Goal: Task Accomplishment & Management: Use online tool/utility

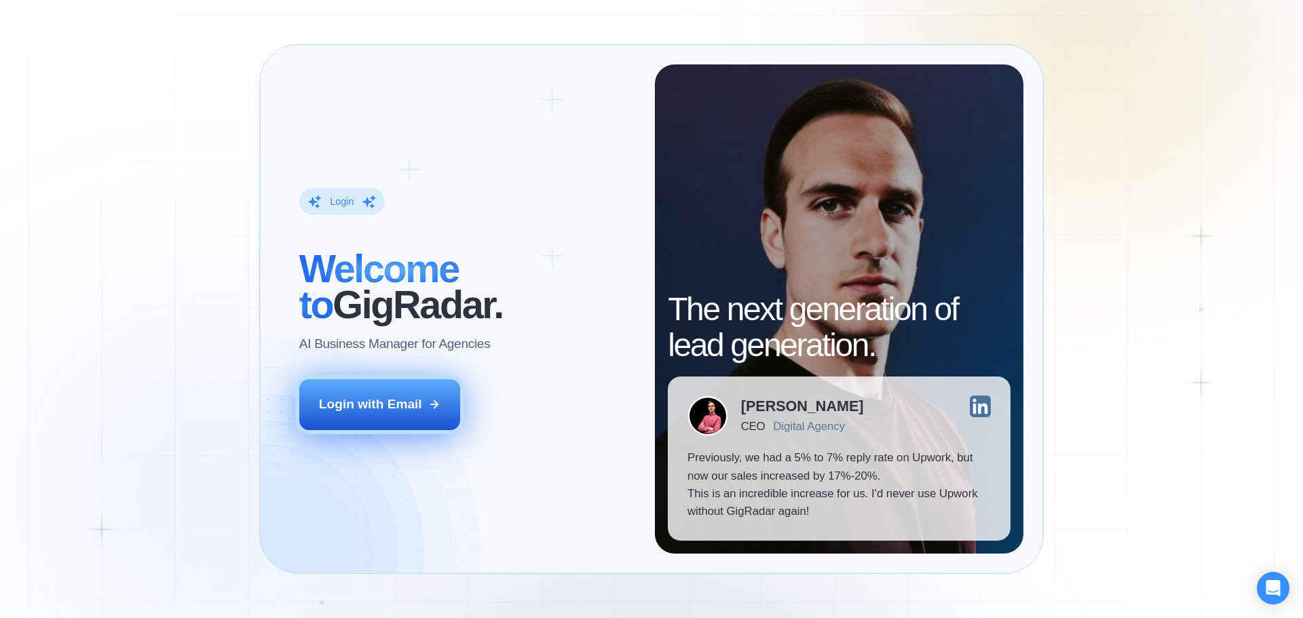
click at [331, 399] on div "Login with Email" at bounding box center [370, 405] width 103 height 18
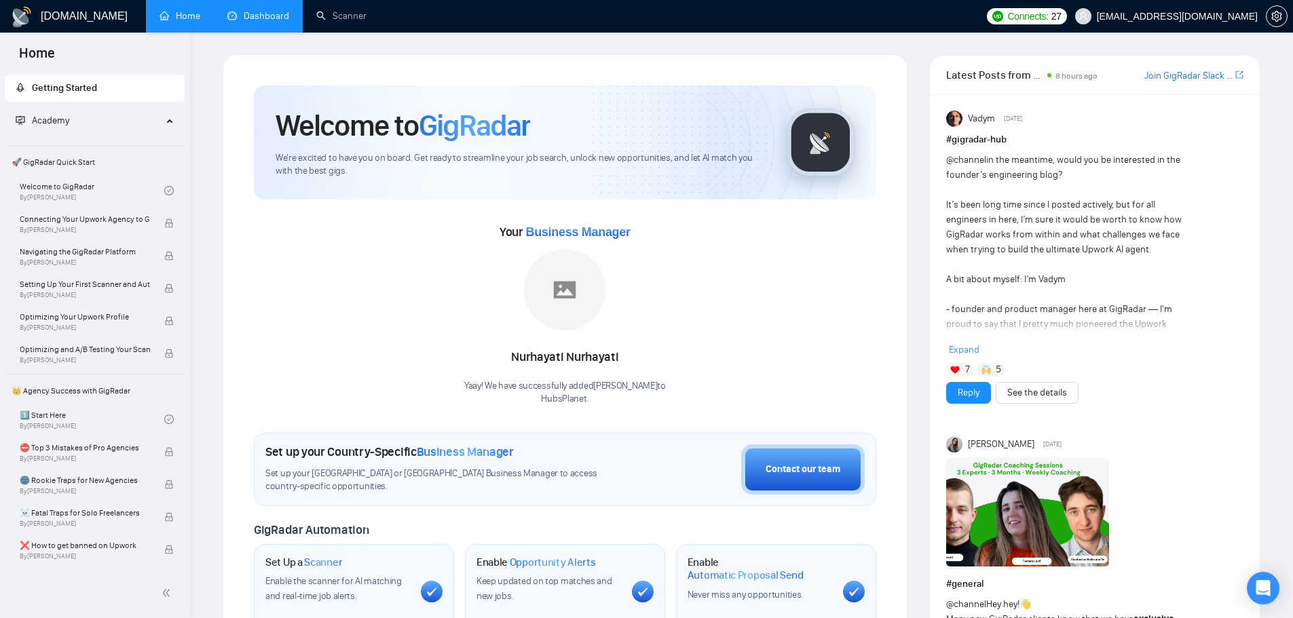
click at [262, 19] on link "Dashboard" at bounding box center [258, 16] width 62 height 12
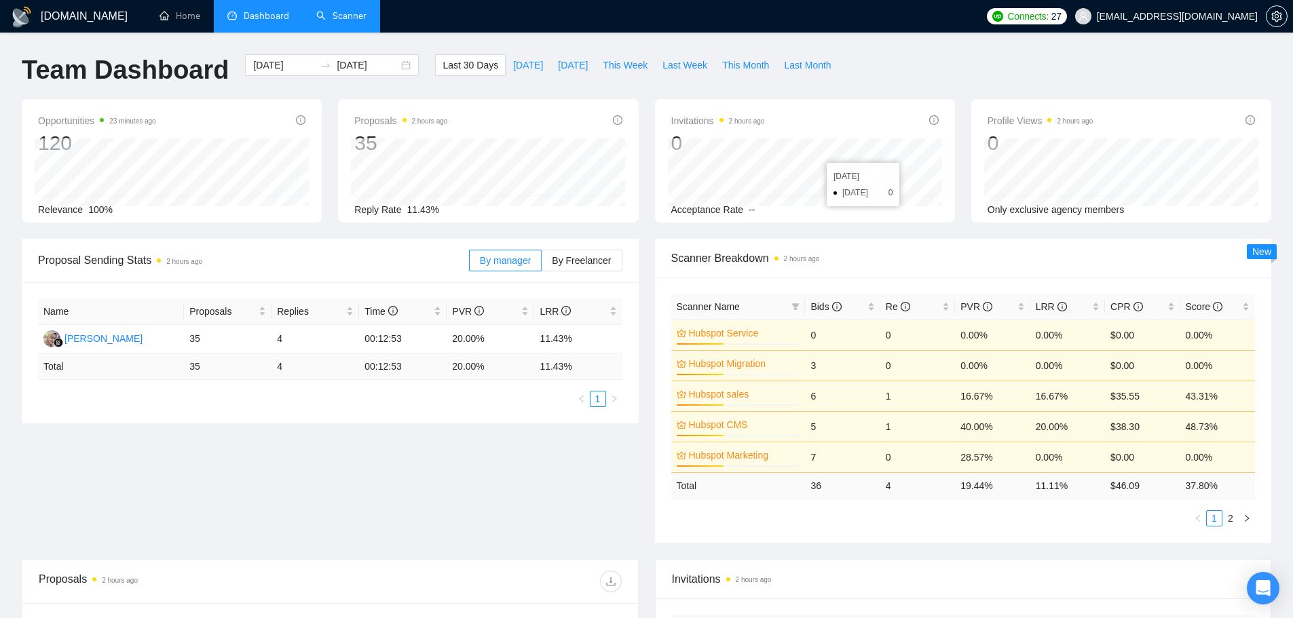
click at [346, 13] on link "Scanner" at bounding box center [341, 16] width 50 height 12
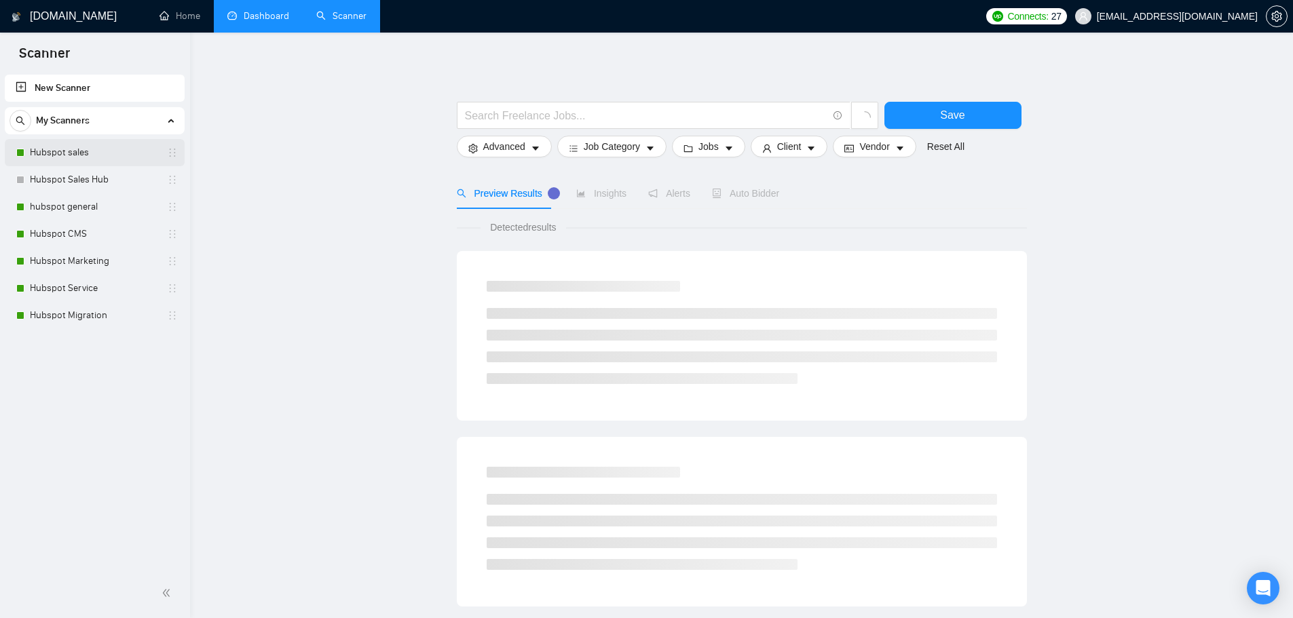
click at [79, 148] on link "Hubspot sales" at bounding box center [94, 152] width 129 height 27
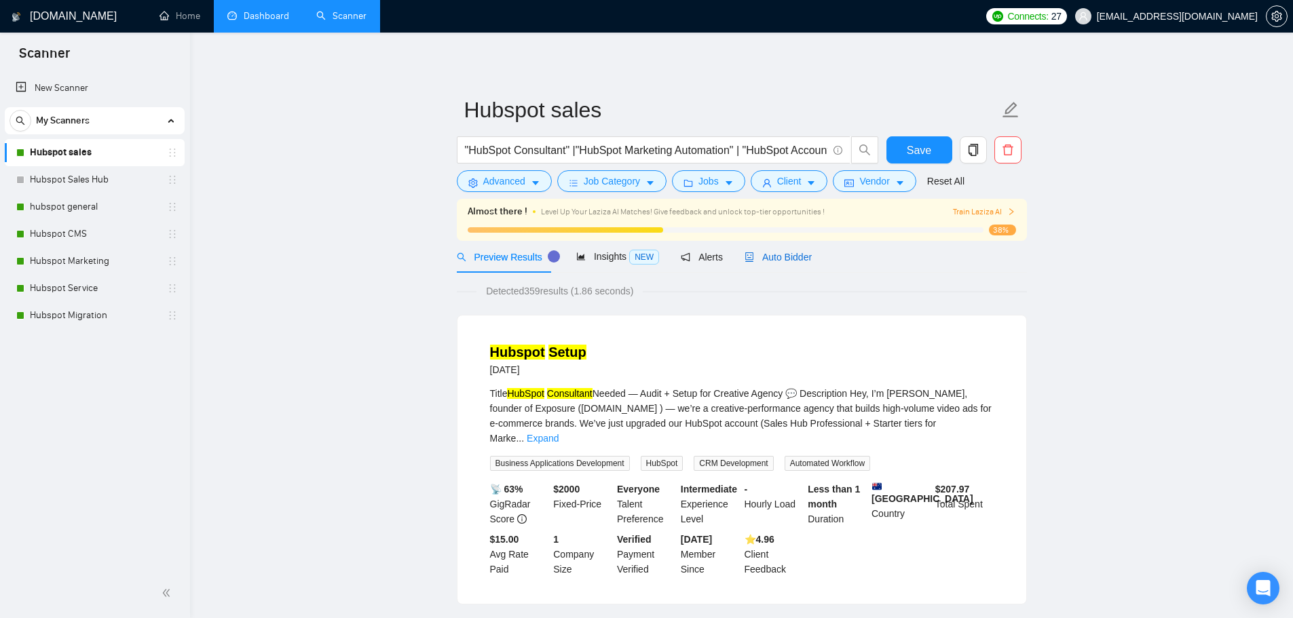
click at [781, 256] on span "Auto Bidder" at bounding box center [778, 257] width 67 height 11
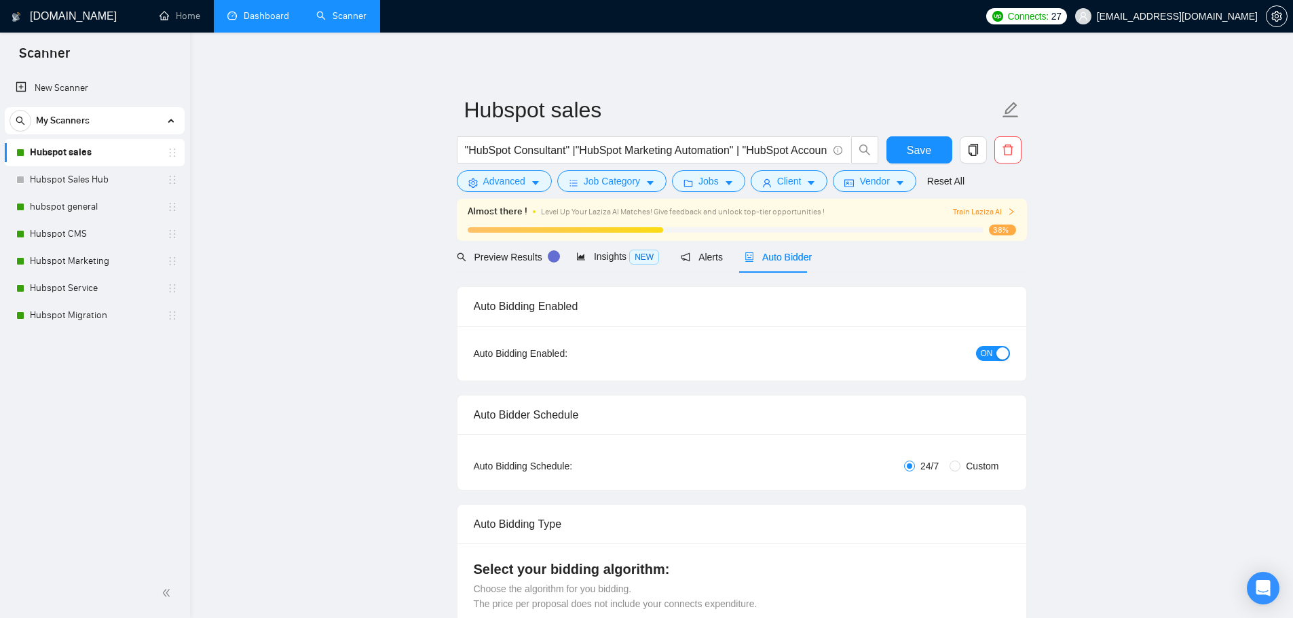
checkbox input "true"
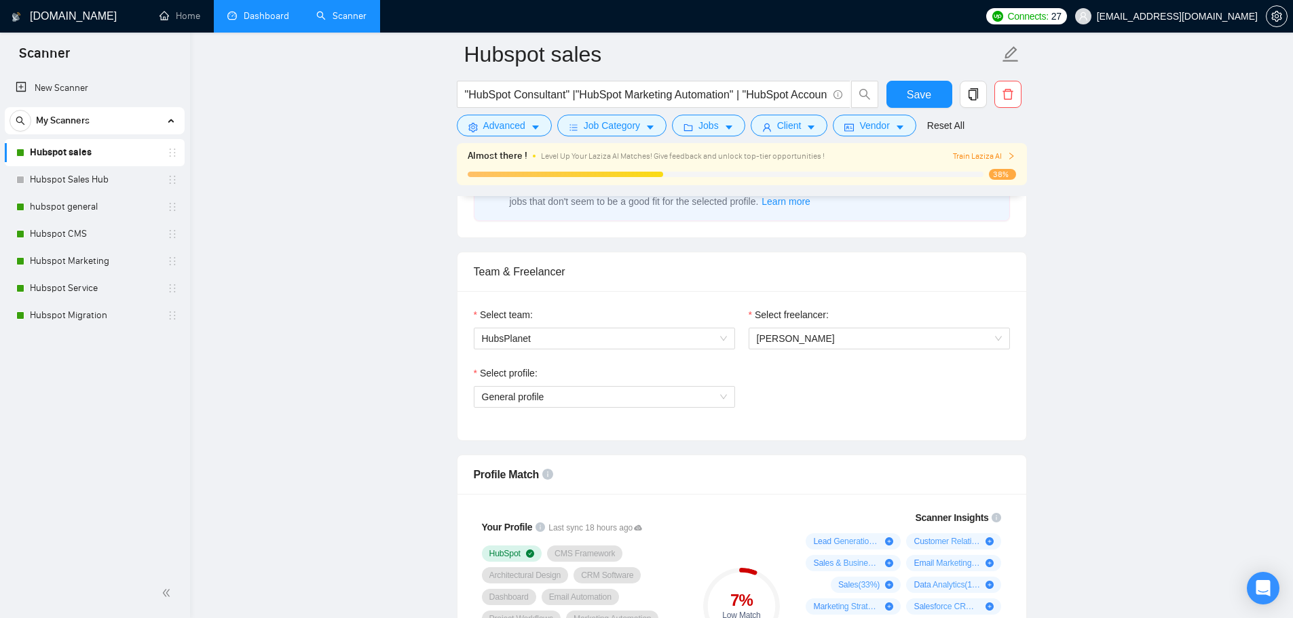
scroll to position [620, 0]
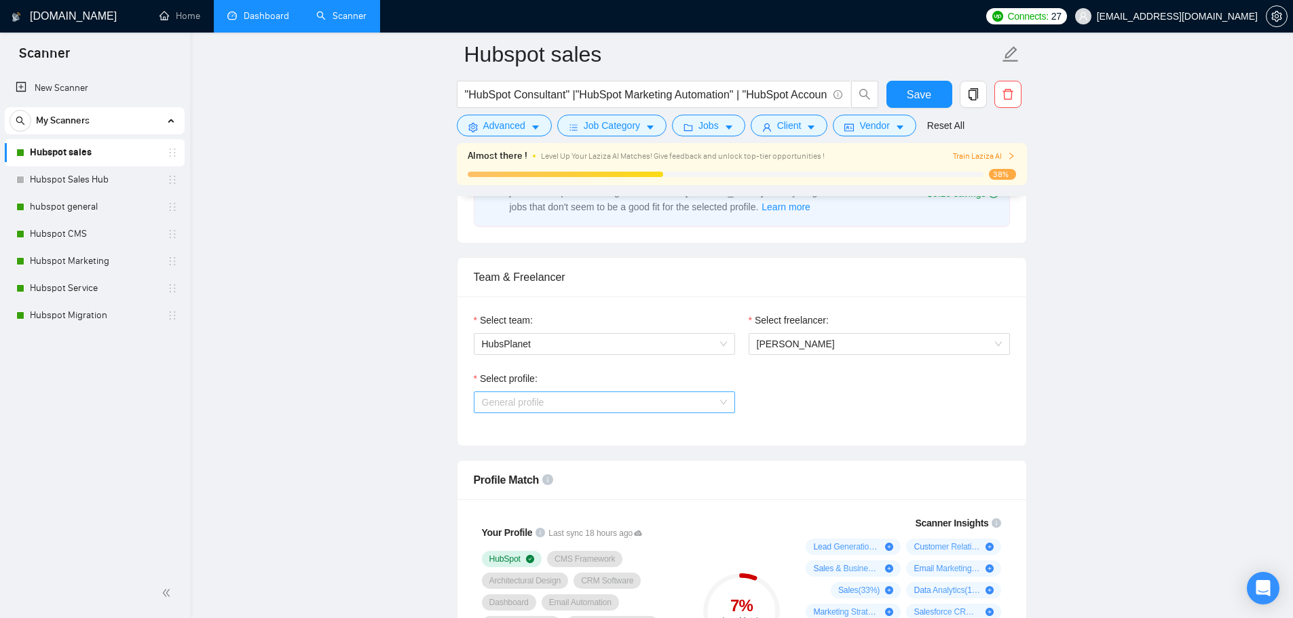
click at [727, 407] on div "General profile" at bounding box center [604, 403] width 261 height 22
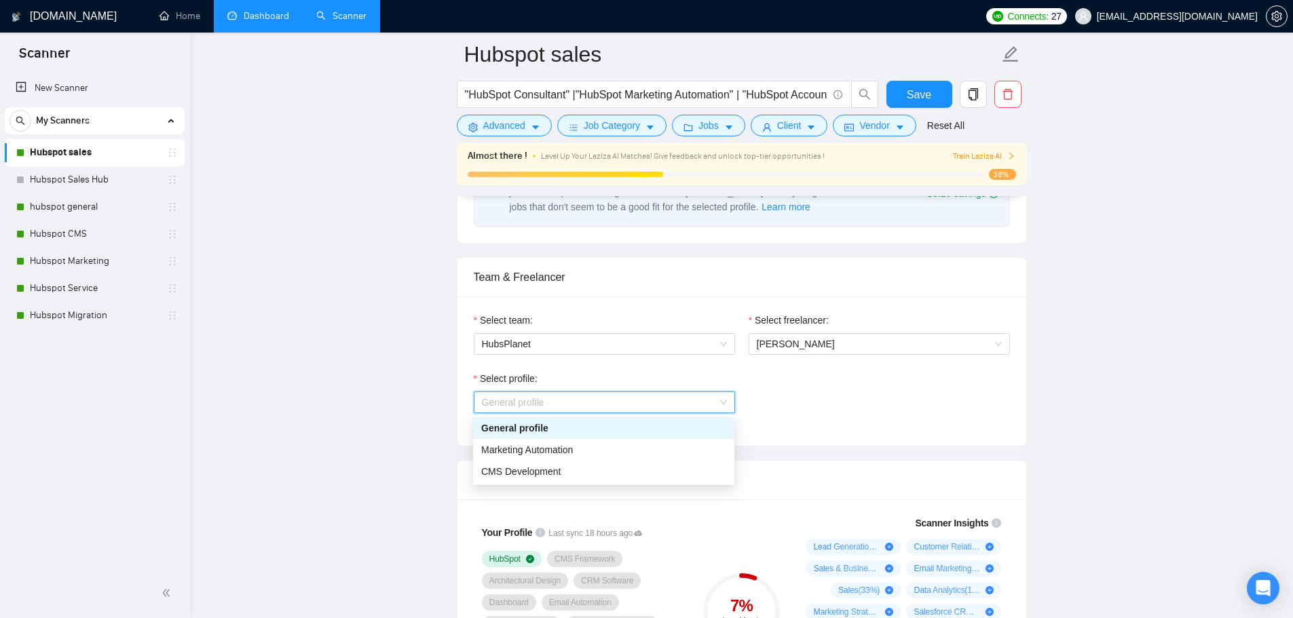
click at [645, 426] on div "General profile" at bounding box center [603, 428] width 245 height 15
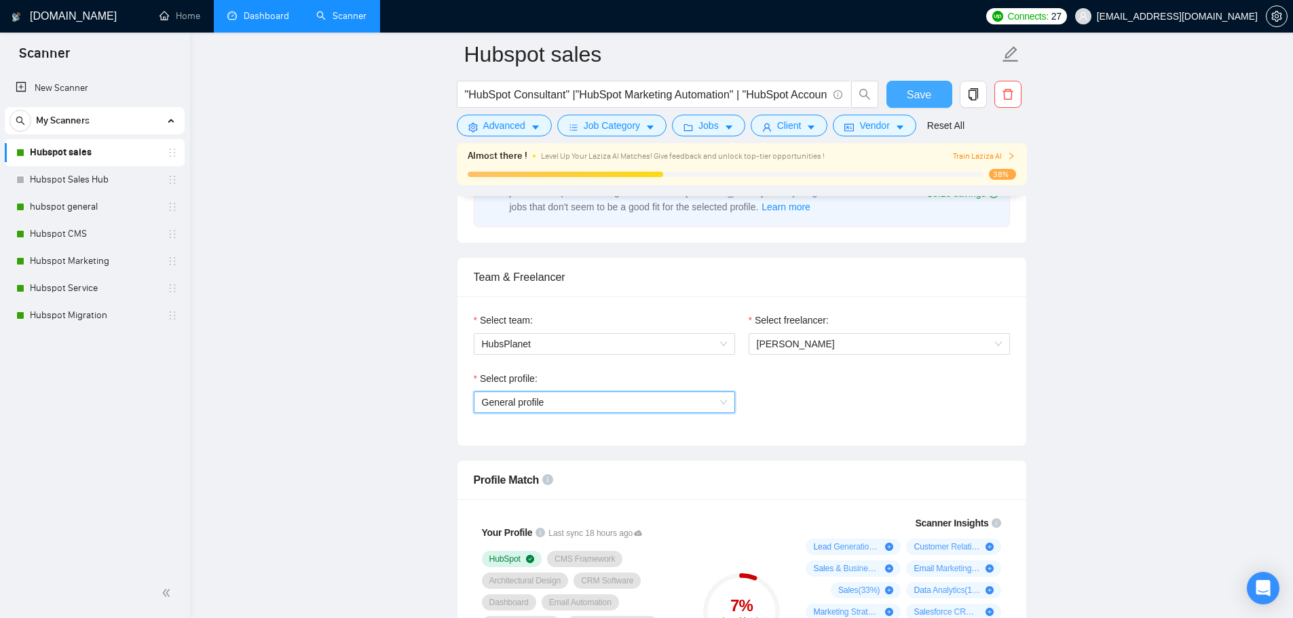
click at [922, 89] on span "Save" at bounding box center [919, 94] width 24 height 17
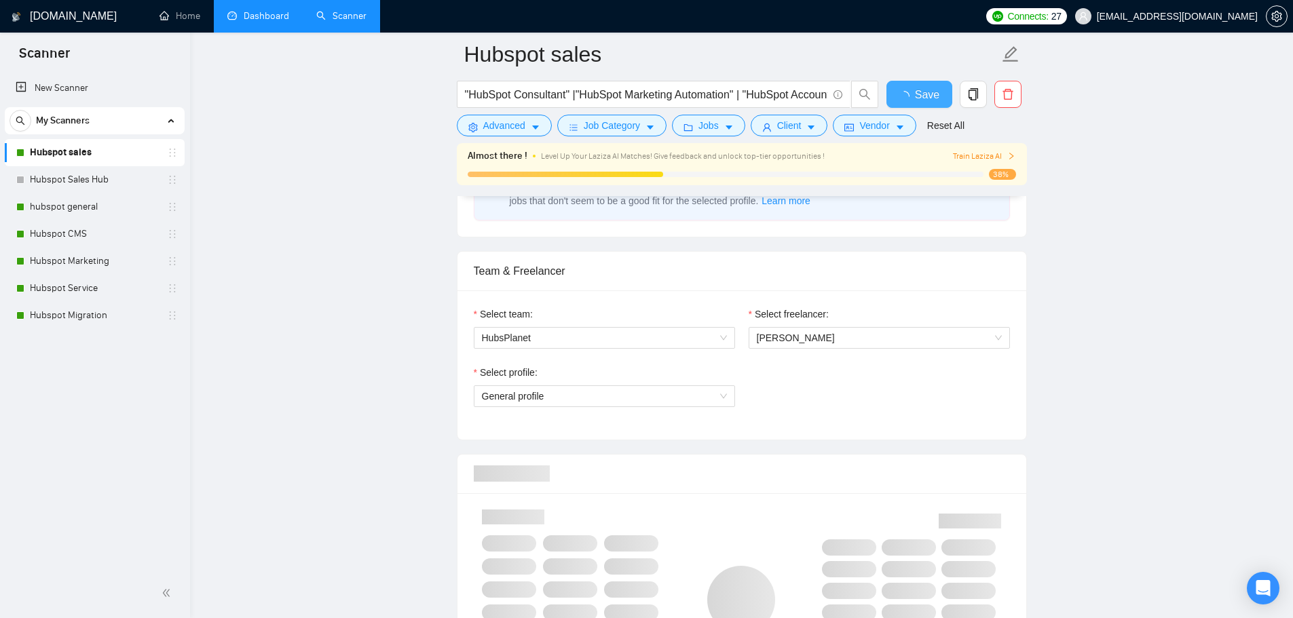
checkbox input "true"
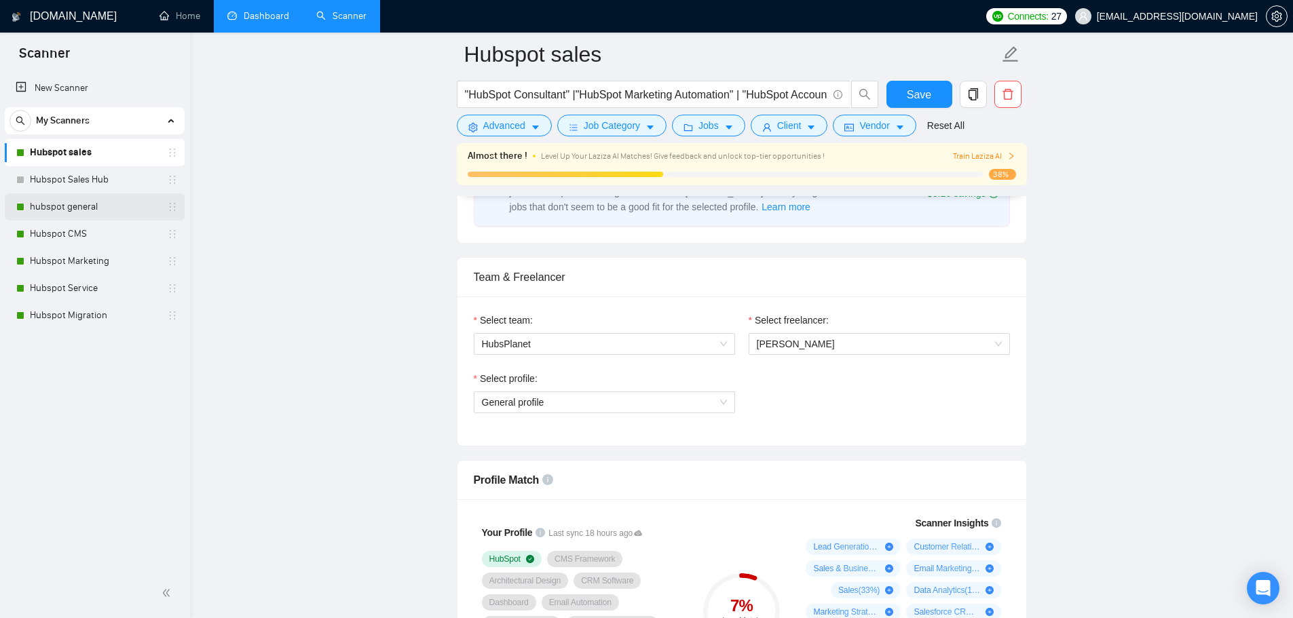
click at [96, 213] on link "hubspot general" at bounding box center [94, 206] width 129 height 27
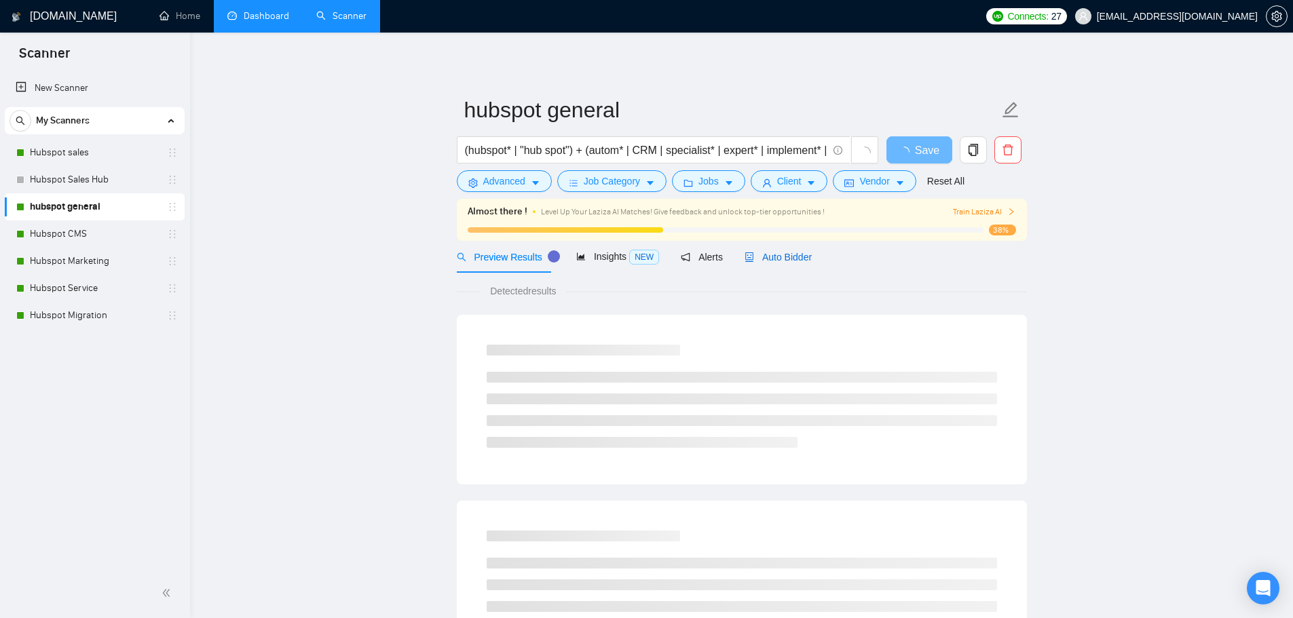
click at [794, 257] on span "Auto Bidder" at bounding box center [778, 257] width 67 height 11
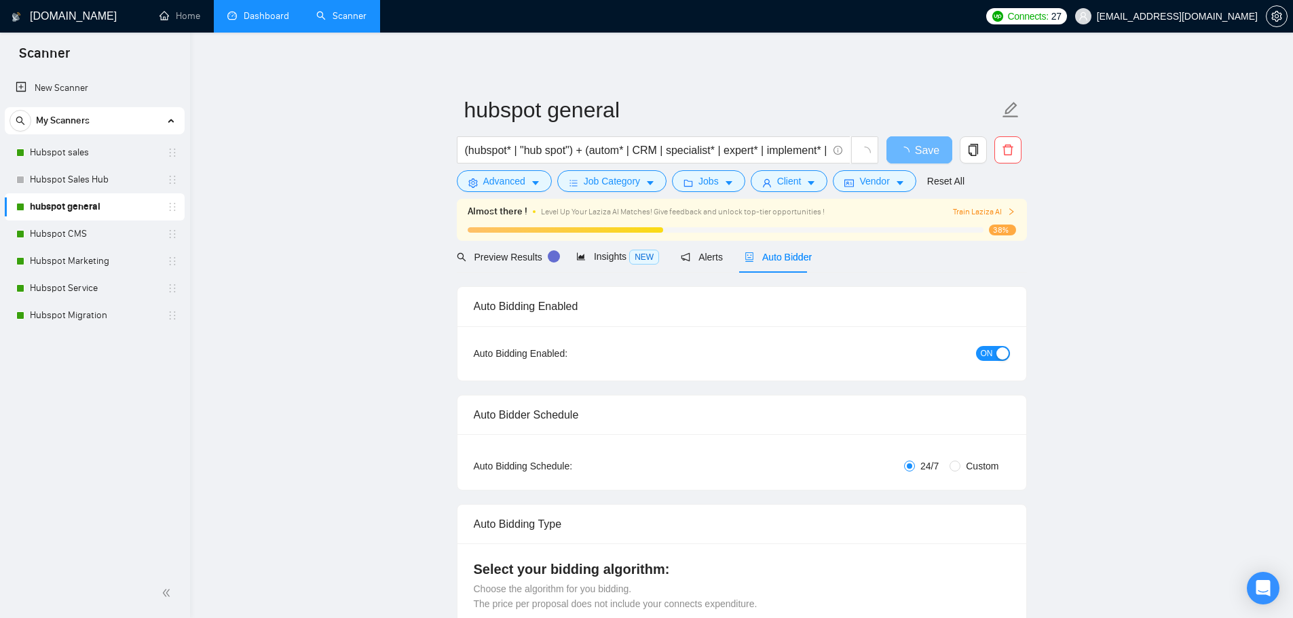
checkbox input "true"
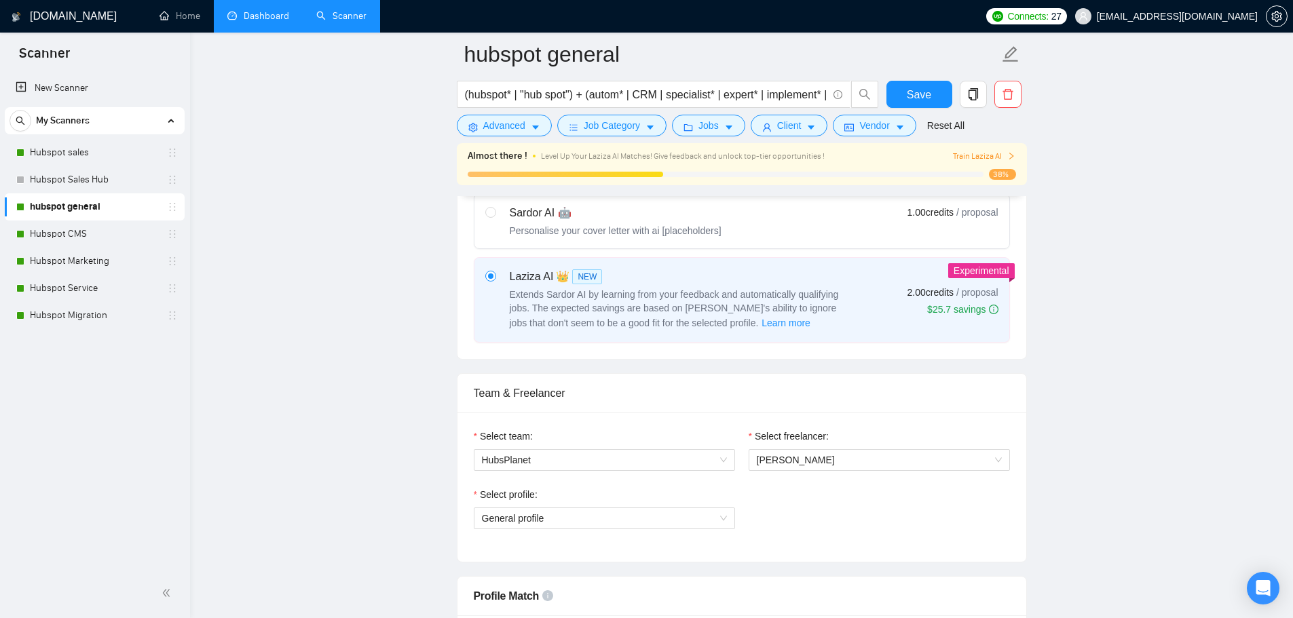
scroll to position [535, 0]
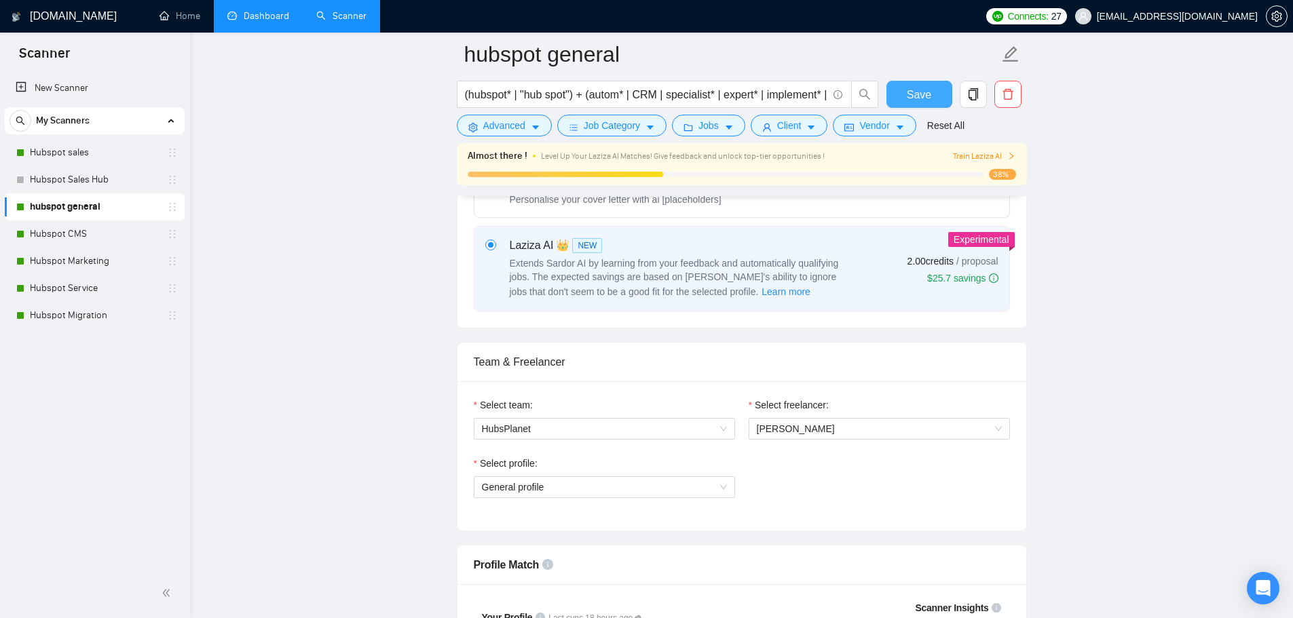
click at [909, 94] on span "Save" at bounding box center [919, 94] width 24 height 17
click at [76, 232] on link "Hubspot CMS" at bounding box center [94, 234] width 129 height 27
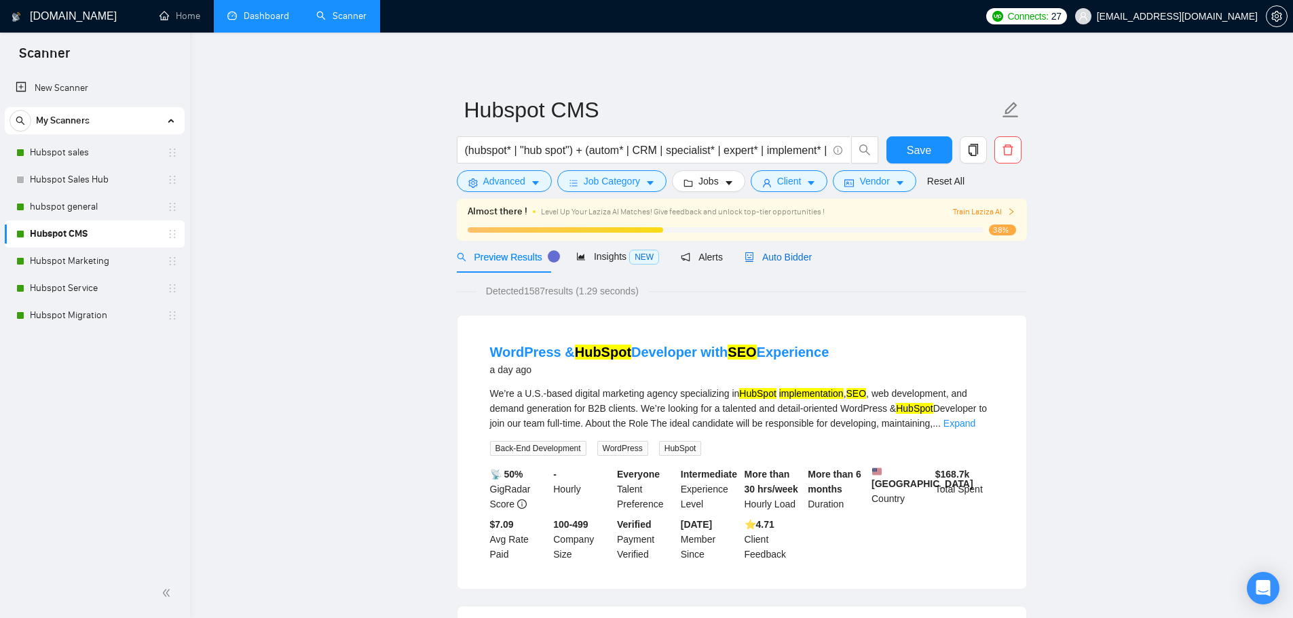
click at [786, 258] on span "Auto Bidder" at bounding box center [778, 257] width 67 height 11
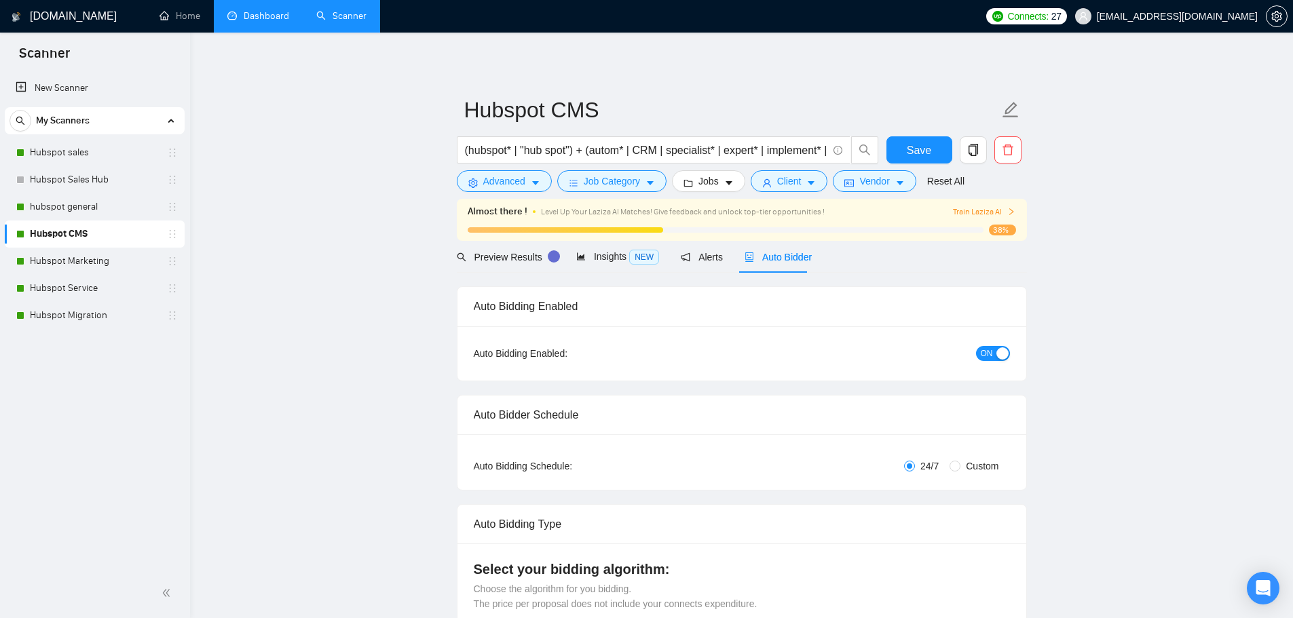
checkbox input "true"
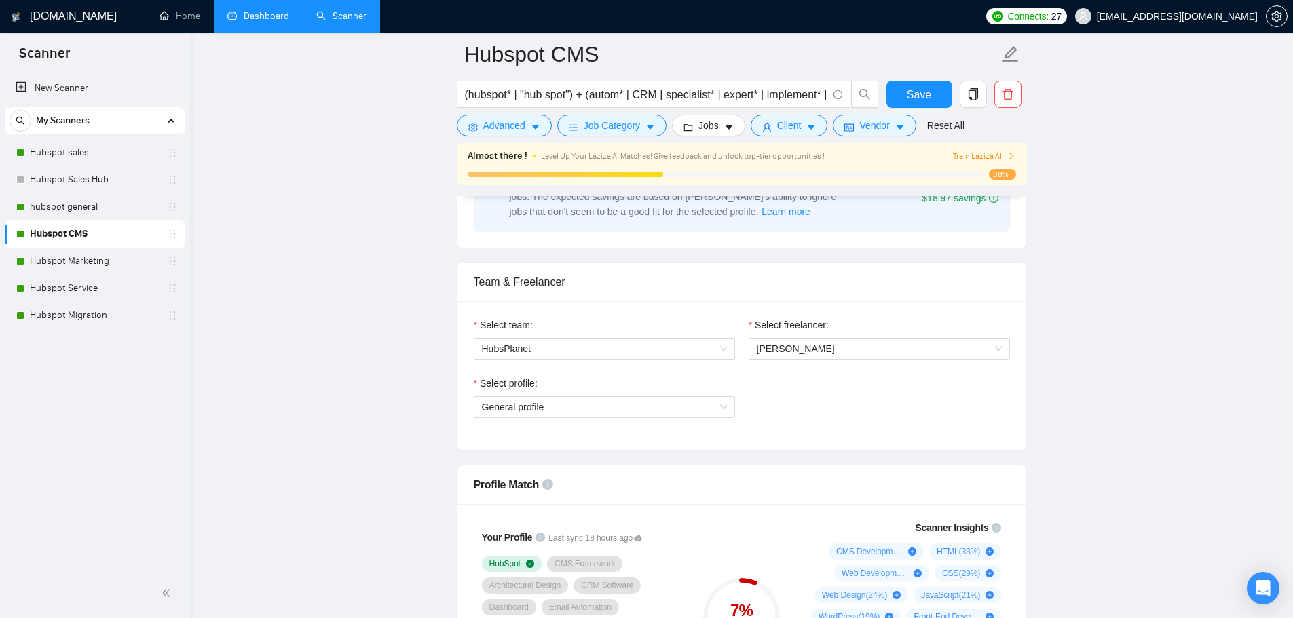
scroll to position [620, 0]
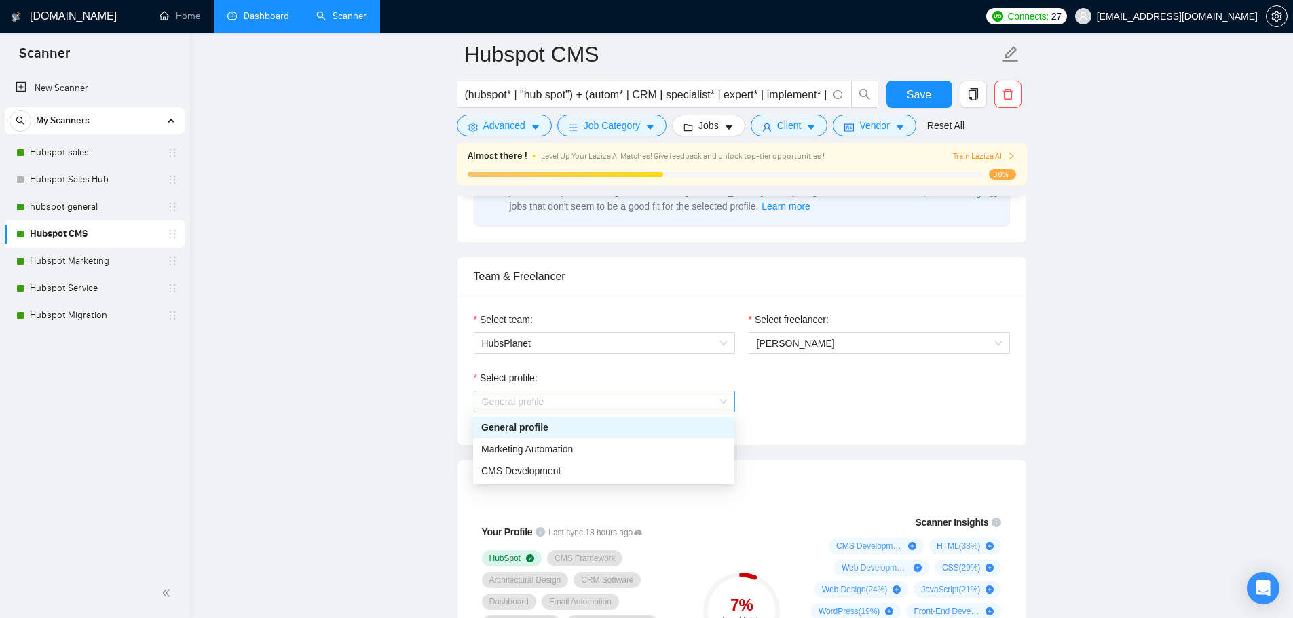
click at [722, 402] on span "General profile" at bounding box center [604, 402] width 245 height 20
click at [638, 472] on div "CMS Development" at bounding box center [603, 471] width 245 height 15
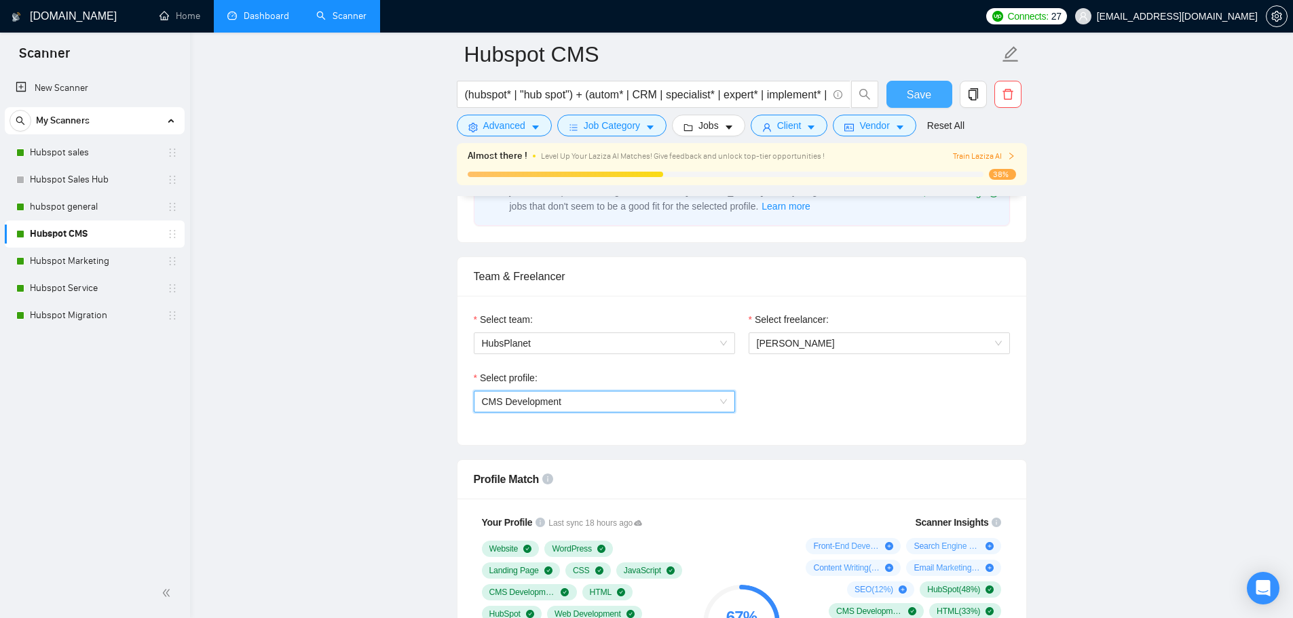
click at [916, 92] on span "Save" at bounding box center [919, 94] width 24 height 17
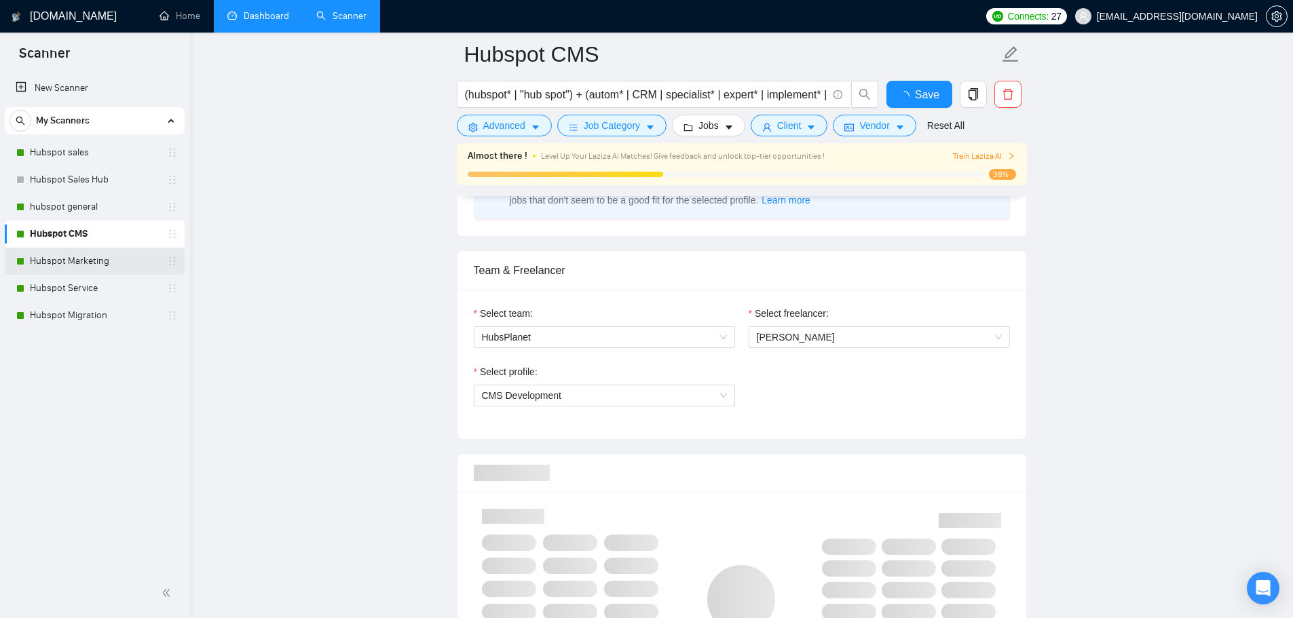
click at [92, 264] on link "Hubspot Marketing" at bounding box center [94, 261] width 129 height 27
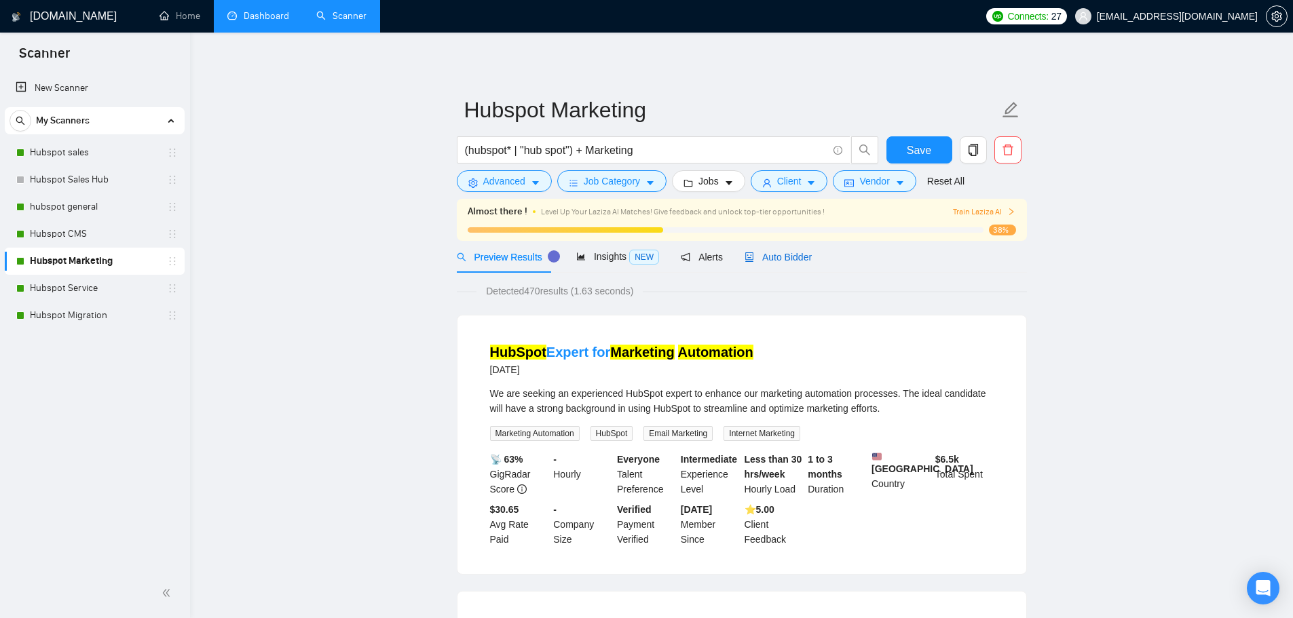
click at [797, 253] on span "Auto Bidder" at bounding box center [778, 257] width 67 height 11
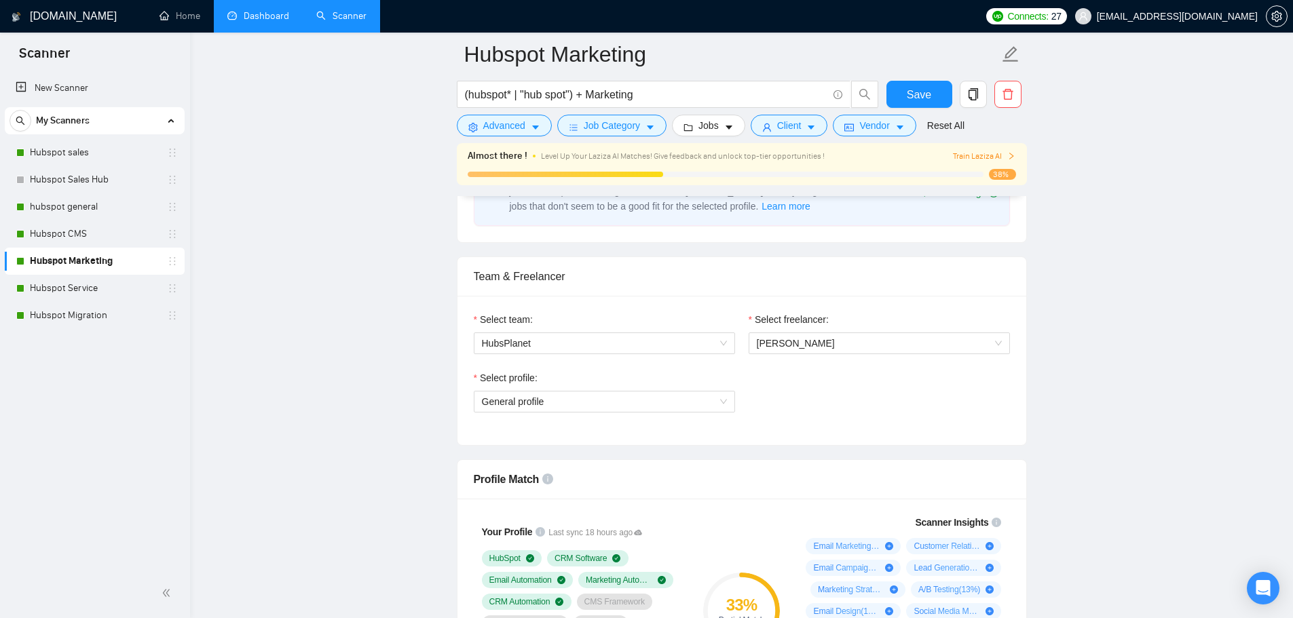
scroll to position [645, 0]
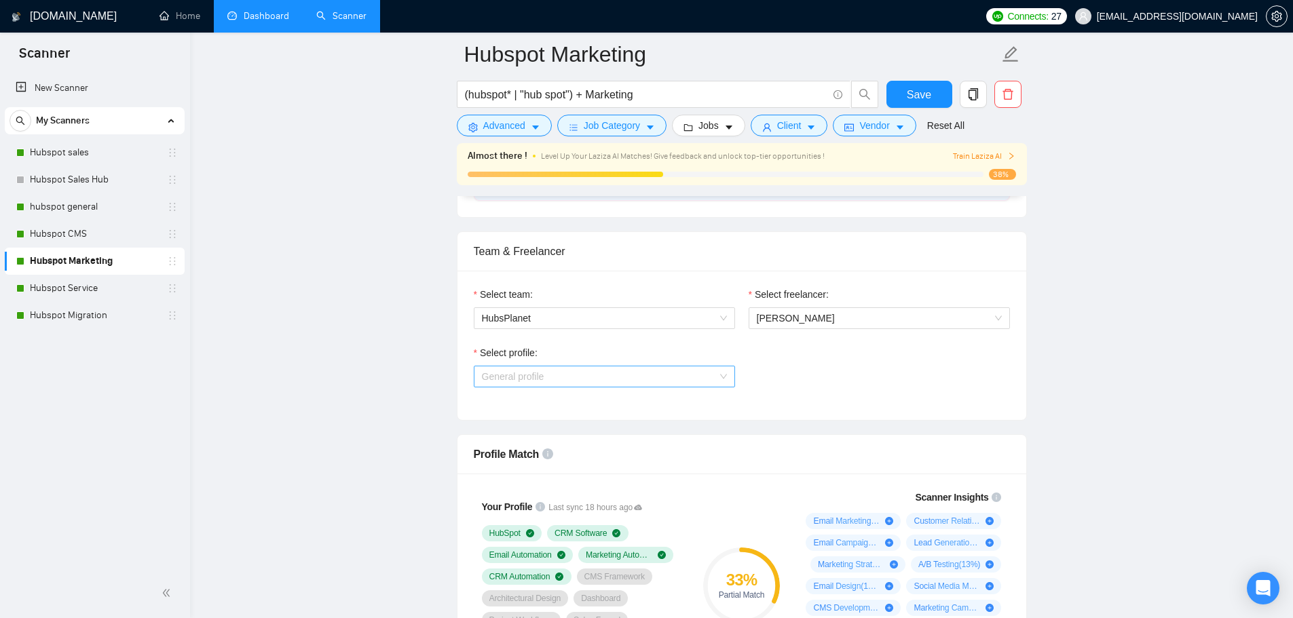
click at [724, 379] on span "General profile" at bounding box center [604, 376] width 245 height 20
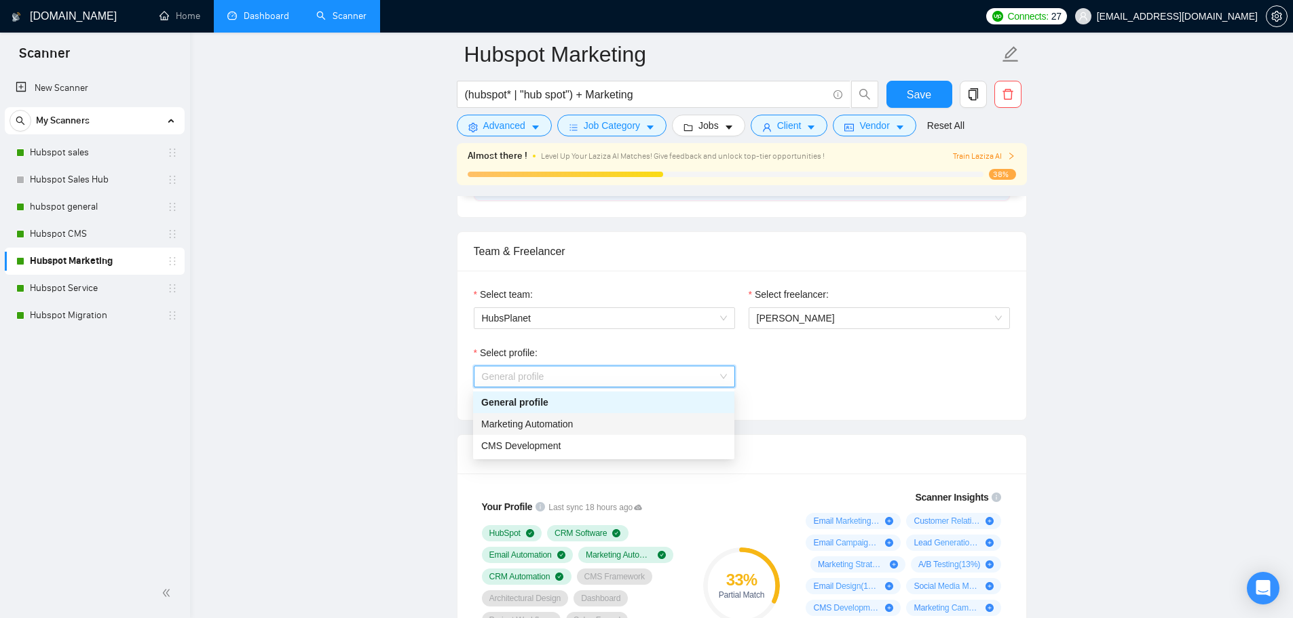
click at [677, 426] on div "Marketing Automation" at bounding box center [603, 424] width 245 height 15
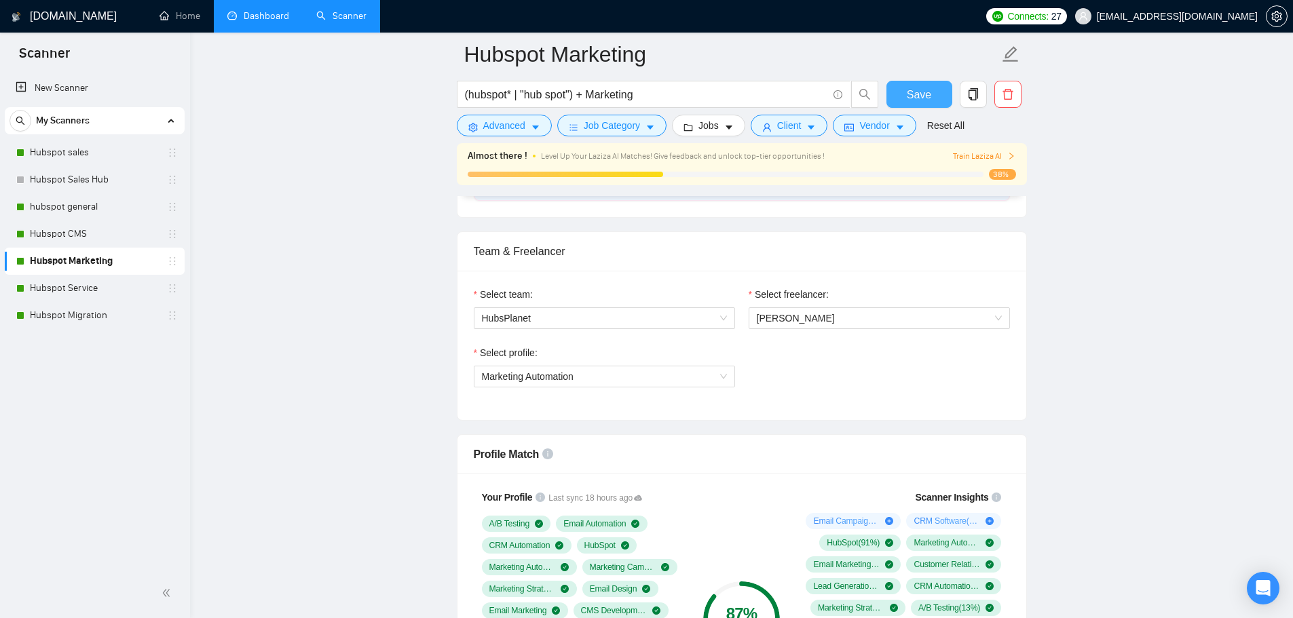
click at [915, 94] on span "Save" at bounding box center [919, 94] width 24 height 17
click at [88, 288] on link "Hubspot Service" at bounding box center [94, 288] width 129 height 27
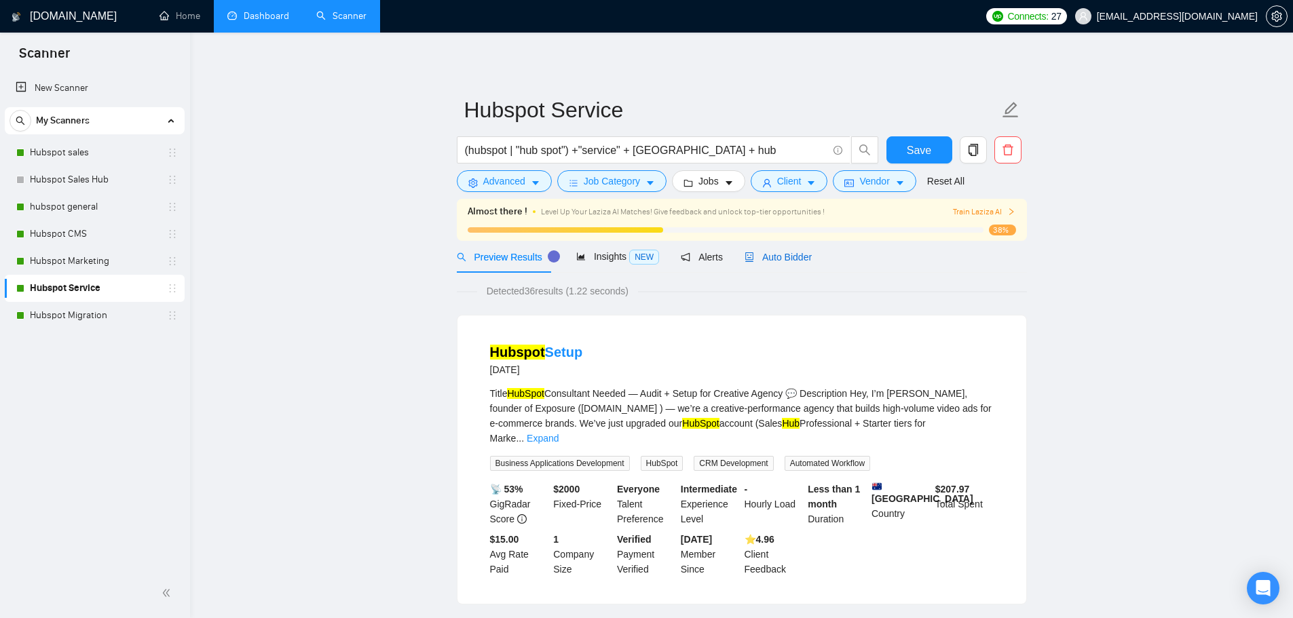
click at [789, 257] on span "Auto Bidder" at bounding box center [778, 257] width 67 height 11
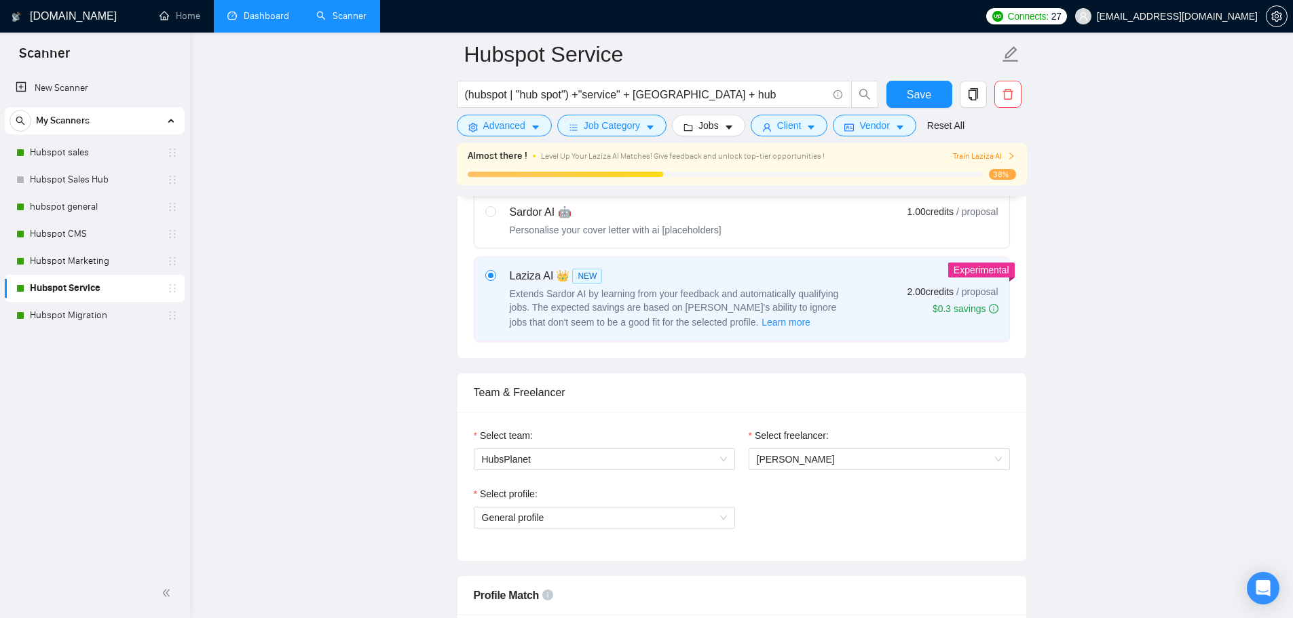
scroll to position [495, 0]
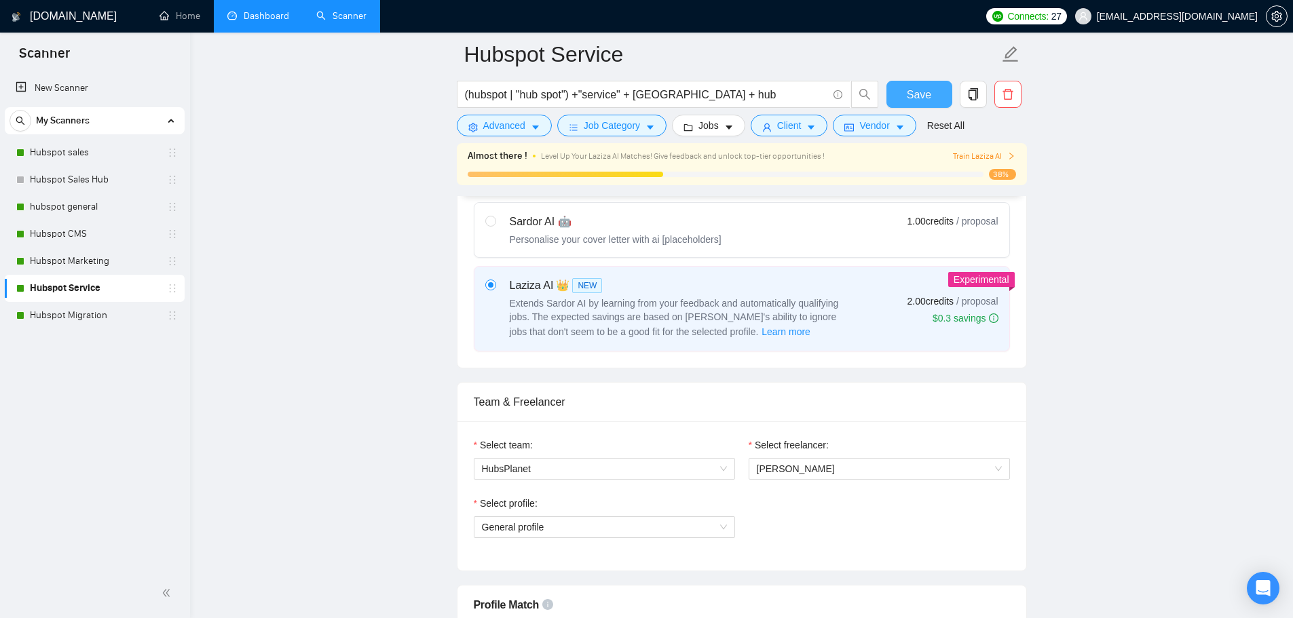
click at [920, 90] on span "Save" at bounding box center [919, 94] width 24 height 17
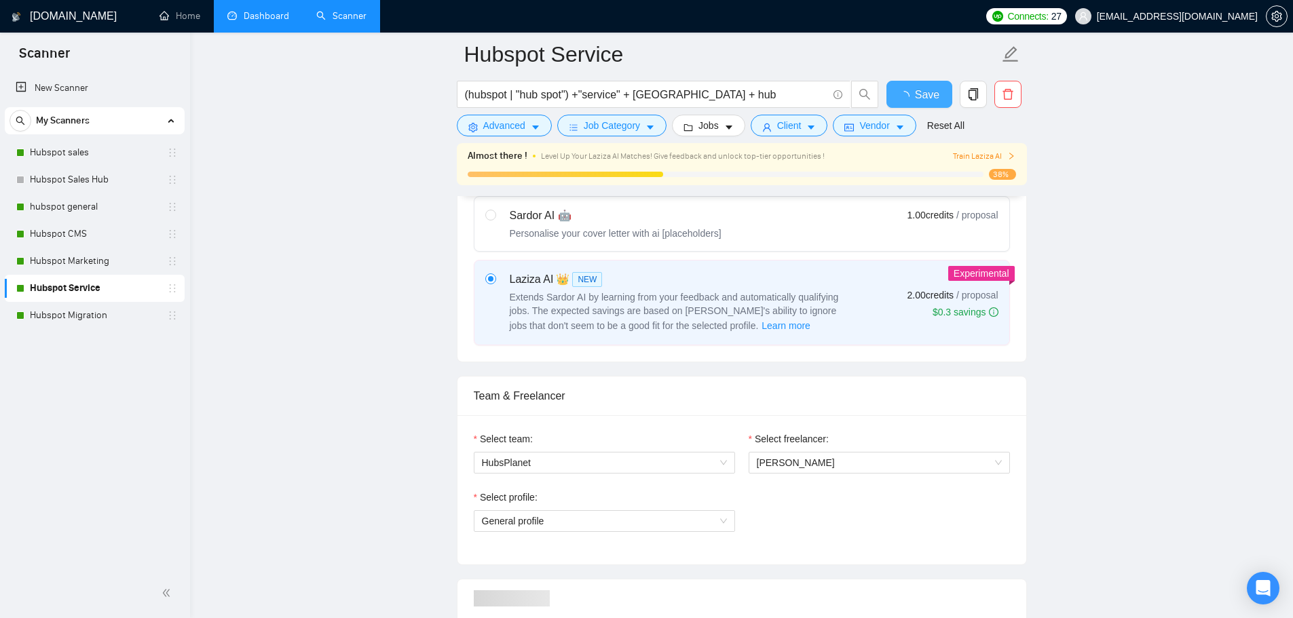
checkbox input "true"
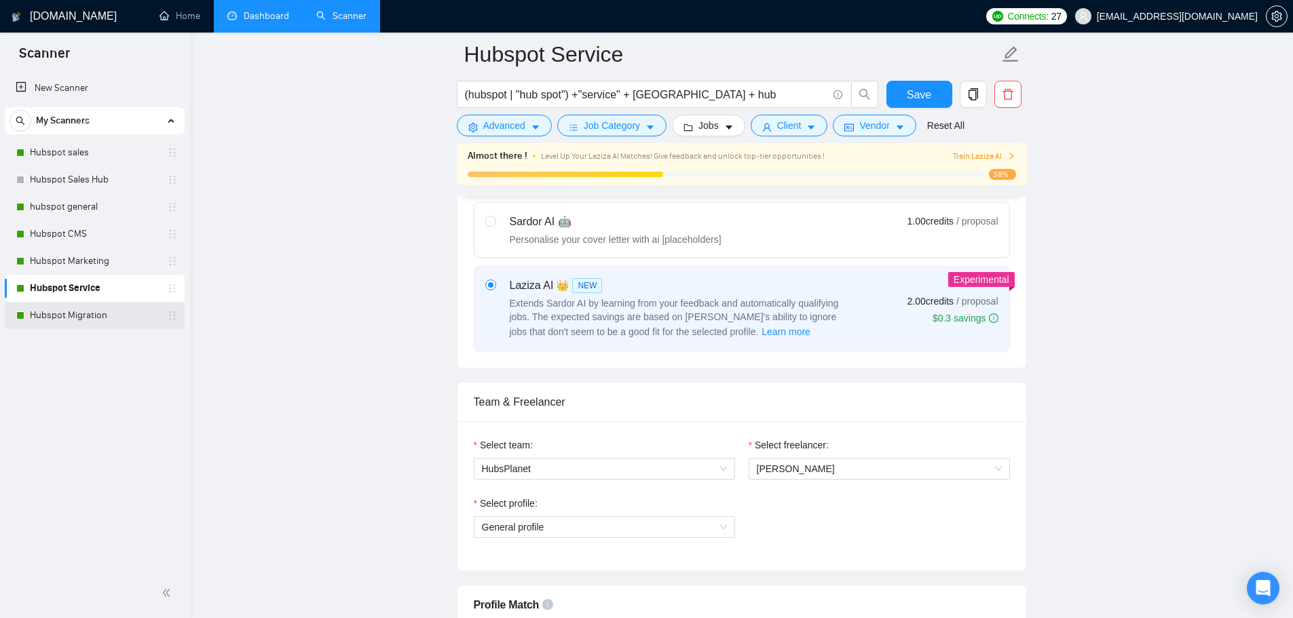
click at [88, 315] on link "Hubspot Migration" at bounding box center [94, 315] width 129 height 27
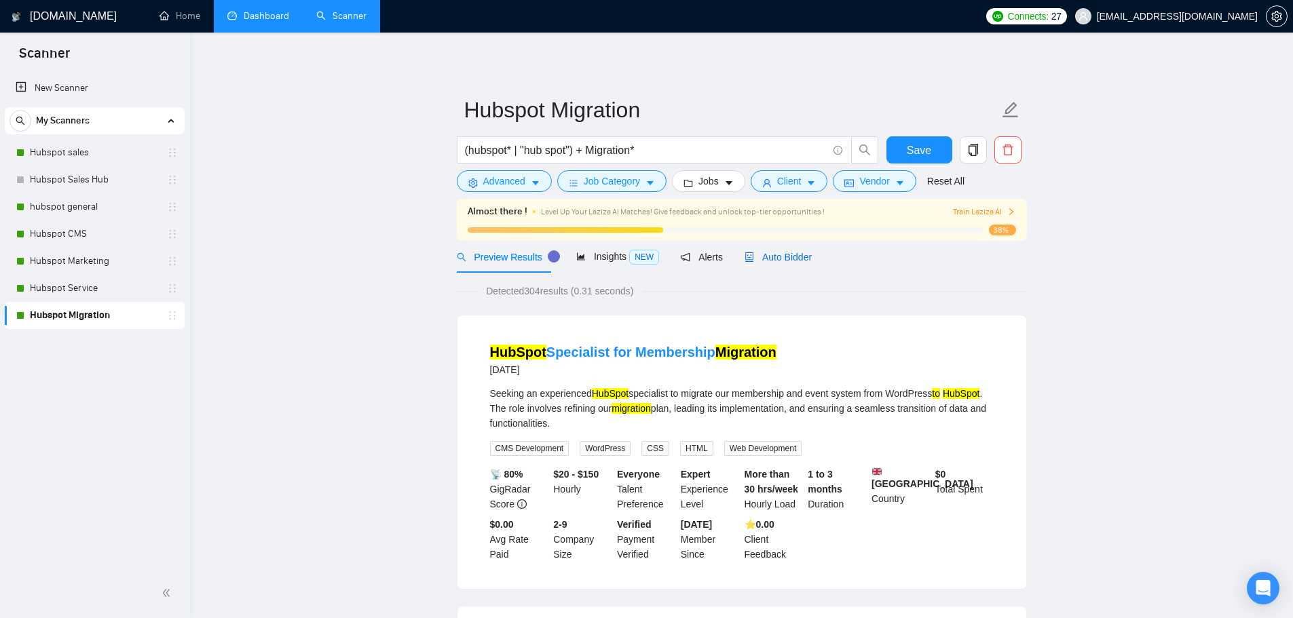
click at [790, 258] on span "Auto Bidder" at bounding box center [778, 257] width 67 height 11
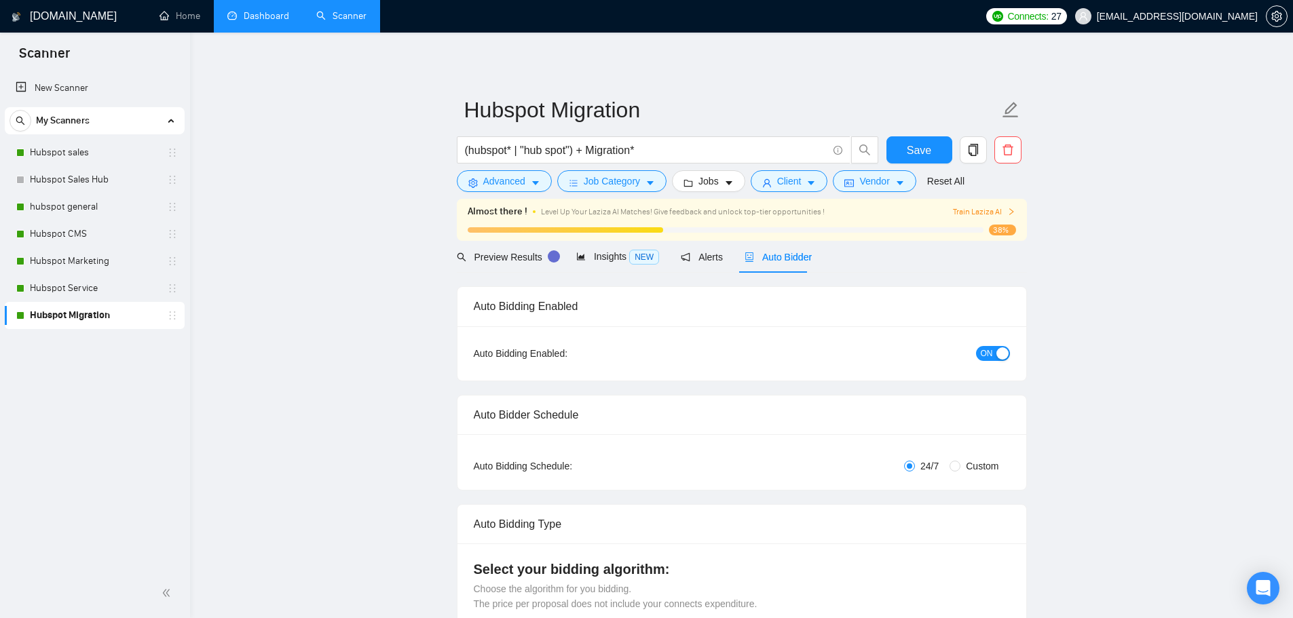
checkbox input "true"
click at [924, 155] on span "Save" at bounding box center [919, 150] width 24 height 17
checkbox input "true"
click at [61, 260] on link "Hubspot Marketing" at bounding box center [94, 261] width 129 height 27
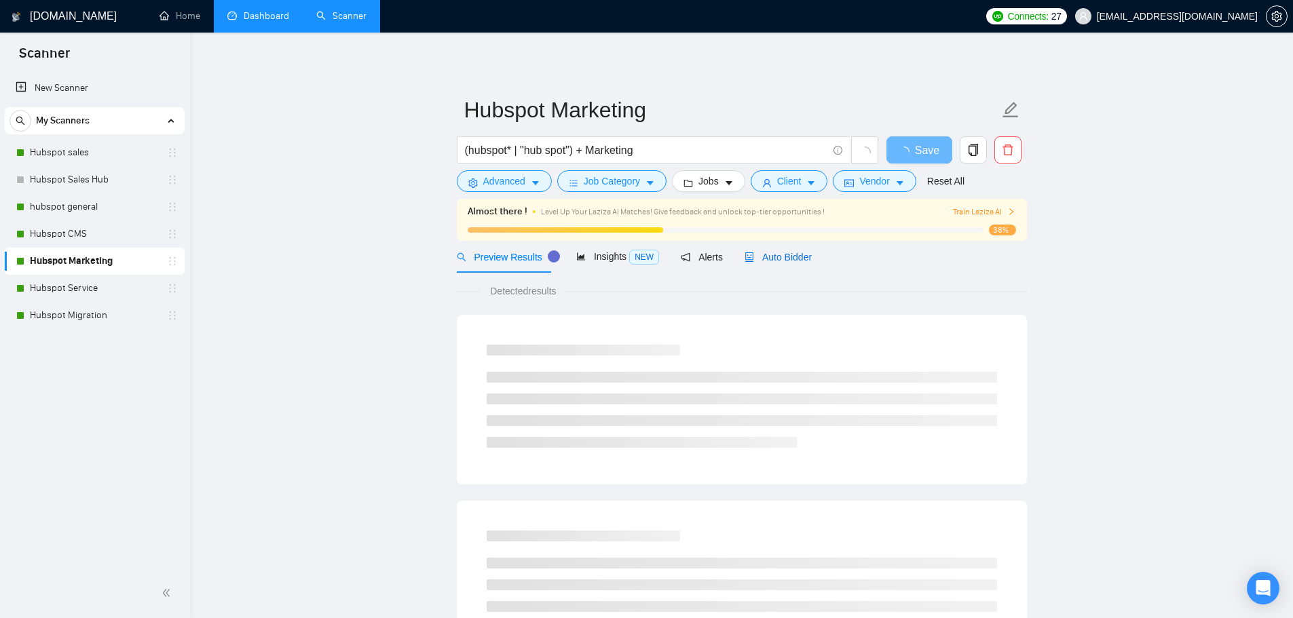
click at [788, 257] on span "Auto Bidder" at bounding box center [778, 257] width 67 height 11
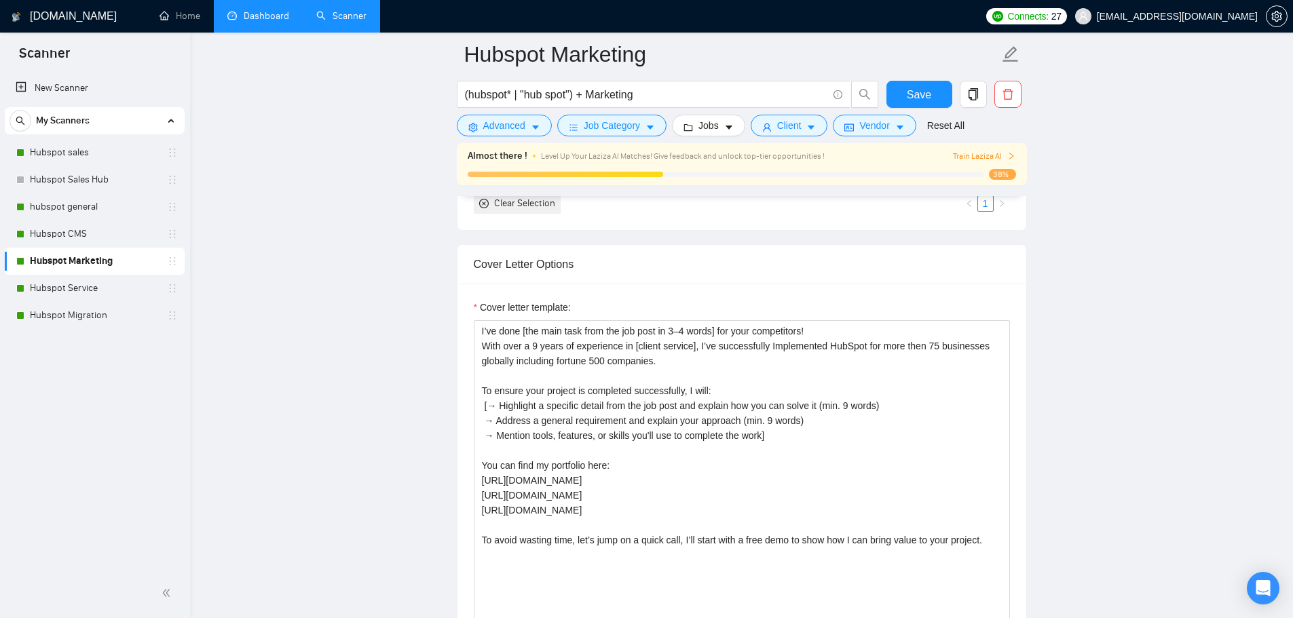
scroll to position [1442, 0]
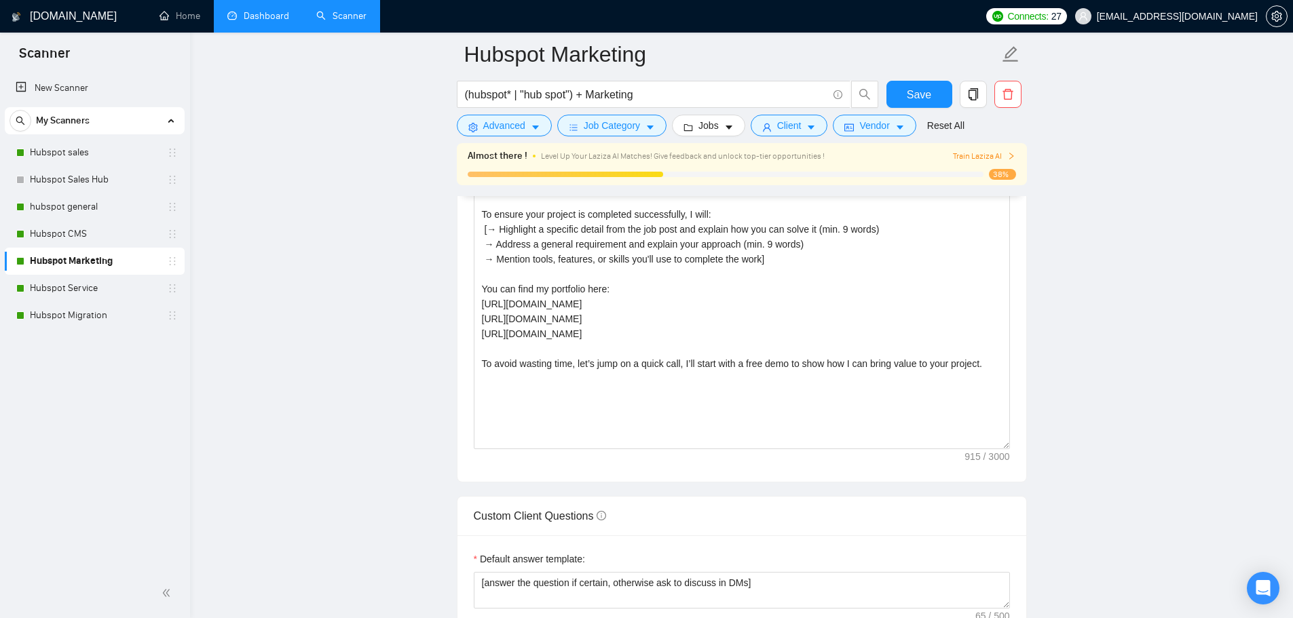
scroll to position [1608, 0]
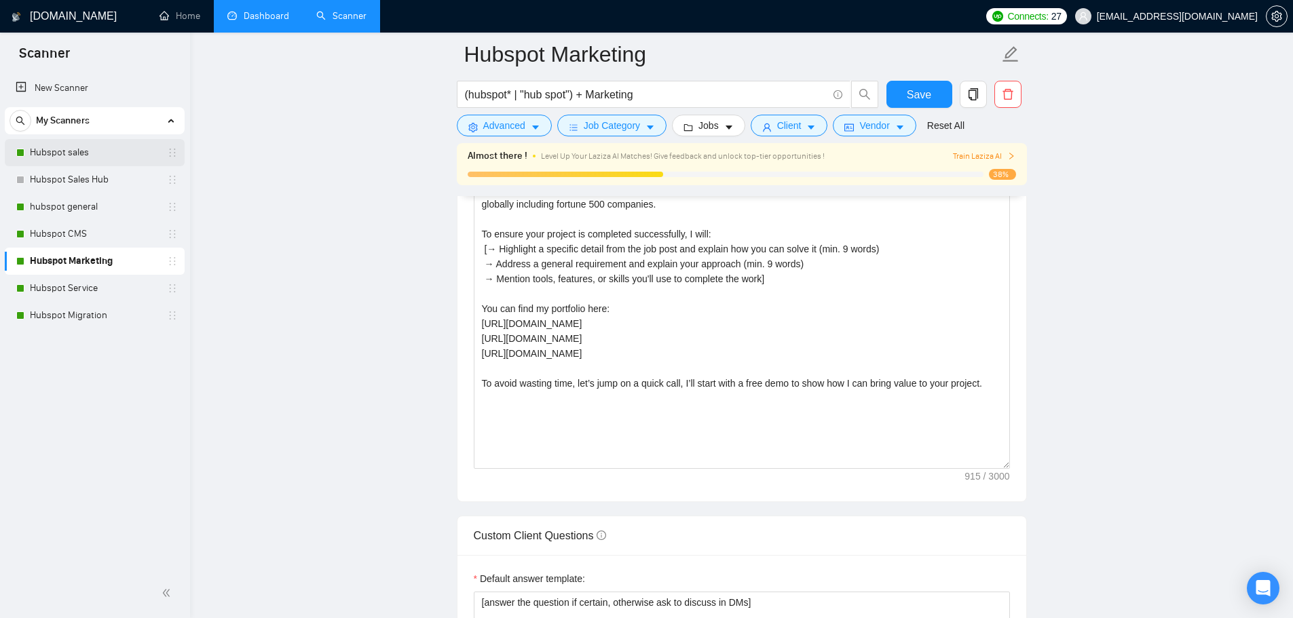
click at [83, 150] on link "Hubspot sales" at bounding box center [94, 152] width 129 height 27
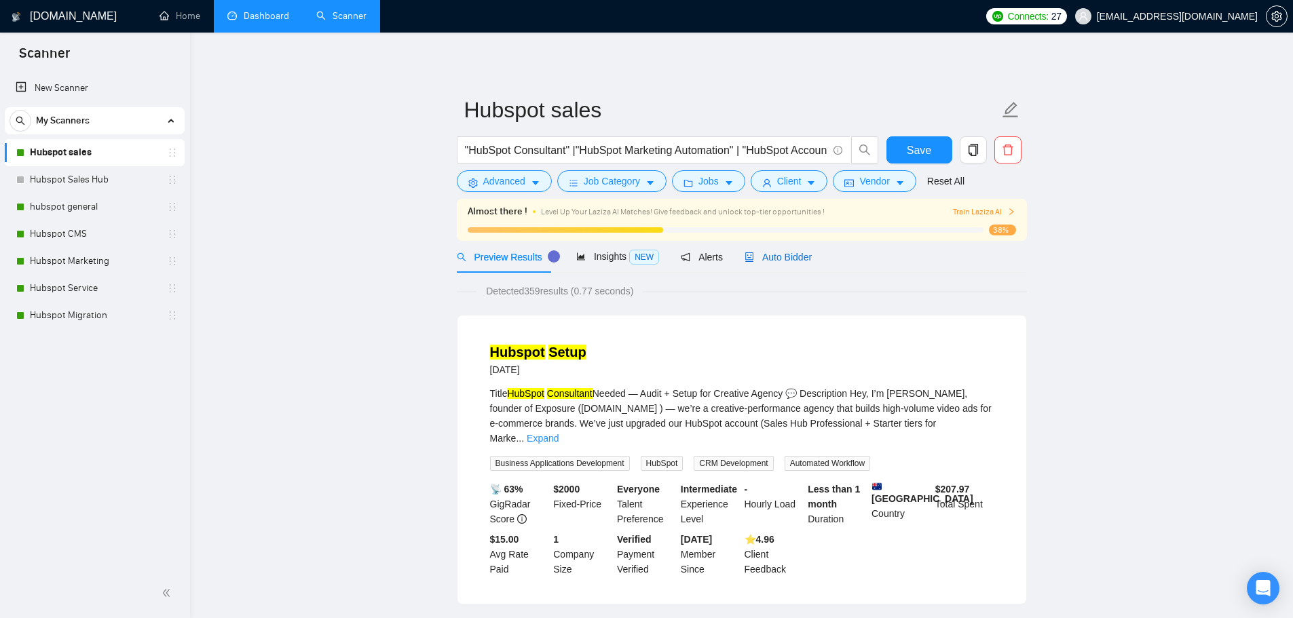
click at [787, 259] on span "Auto Bidder" at bounding box center [778, 257] width 67 height 11
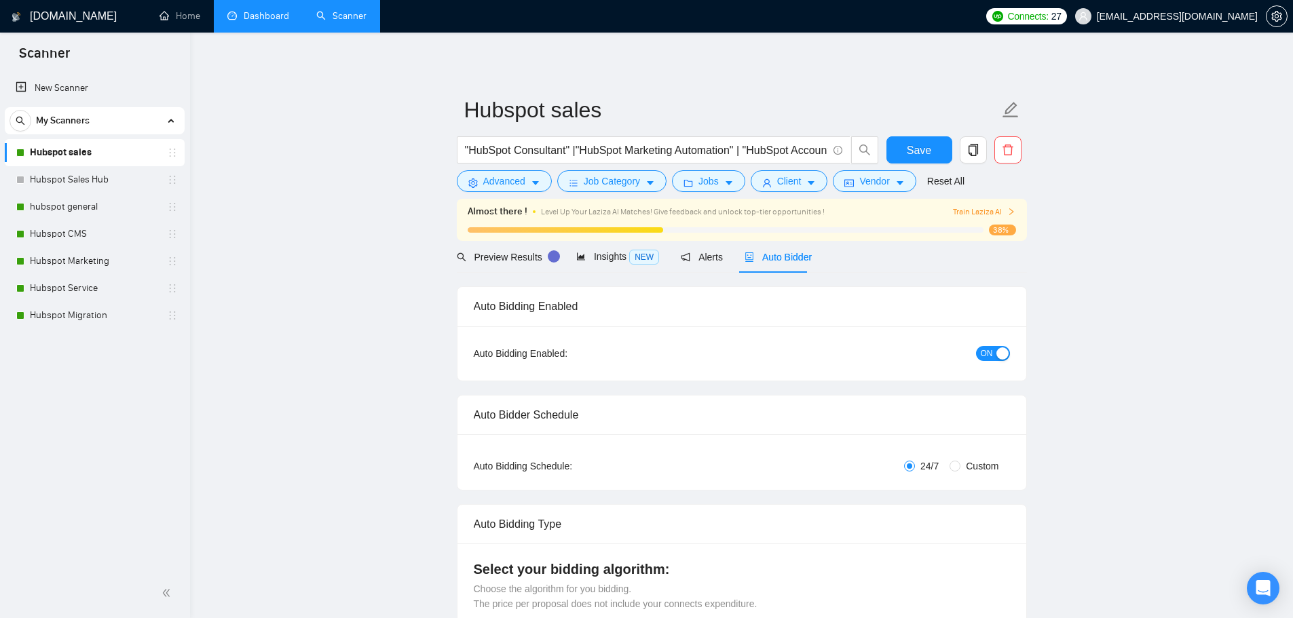
checkbox input "true"
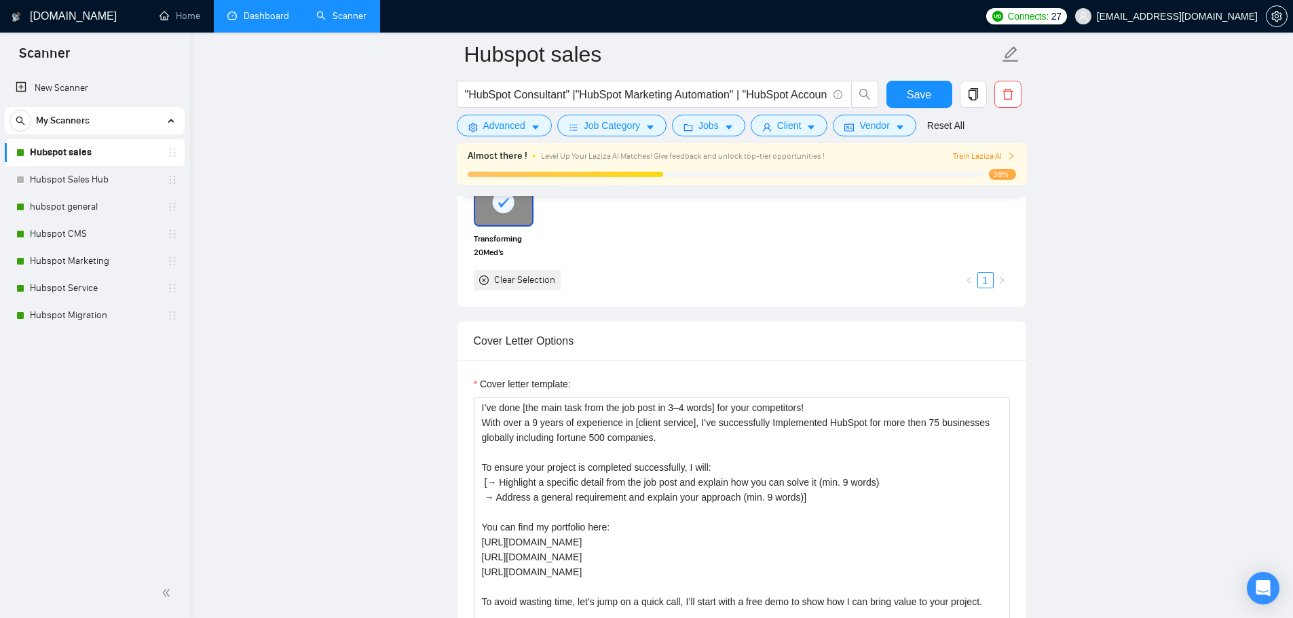
scroll to position [1475, 0]
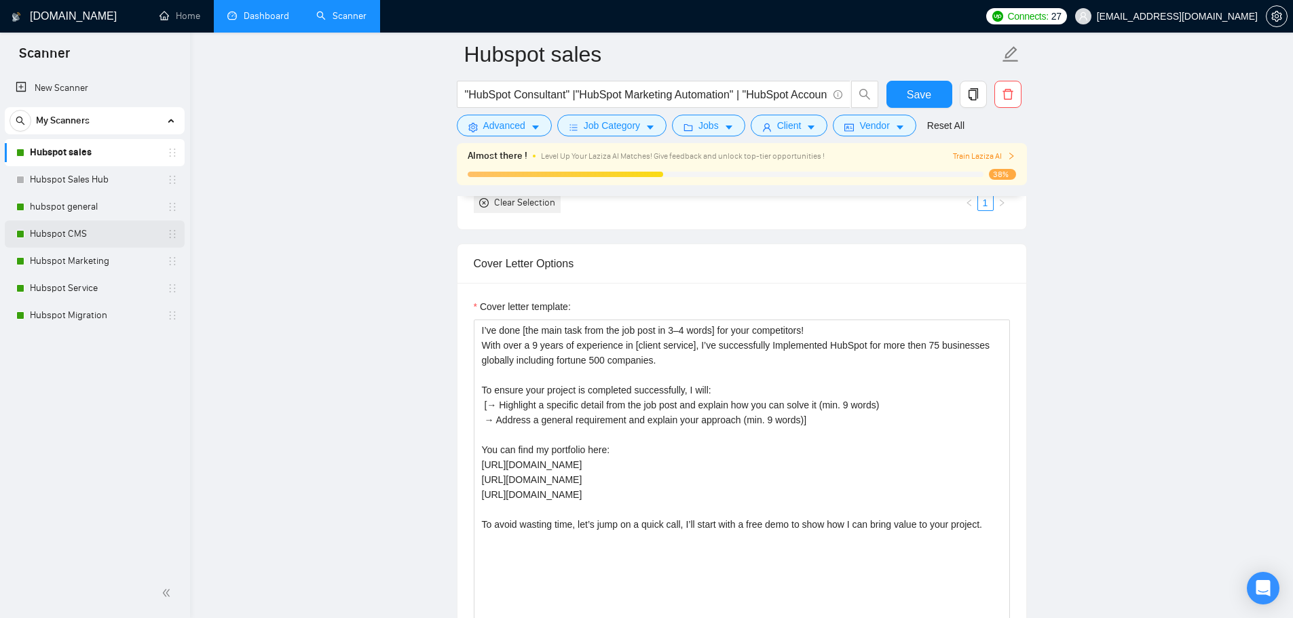
click at [64, 231] on link "Hubspot CMS" at bounding box center [94, 234] width 129 height 27
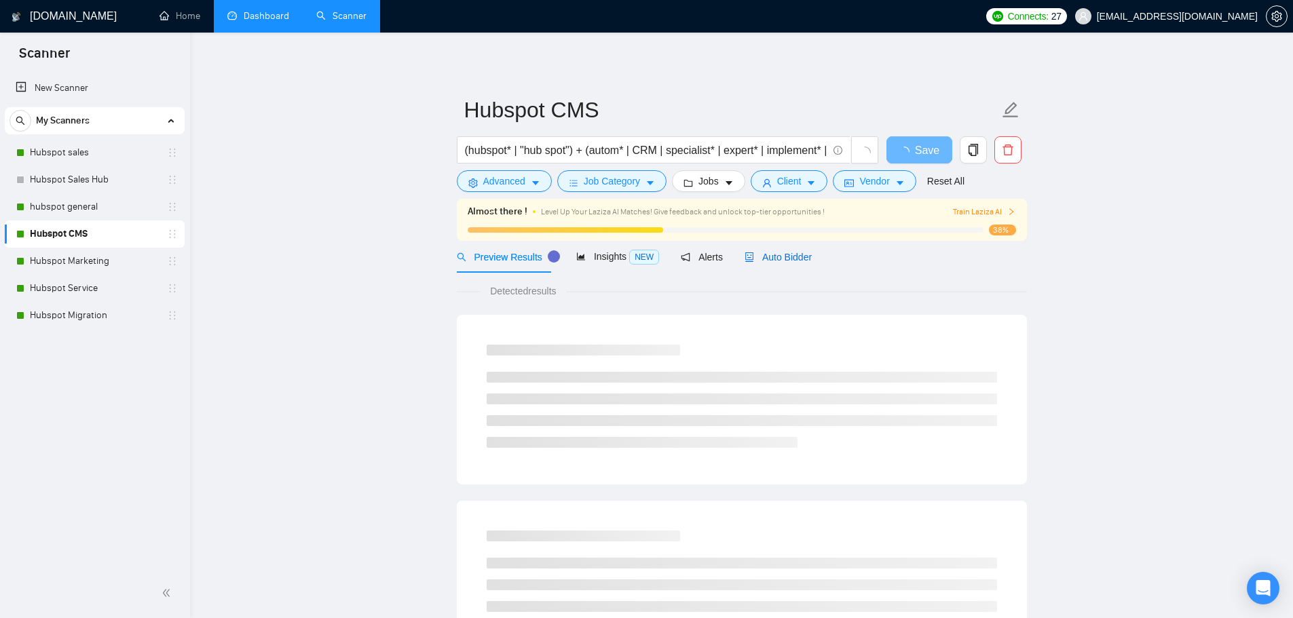
click at [781, 261] on span "Auto Bidder" at bounding box center [778, 257] width 67 height 11
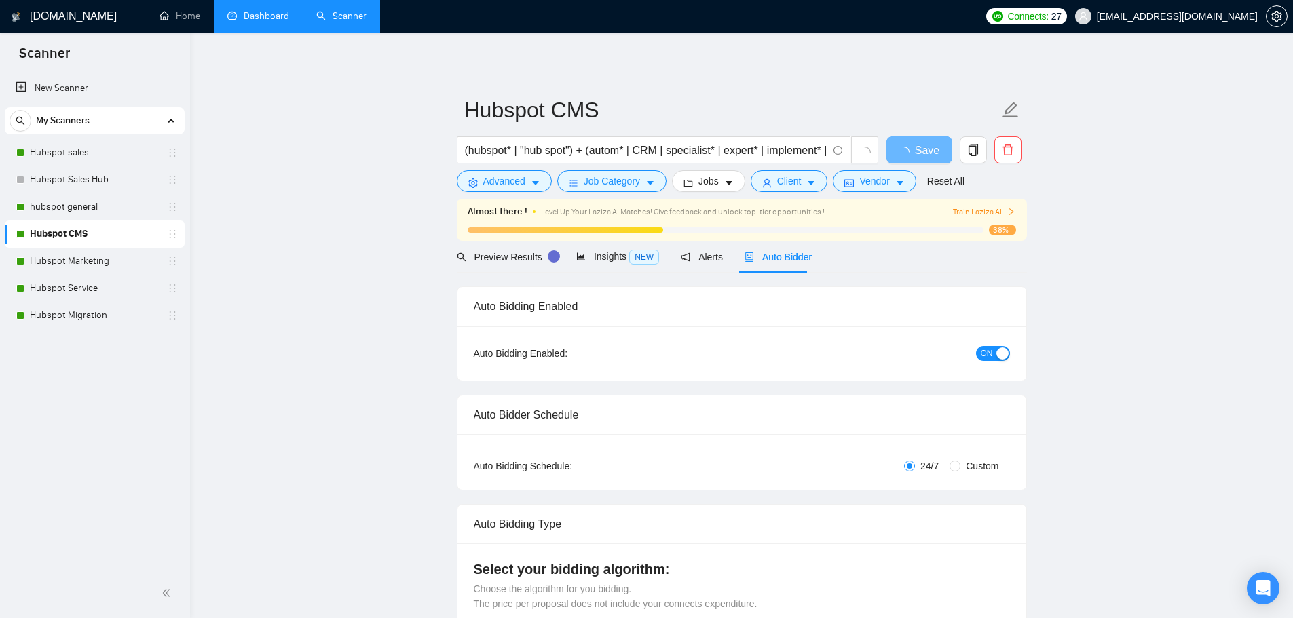
checkbox input "true"
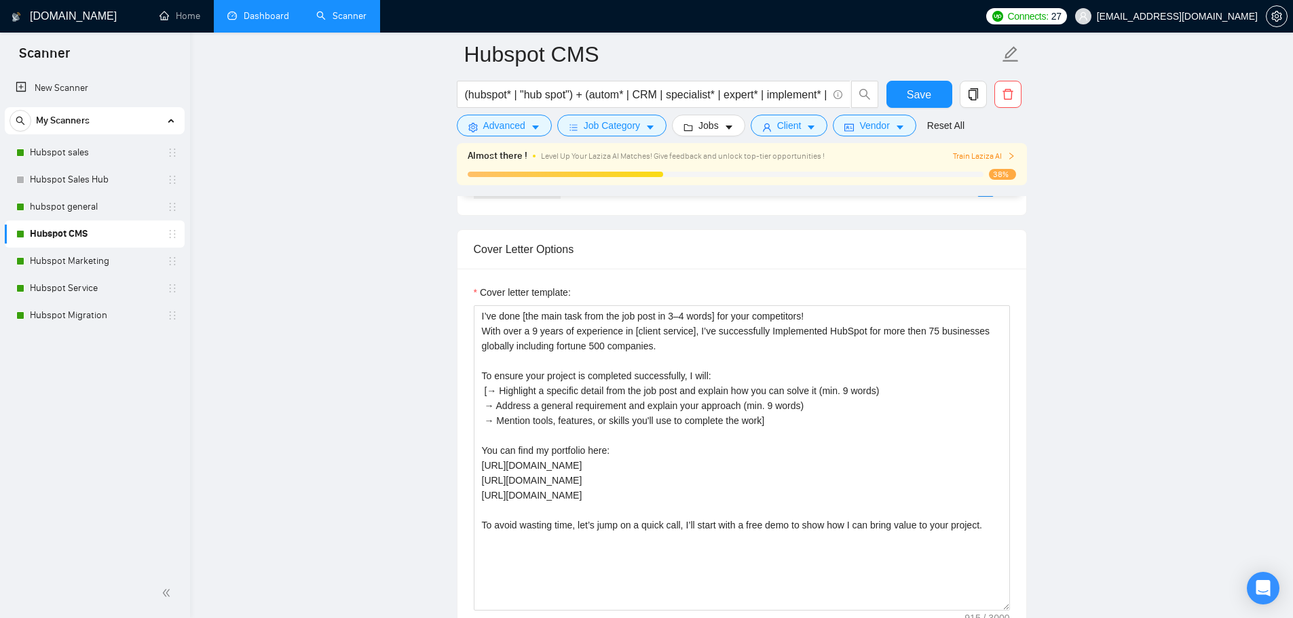
scroll to position [1459, 0]
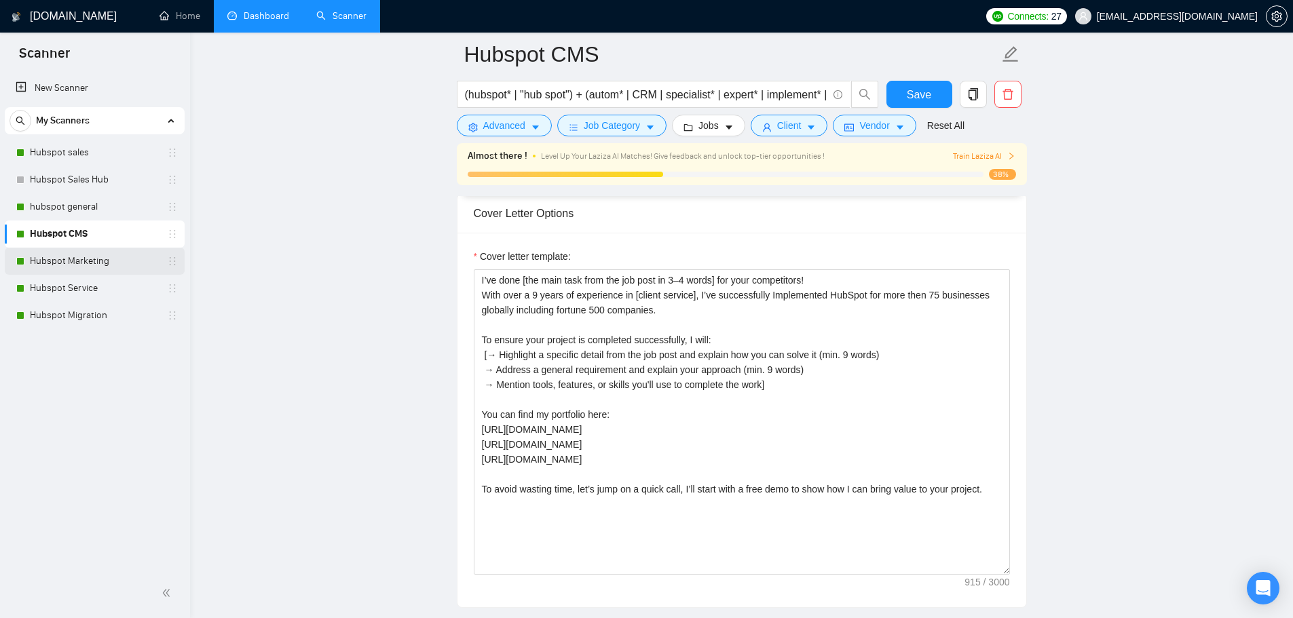
click at [69, 257] on link "Hubspot Marketing" at bounding box center [94, 261] width 129 height 27
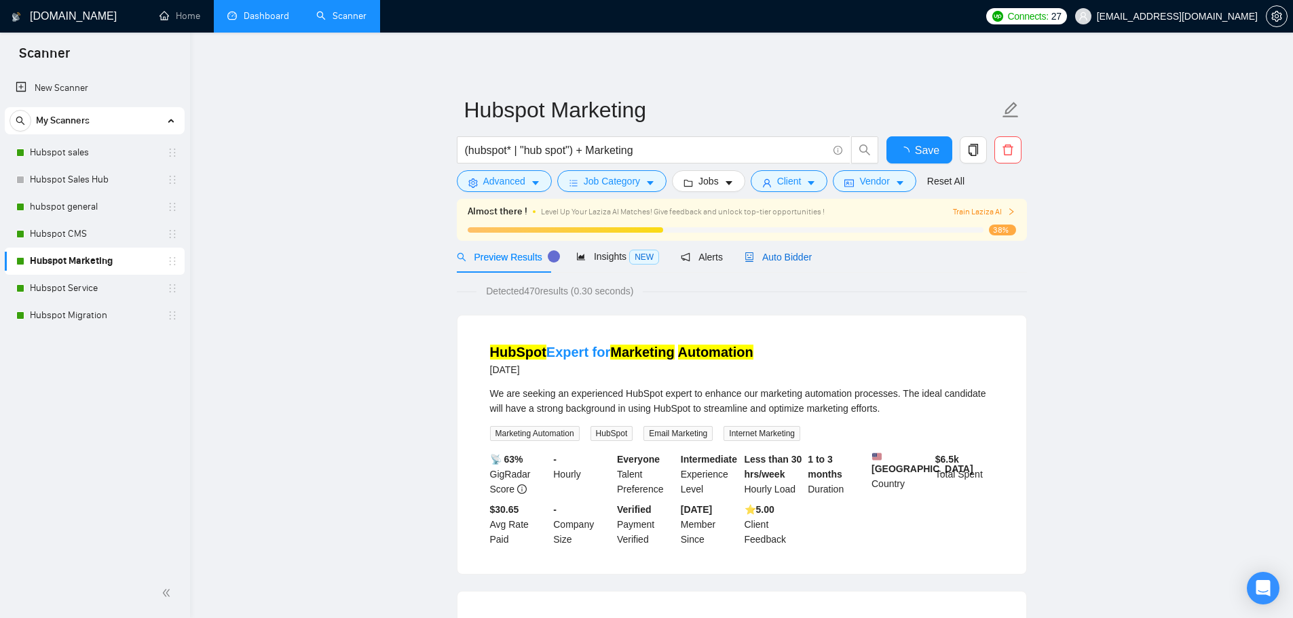
click at [772, 259] on span "Auto Bidder" at bounding box center [778, 257] width 67 height 11
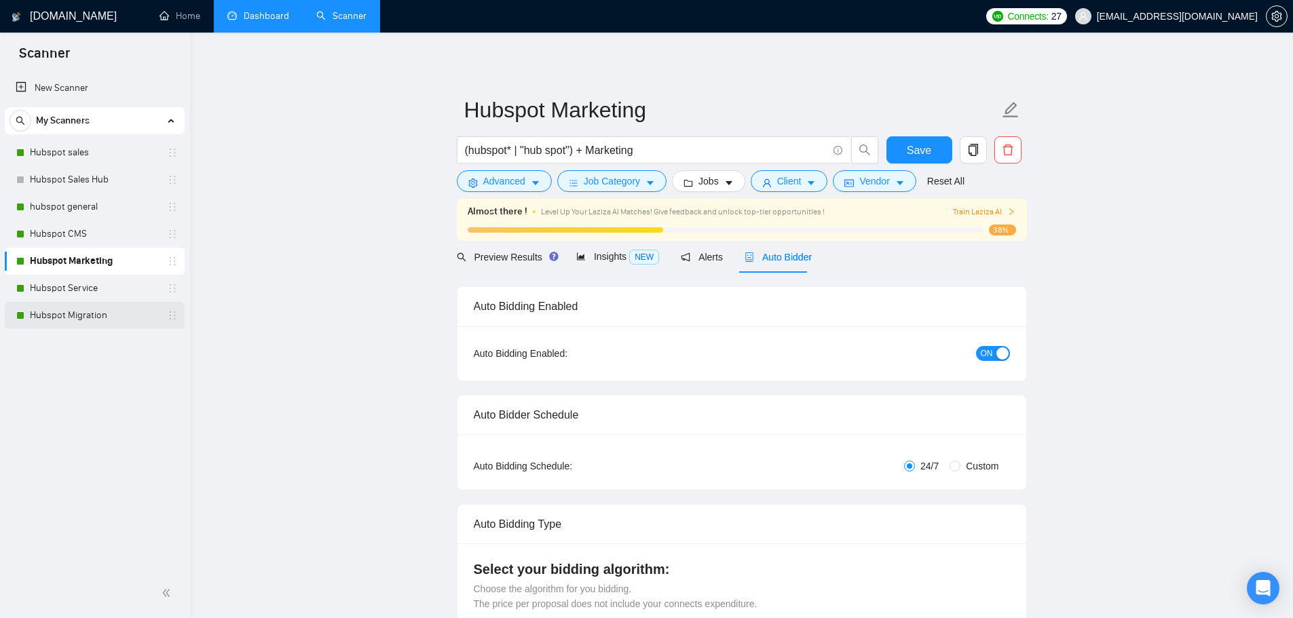
click at [102, 320] on link "Hubspot Migration" at bounding box center [94, 315] width 129 height 27
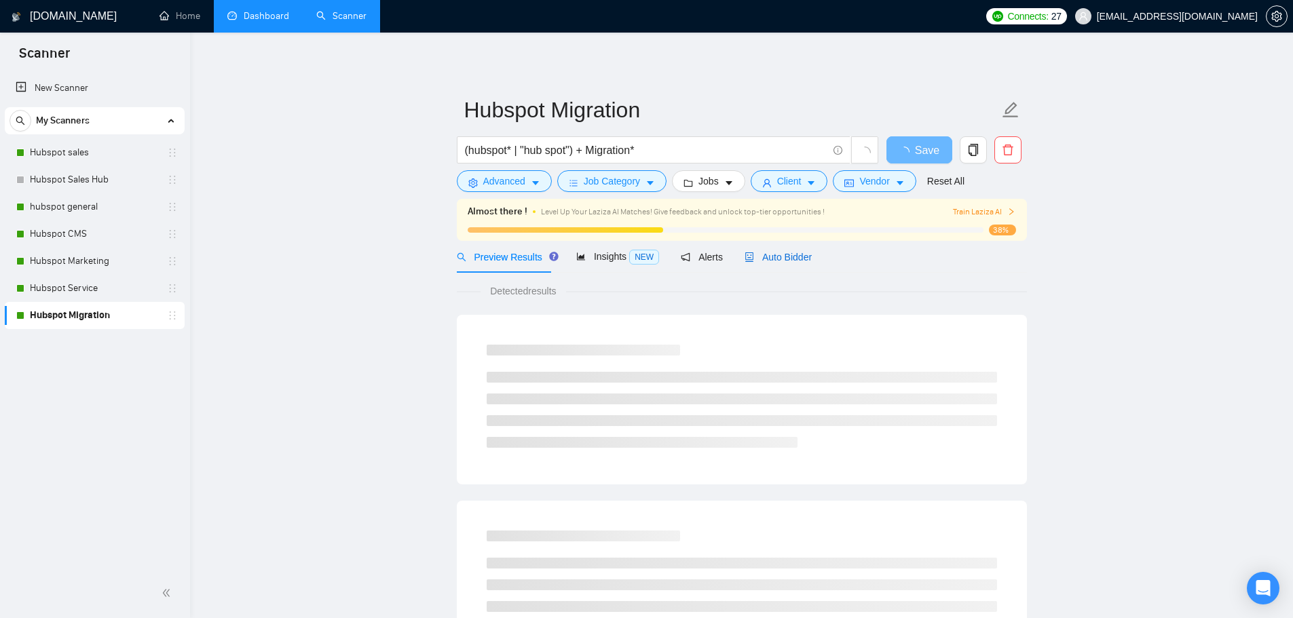
click at [783, 255] on span "Auto Bidder" at bounding box center [778, 257] width 67 height 11
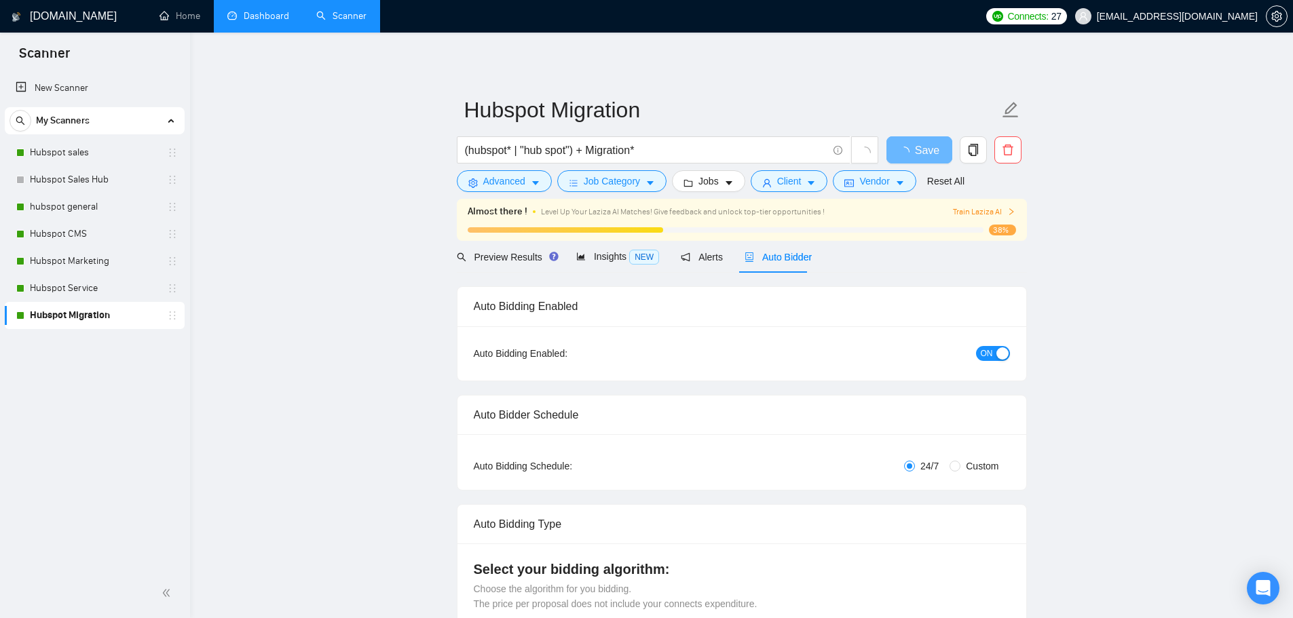
checkbox input "true"
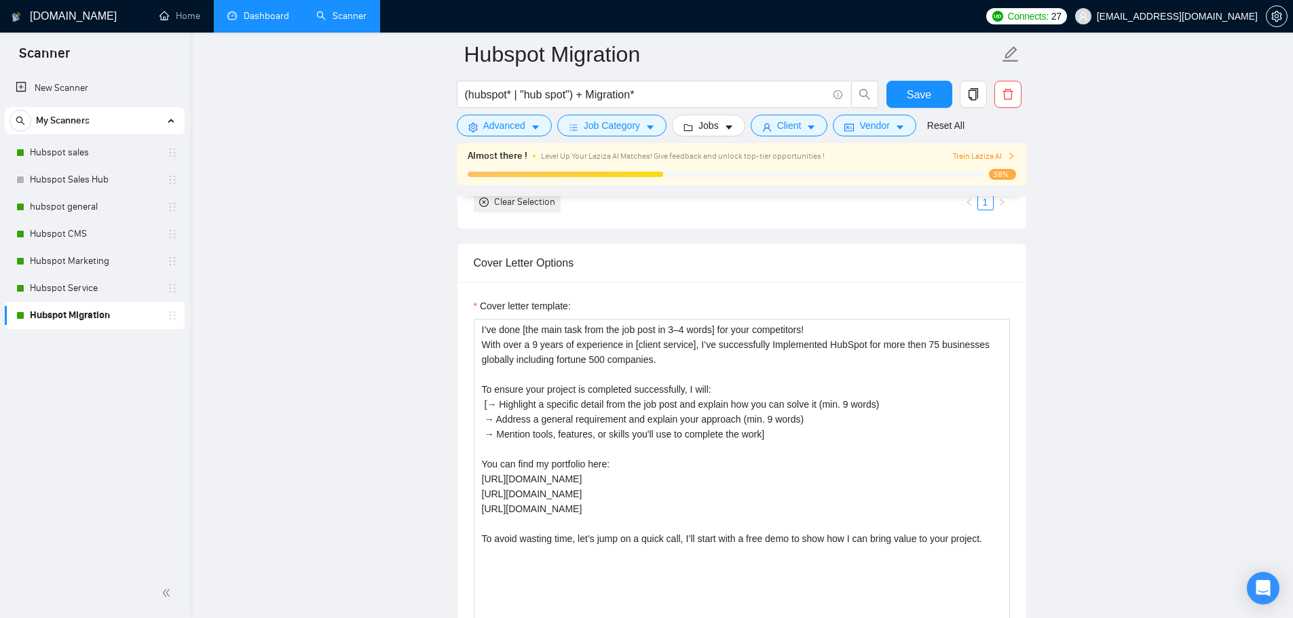
scroll to position [1522, 0]
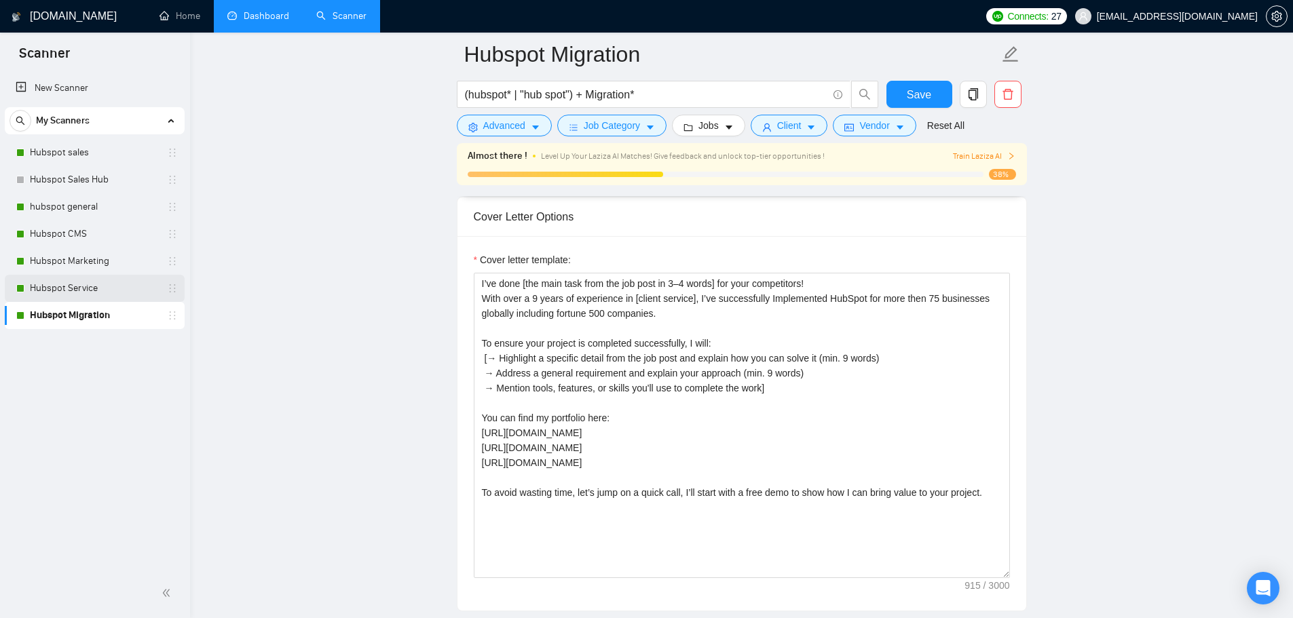
click at [69, 282] on link "Hubspot Service" at bounding box center [94, 288] width 129 height 27
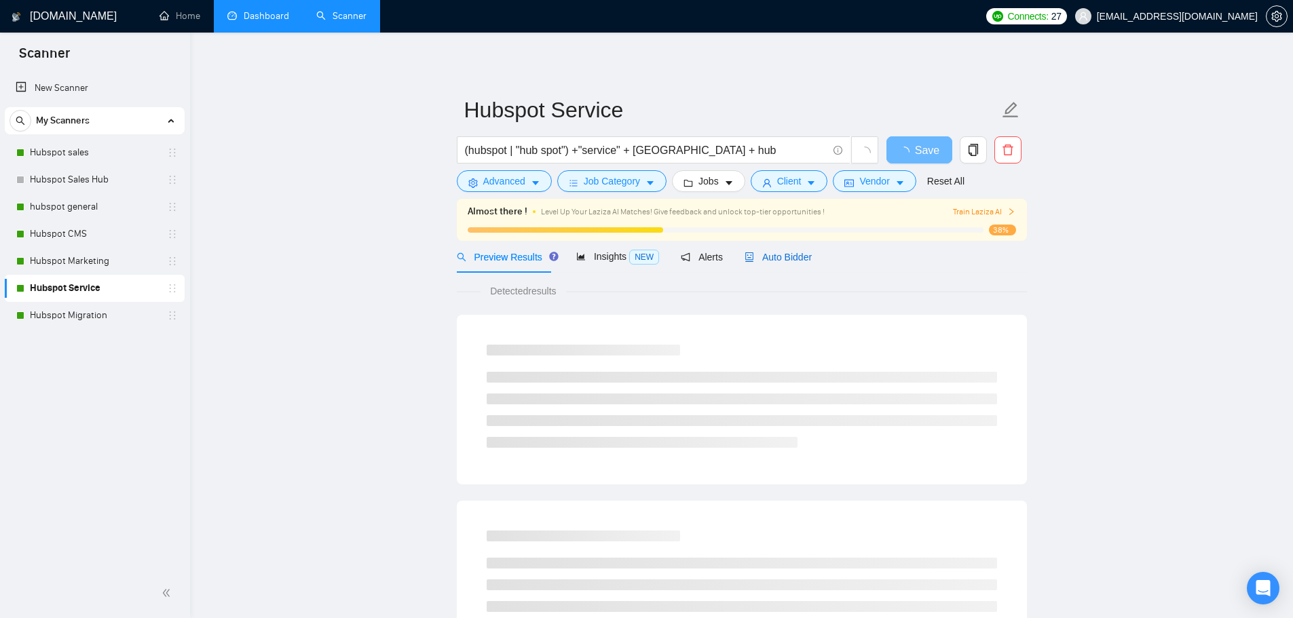
click at [775, 263] on div "Auto Bidder" at bounding box center [778, 257] width 67 height 15
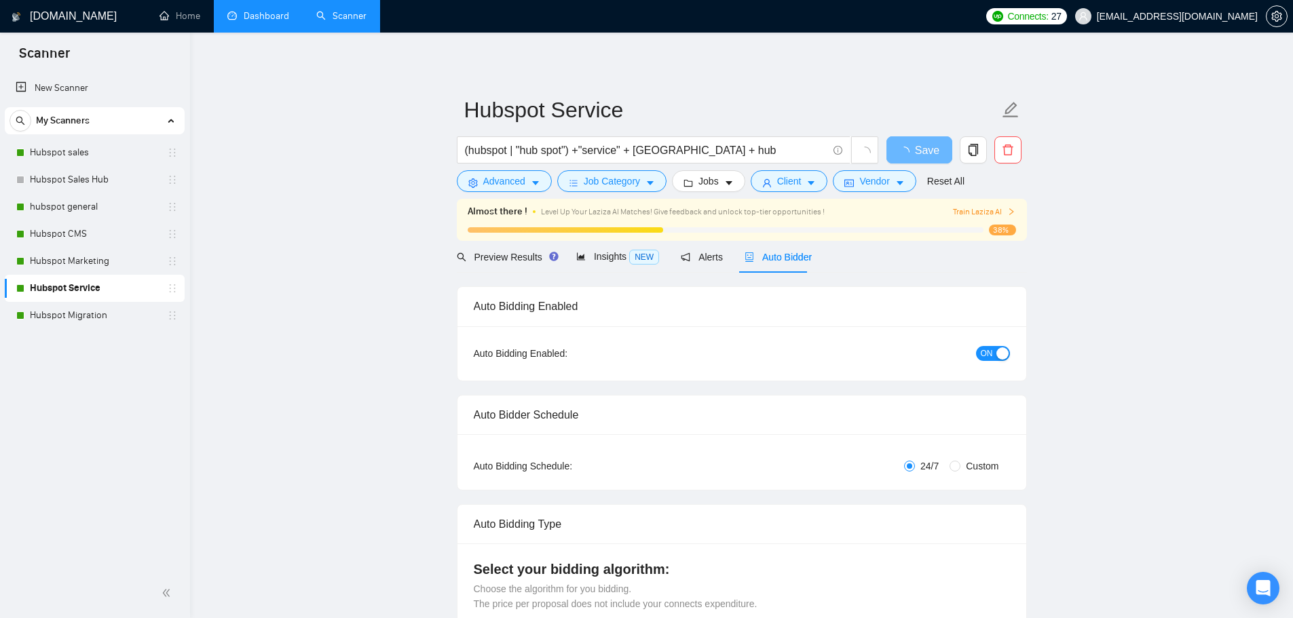
checkbox input "true"
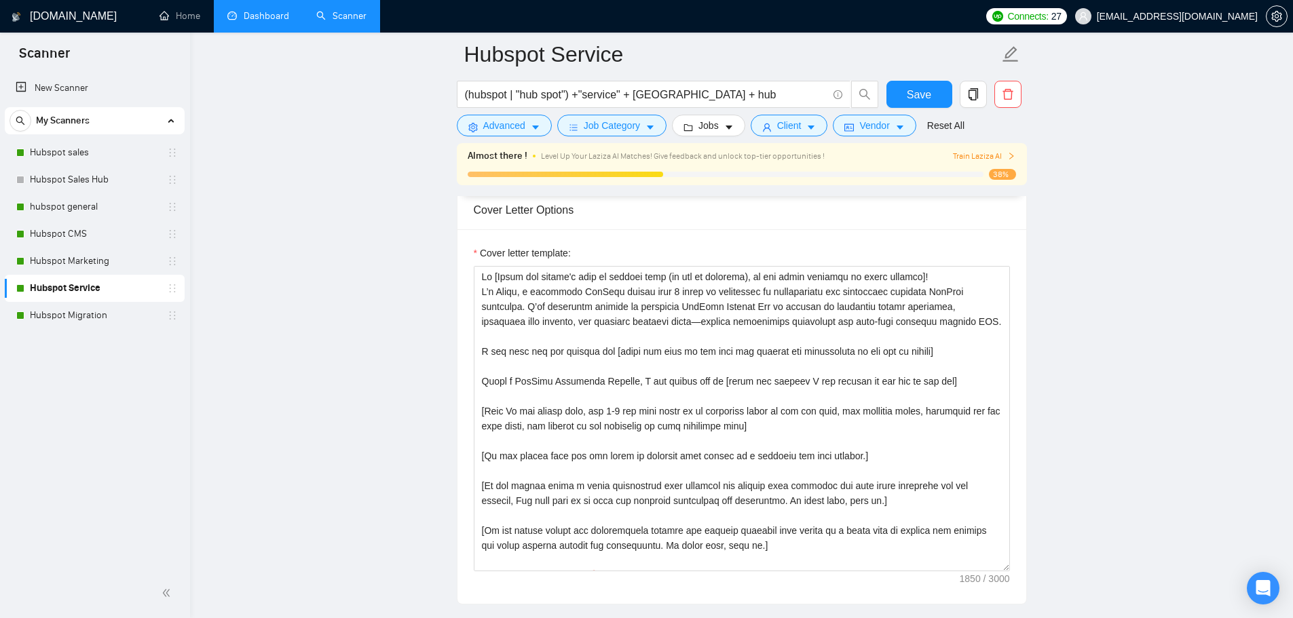
scroll to position [1515, 0]
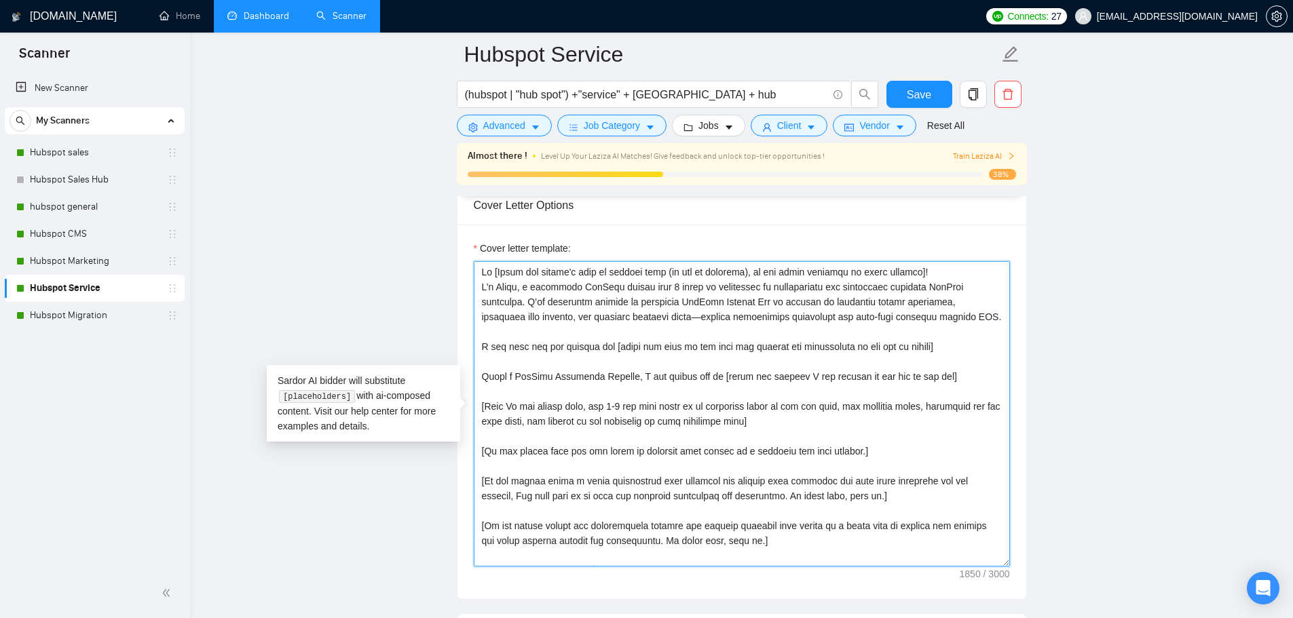
drag, startPoint x: 744, startPoint y: 546, endPoint x: 468, endPoint y: 172, distance: 464.9
click at [468, 172] on div "Hubspot Service (hubspot | "hub spot") +"service" + Hubspot + hub Save Advanced…" at bounding box center [742, 516] width 570 height 3954
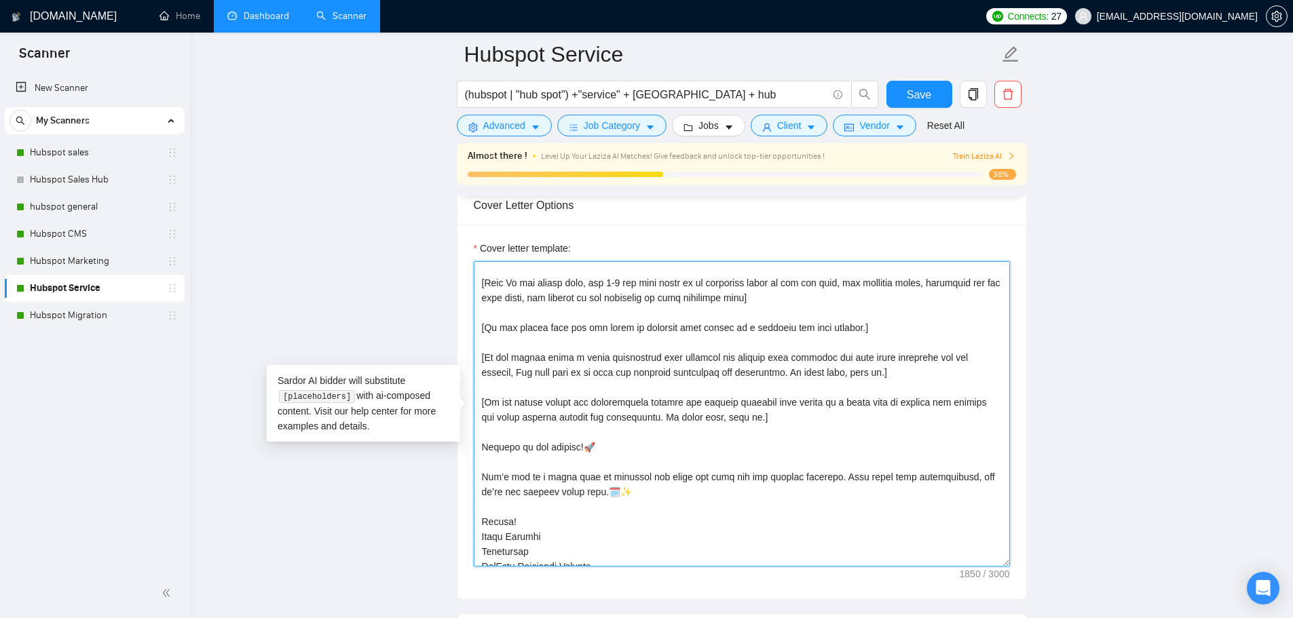
scroll to position [0, 0]
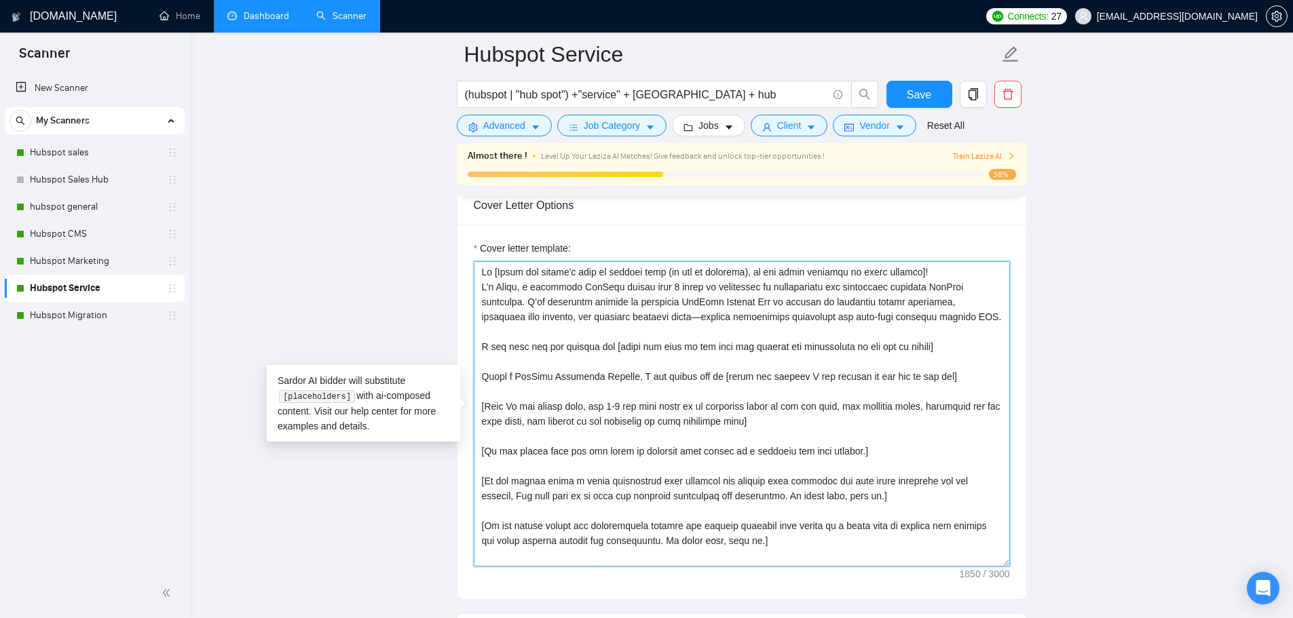
drag, startPoint x: 578, startPoint y: 559, endPoint x: 459, endPoint y: 143, distance: 433.1
click at [459, 143] on div "Hubspot Service (hubspot | "hub spot") +"service" + Hubspot + hub Save Advanced…" at bounding box center [742, 516] width 570 height 3954
click at [669, 319] on textarea "Cover letter template:" at bounding box center [742, 413] width 536 height 305
click at [640, 333] on textarea "Cover letter template:" at bounding box center [742, 413] width 536 height 305
drag, startPoint x: 920, startPoint y: 94, endPoint x: 481, endPoint y: 276, distance: 475.5
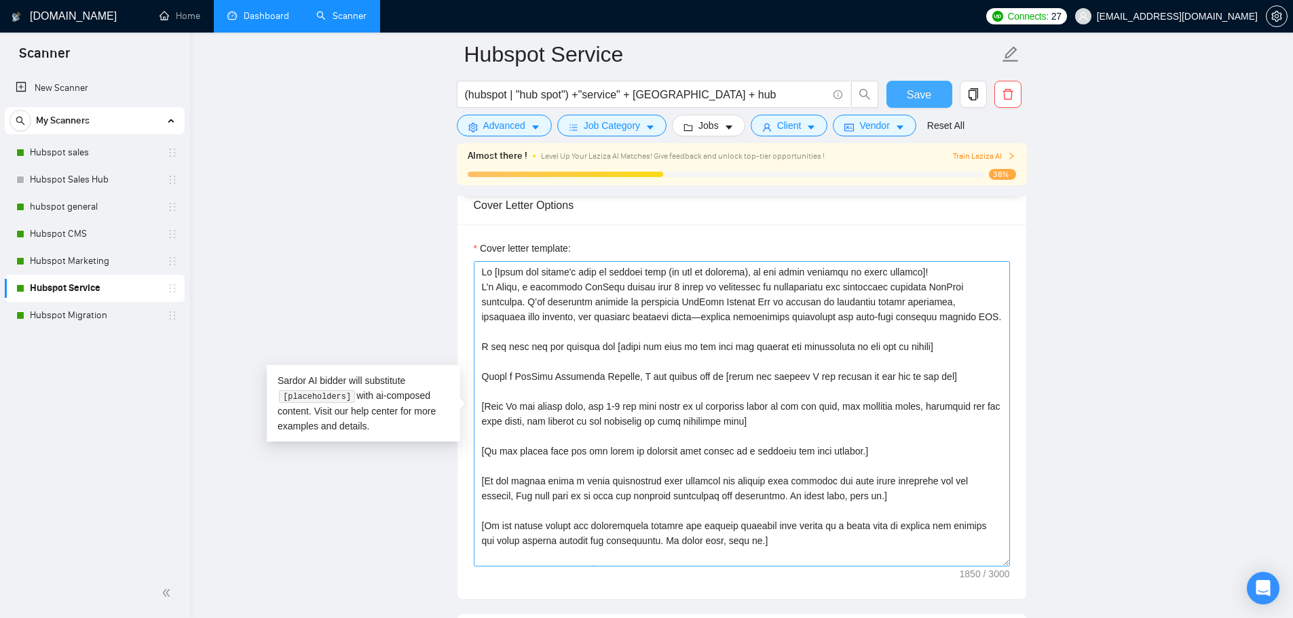
click at [920, 94] on span "Save" at bounding box center [919, 94] width 24 height 17
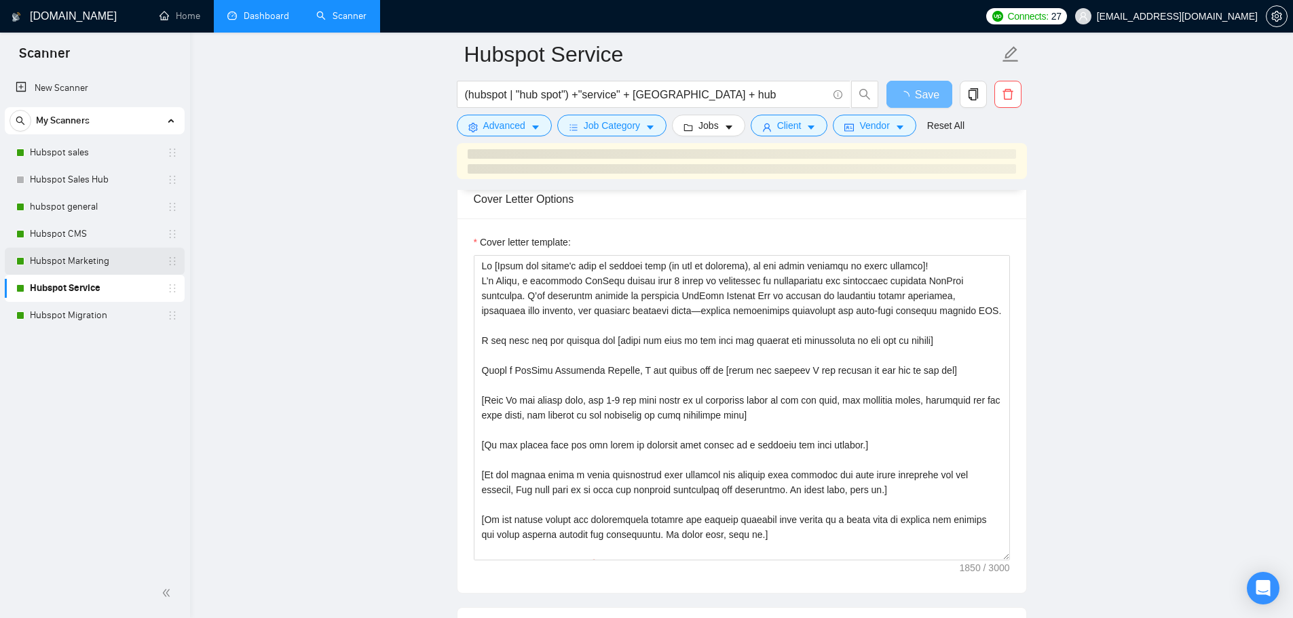
click at [83, 258] on link "Hubspot Marketing" at bounding box center [94, 261] width 129 height 27
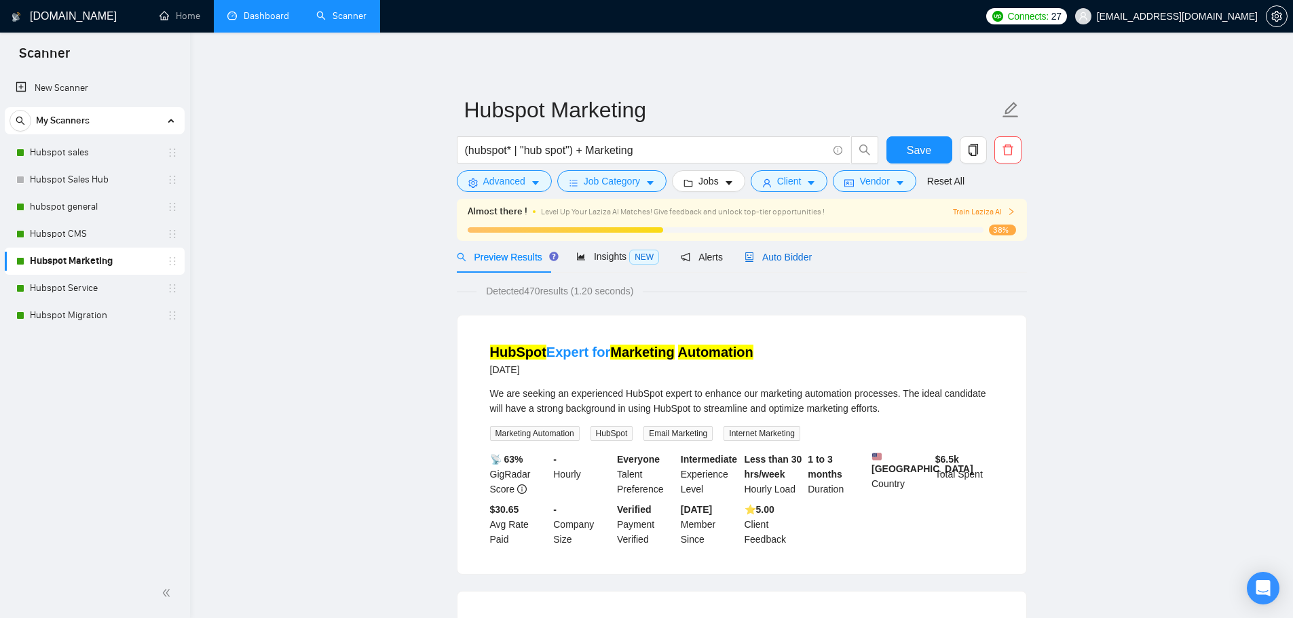
click at [791, 261] on span "Auto Bidder" at bounding box center [778, 257] width 67 height 11
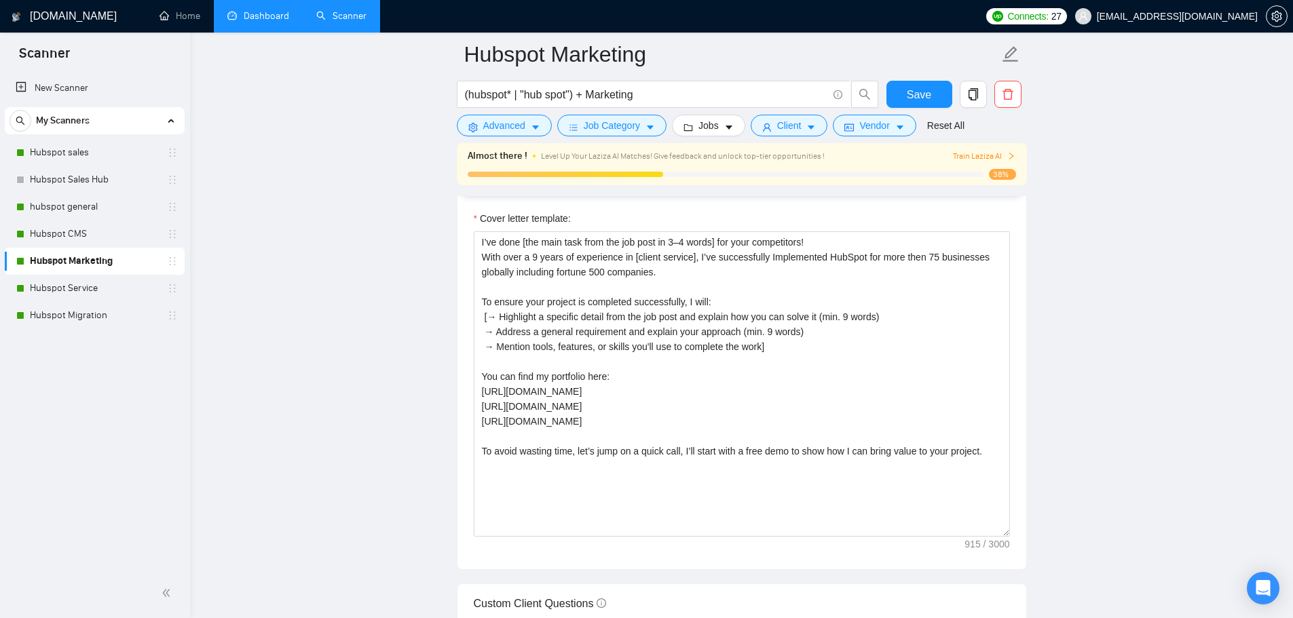
scroll to position [1536, 0]
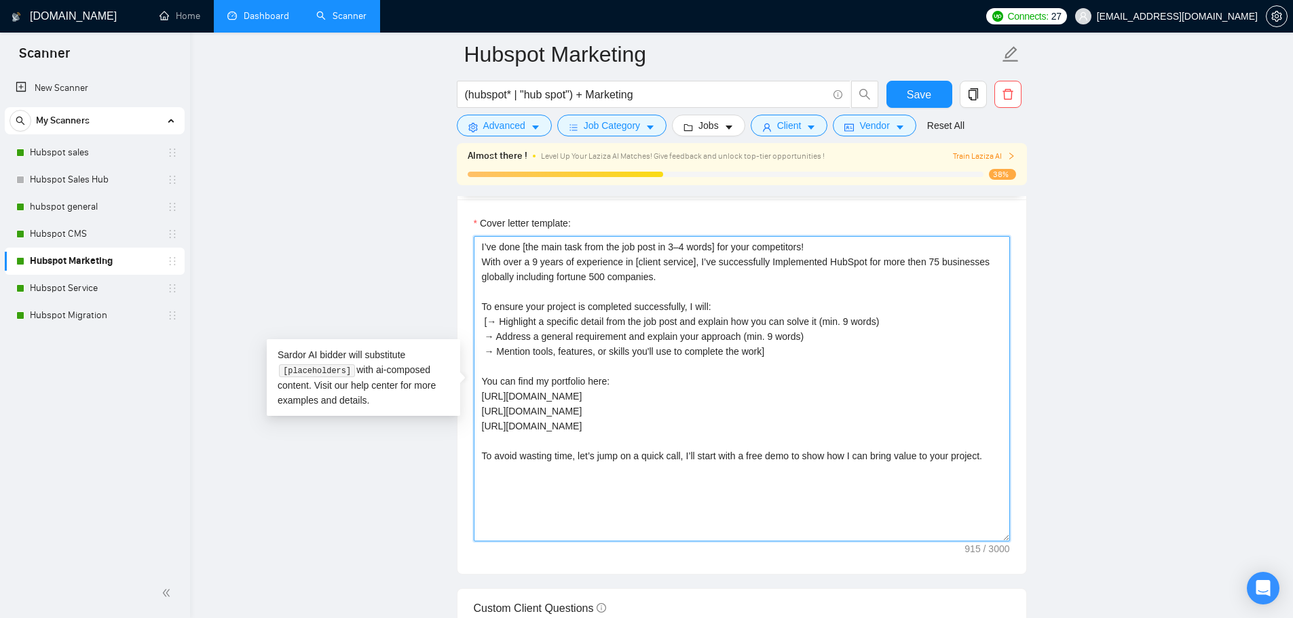
click at [611, 341] on textarea "I’ve done [the main task from the job post in 3–4 words] for your competitors! …" at bounding box center [742, 388] width 536 height 305
drag, startPoint x: 780, startPoint y: 348, endPoint x: 462, endPoint y: 242, distance: 335.7
click at [462, 242] on div "Cover letter template: I’ve done [the main task from the job post in 3–4 words]…" at bounding box center [741, 387] width 569 height 375
paste textarea "Lo [Ipsumd sitame’c adip el seddoei, te incid utlabore]! E’d Magna, a enimadmin…"
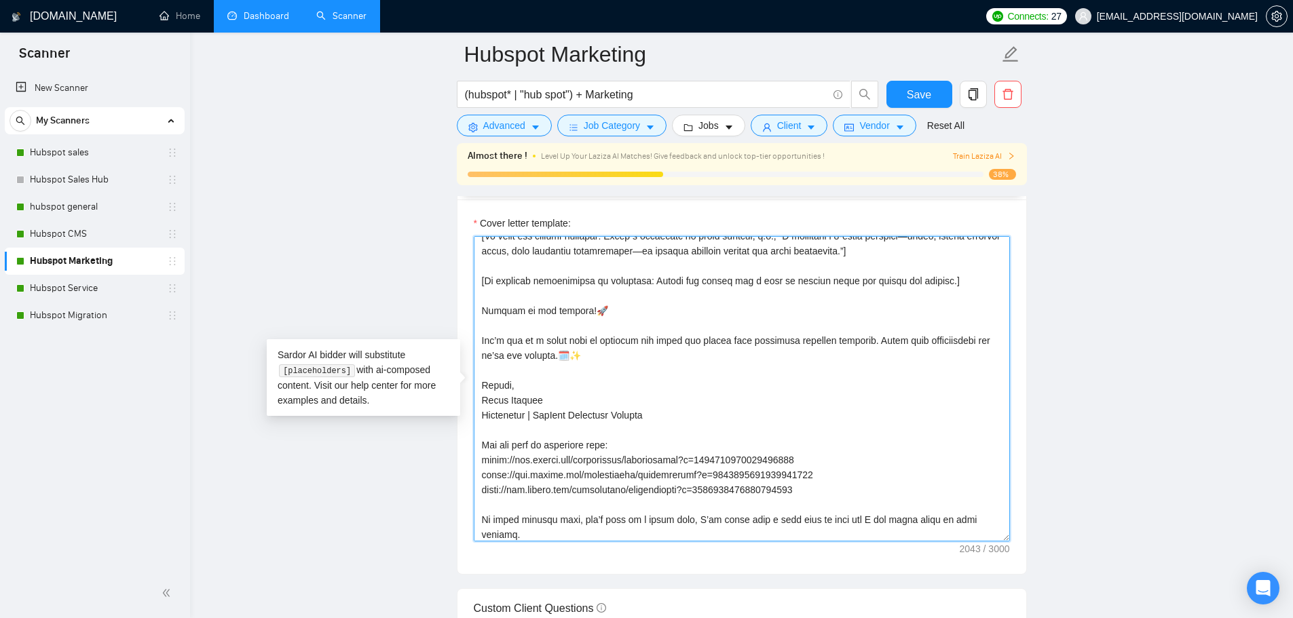
scroll to position [284, 0]
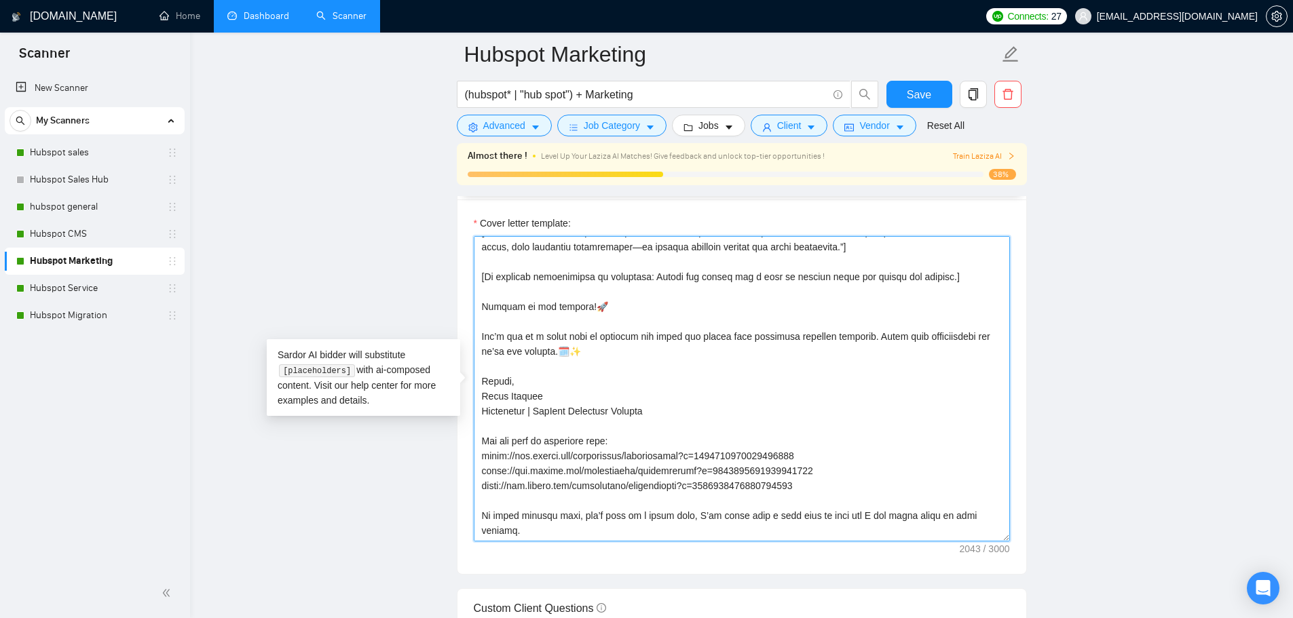
drag, startPoint x: 478, startPoint y: 514, endPoint x: 989, endPoint y: 512, distance: 510.4
click at [989, 512] on textarea "Cover letter template:" at bounding box center [742, 388] width 536 height 305
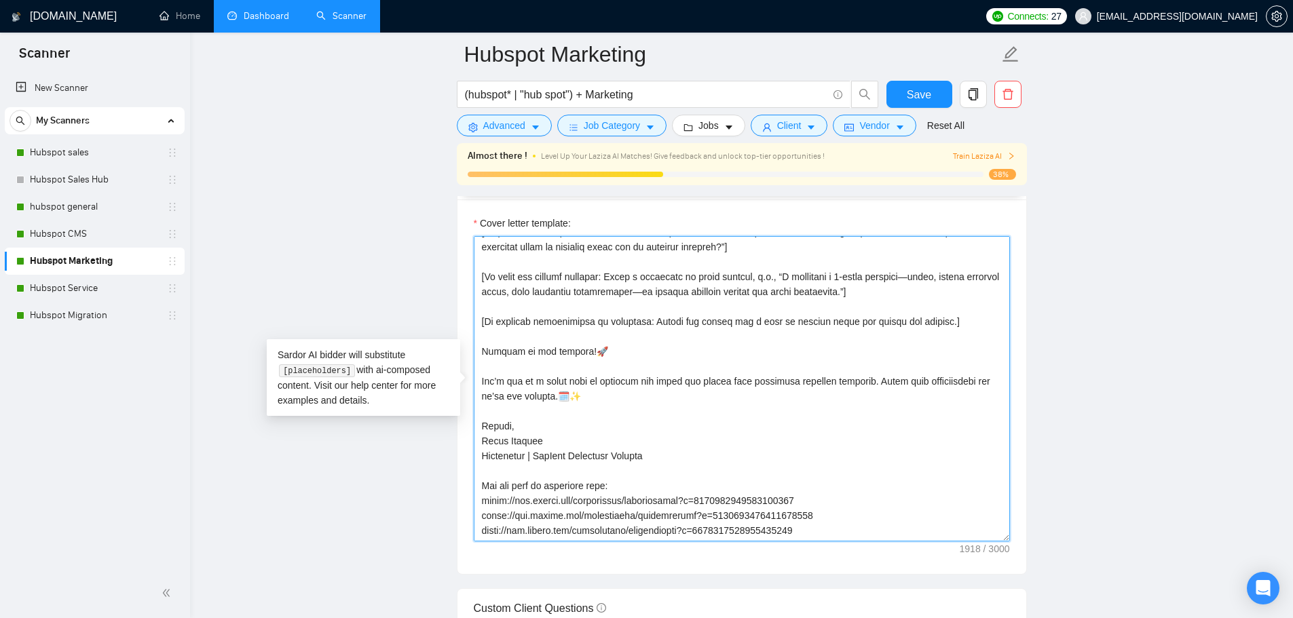
drag, startPoint x: 832, startPoint y: 482, endPoint x: 469, endPoint y: 438, distance: 365.7
click at [469, 438] on div "Cover letter template:" at bounding box center [741, 387] width 569 height 375
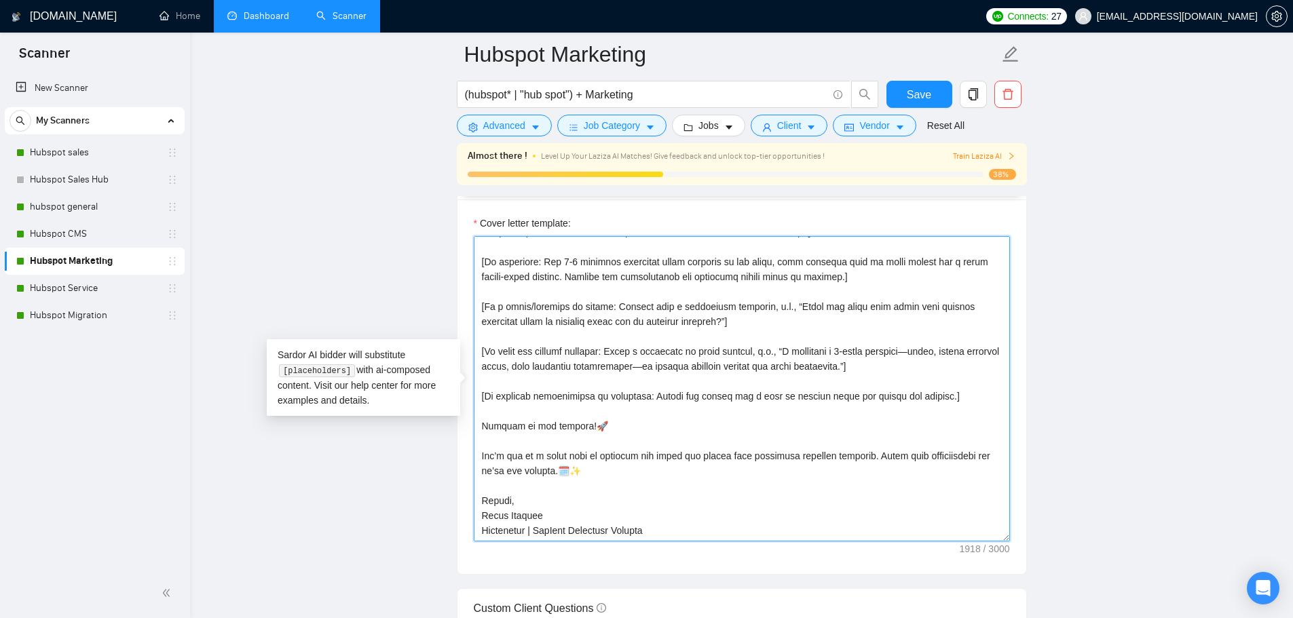
scroll to position [239, 0]
click at [659, 457] on textarea "Cover letter template:" at bounding box center [742, 388] width 536 height 305
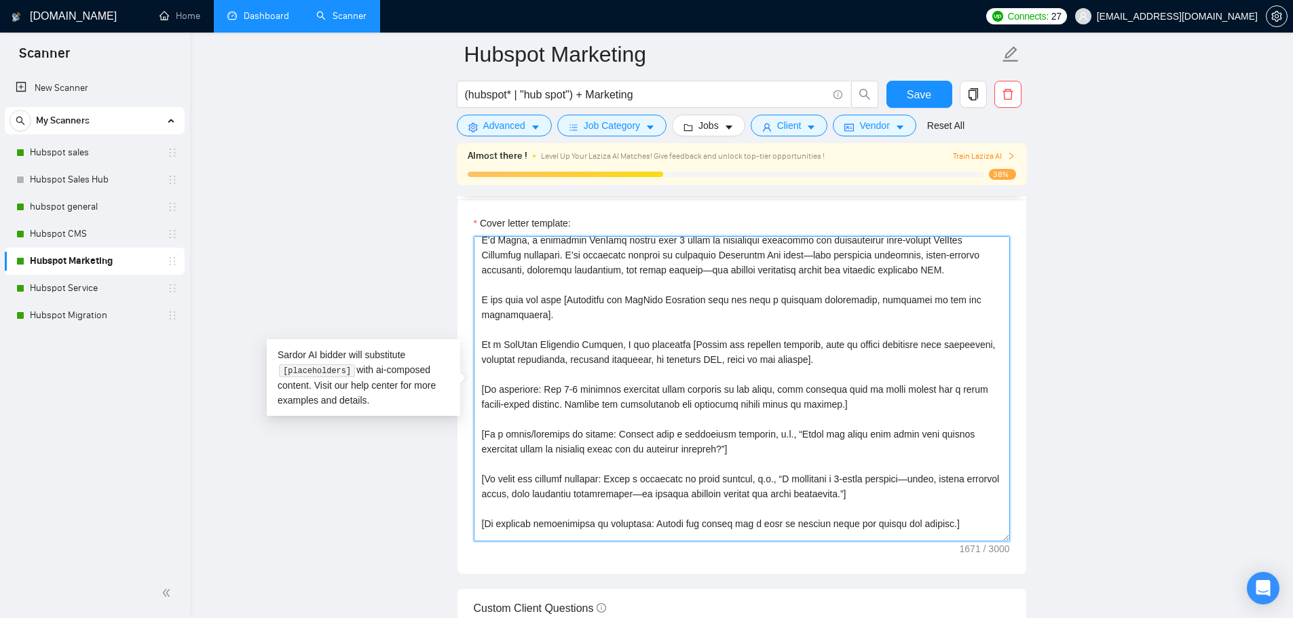
scroll to position [32, 0]
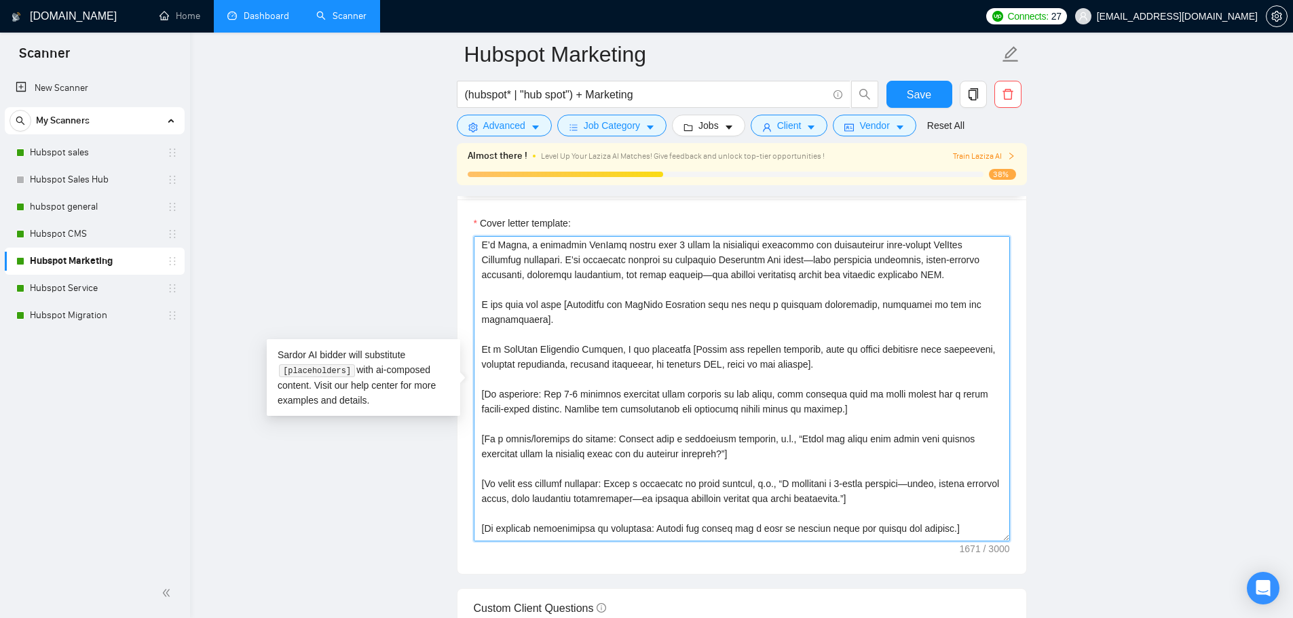
click at [832, 364] on textarea "Cover letter template:" at bounding box center [742, 388] width 536 height 305
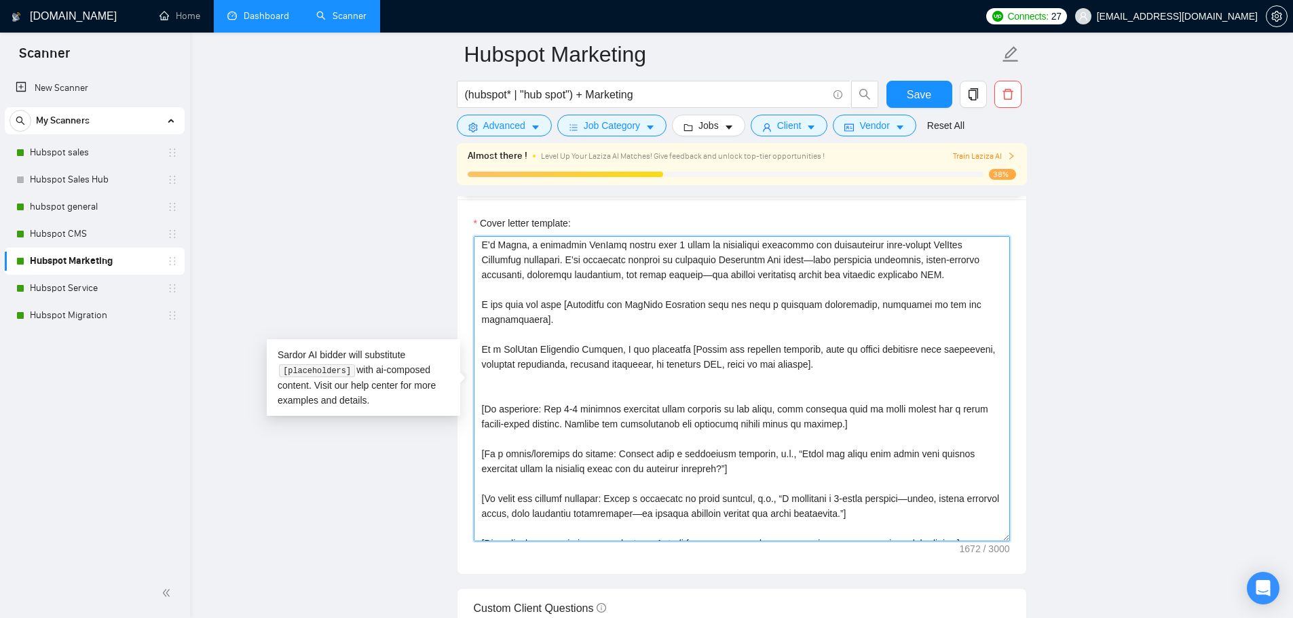
paste textarea "You can find my portfolio here: [URL][DOMAIN_NAME] [URL][DOMAIN_NAME] [URL][DOM…"
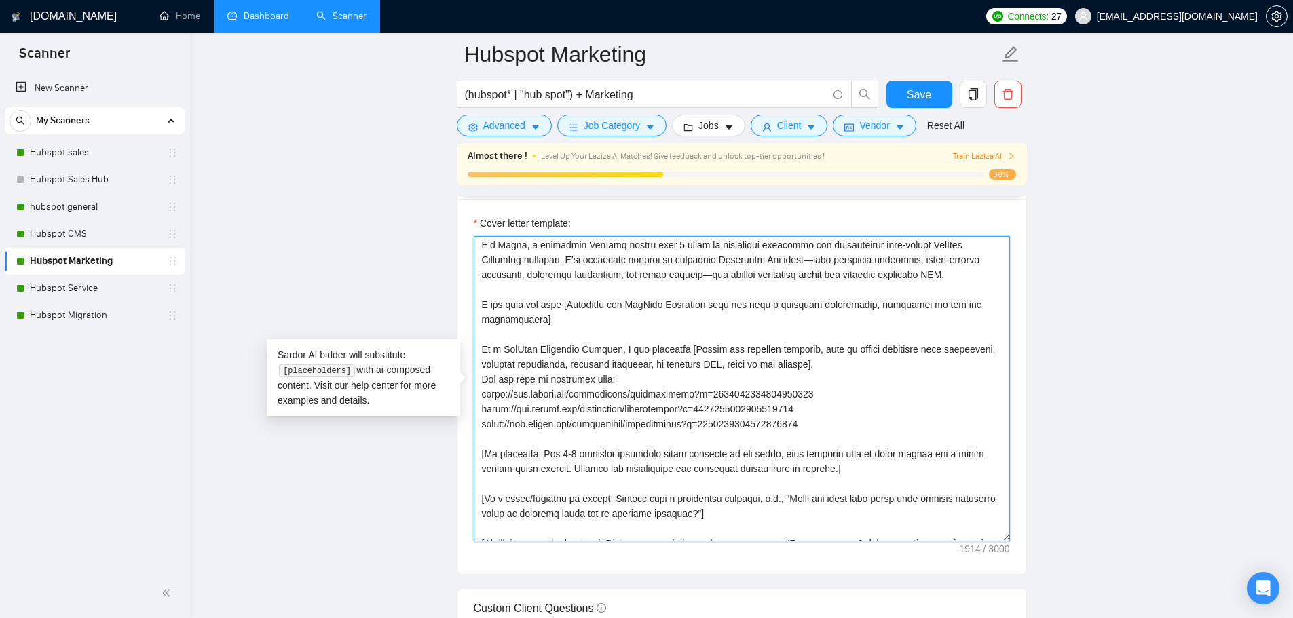
click at [835, 362] on textarea "Cover letter template:" at bounding box center [742, 388] width 536 height 305
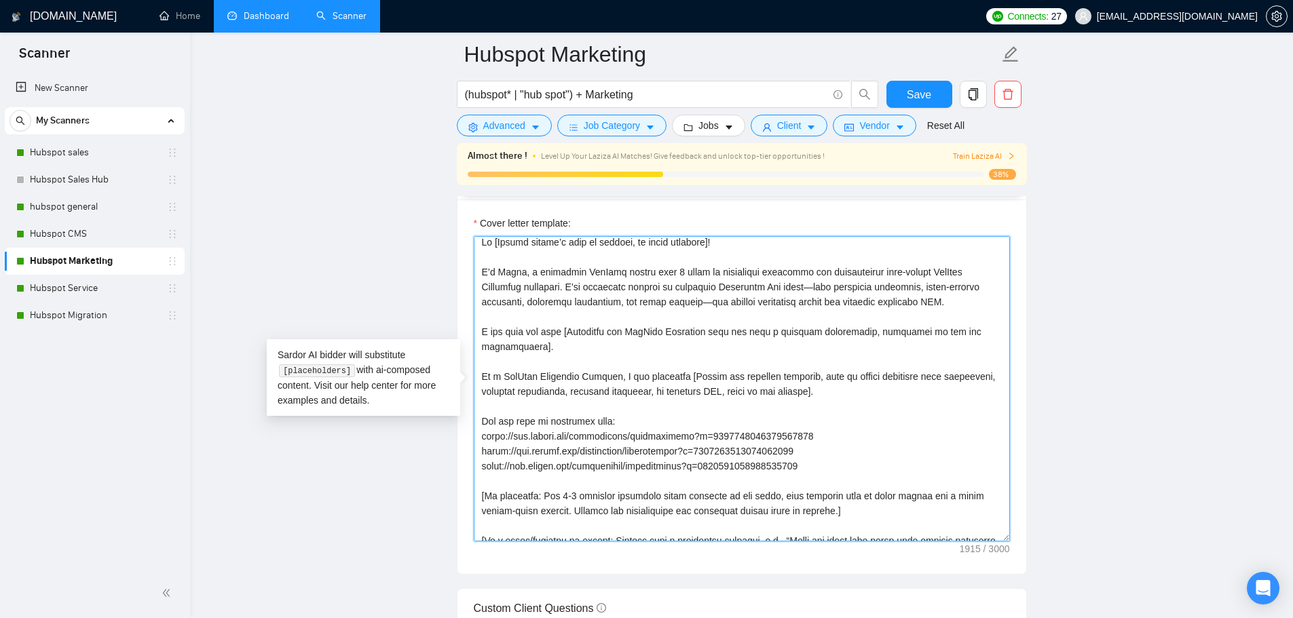
scroll to position [0, 0]
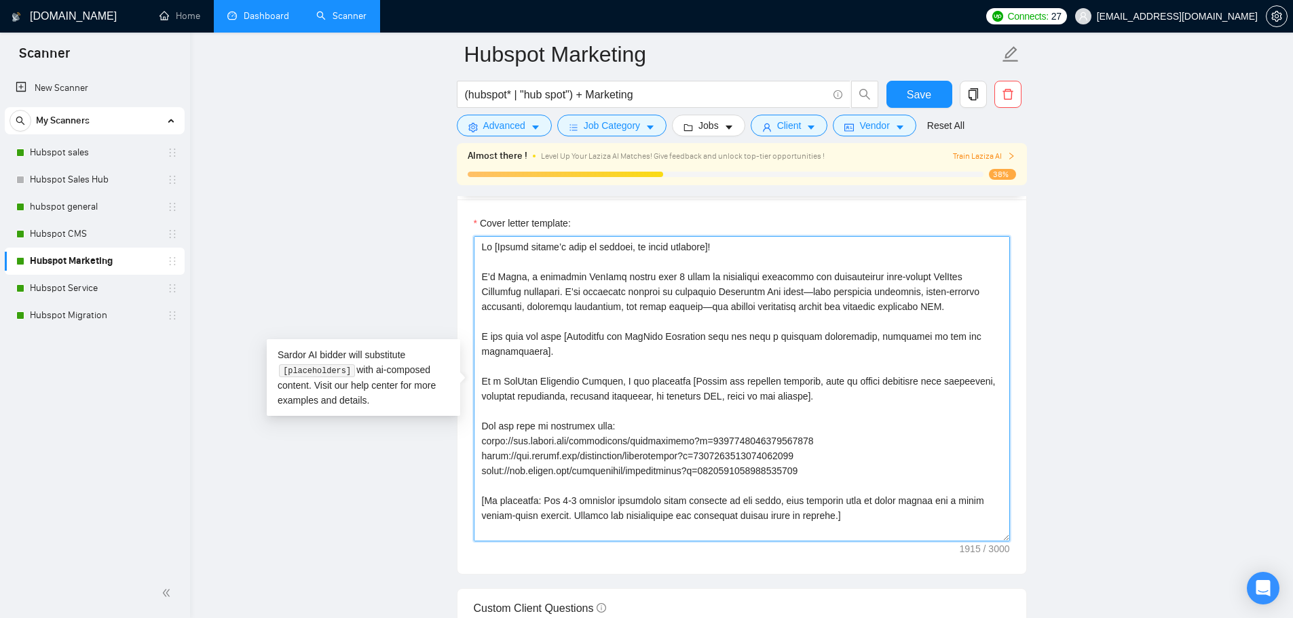
drag, startPoint x: 557, startPoint y: 348, endPoint x: 414, endPoint y: 320, distance: 145.9
click at [414, 320] on main "Hubspot Marketing (hubspot* | "hub spot") + Marketing Save Advanced Job Categor…" at bounding box center [741, 515] width 1059 height 3995
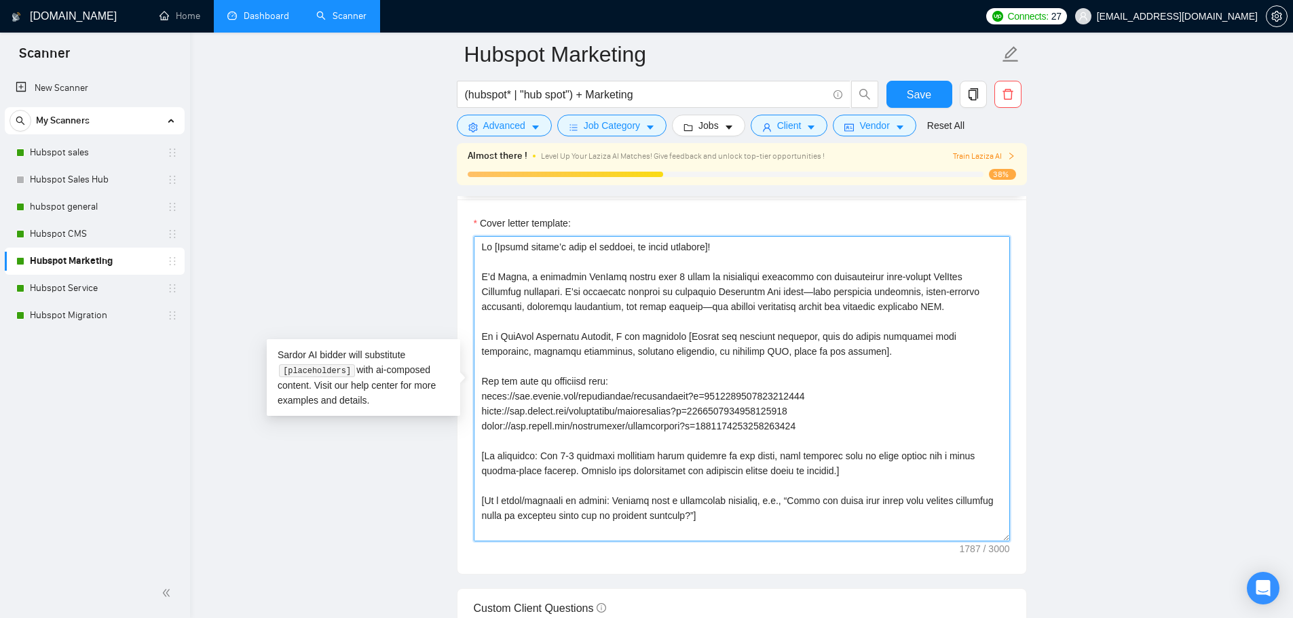
click at [478, 281] on textarea "Cover letter template:" at bounding box center [742, 388] width 536 height 305
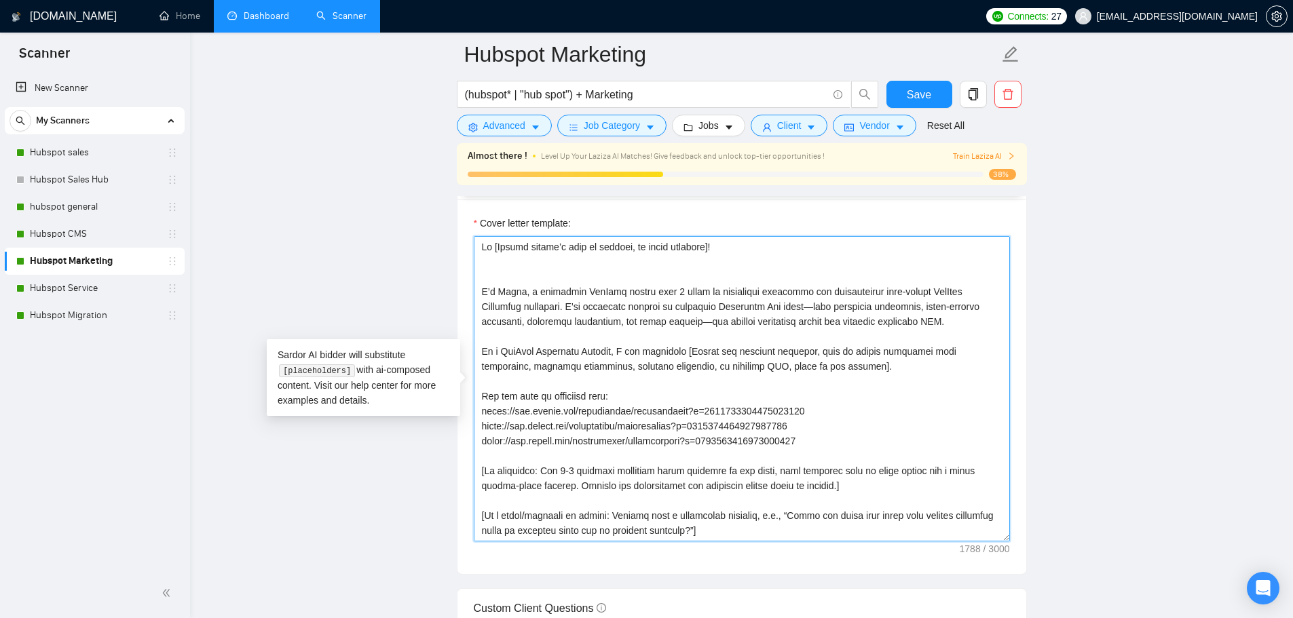
click at [481, 271] on textarea "Cover letter template:" at bounding box center [742, 388] width 536 height 305
paste textarea "see that you need [Summarize the HubSpot Marketing task and give a detailed exp…"
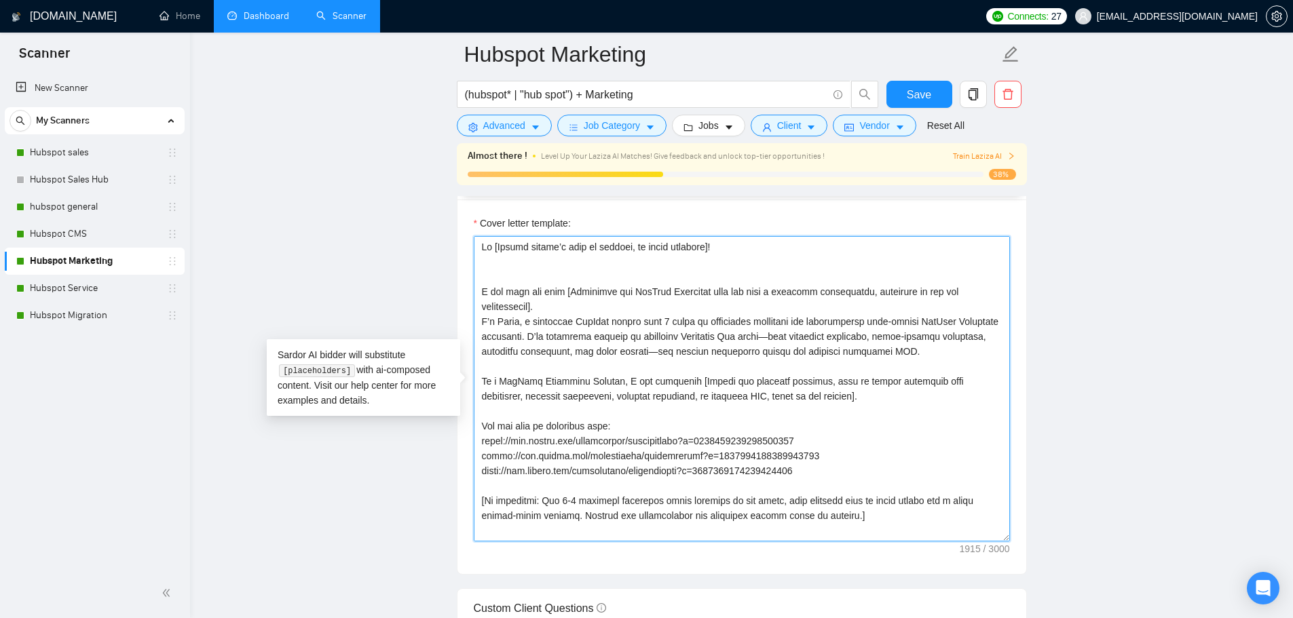
click at [478, 290] on textarea "Cover letter template:" at bounding box center [742, 388] width 536 height 305
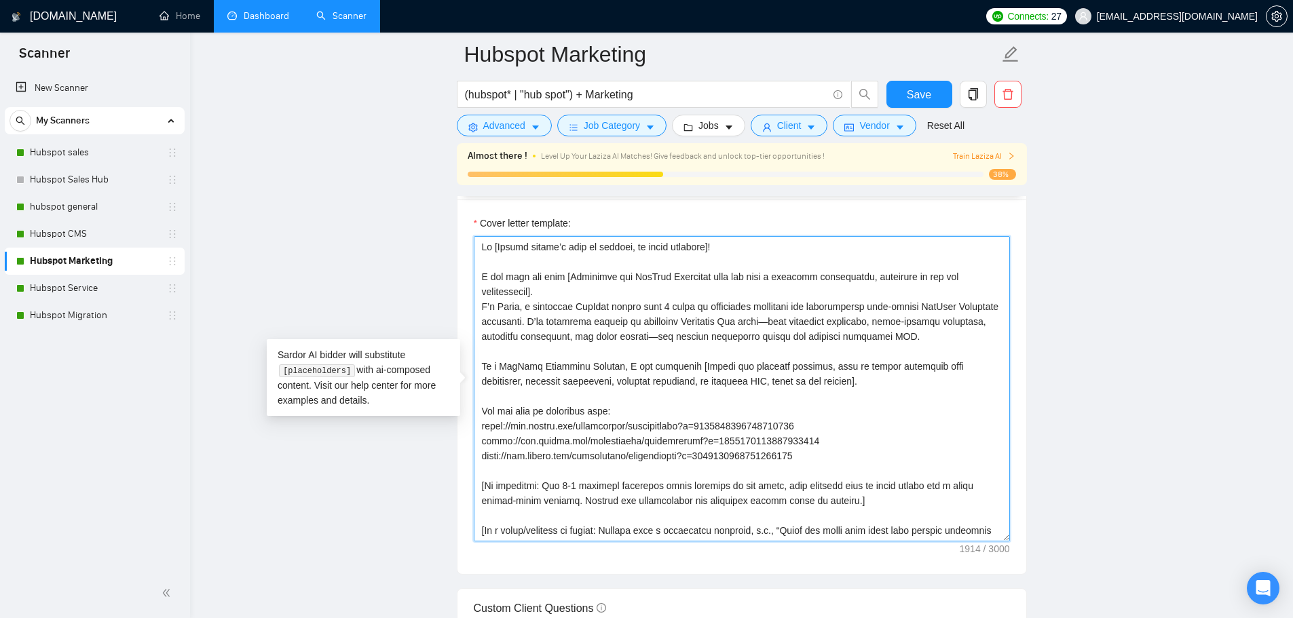
click at [553, 290] on textarea "Cover letter template:" at bounding box center [742, 388] width 536 height 305
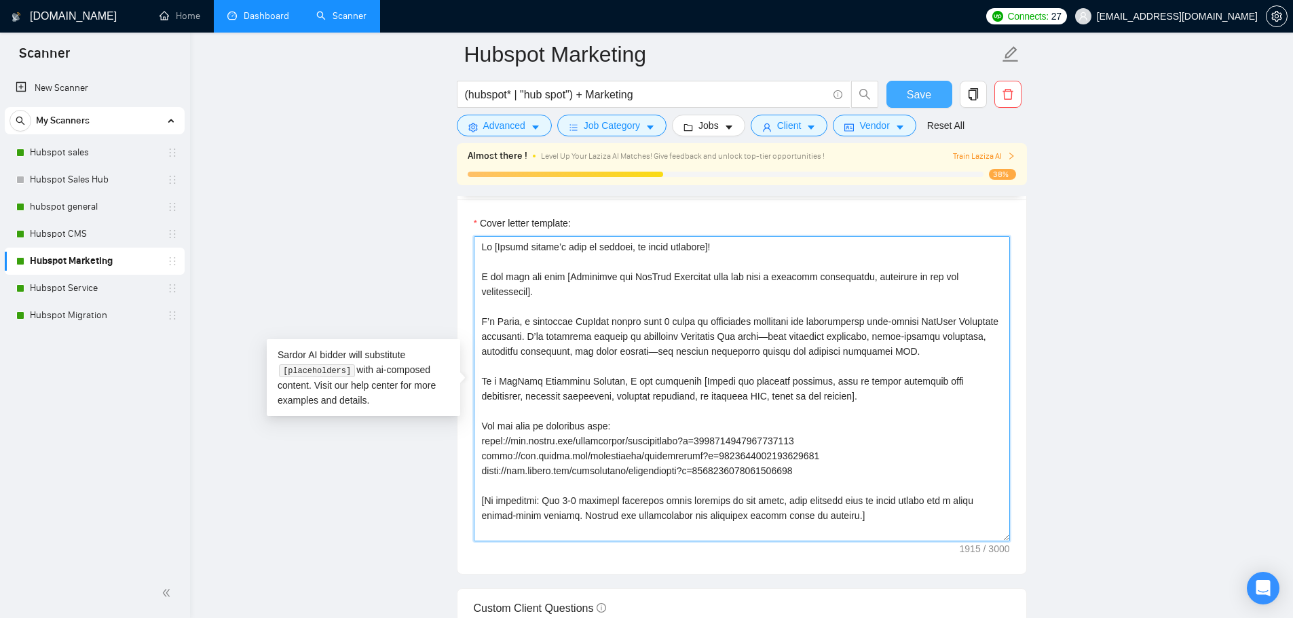
type textarea "Lo [Ipsumd sitame’c adip el seddoei, te incid utlabore]! E dol magn ali enim [A…"
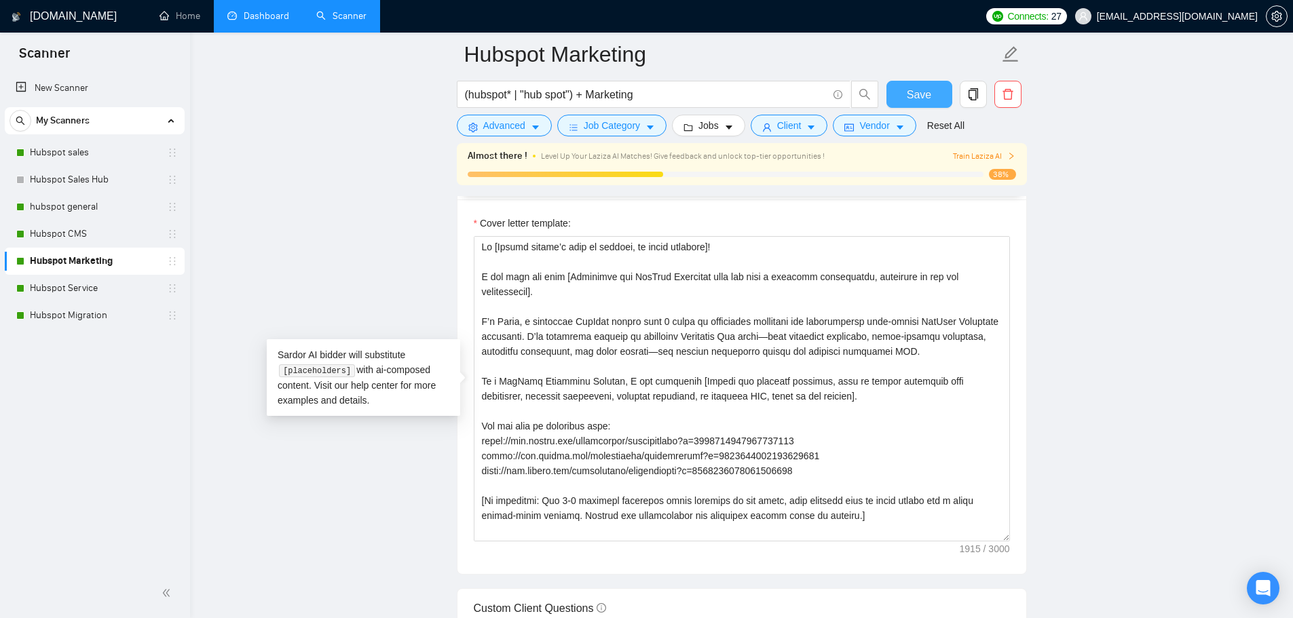
click at [918, 100] on span "Save" at bounding box center [919, 94] width 24 height 17
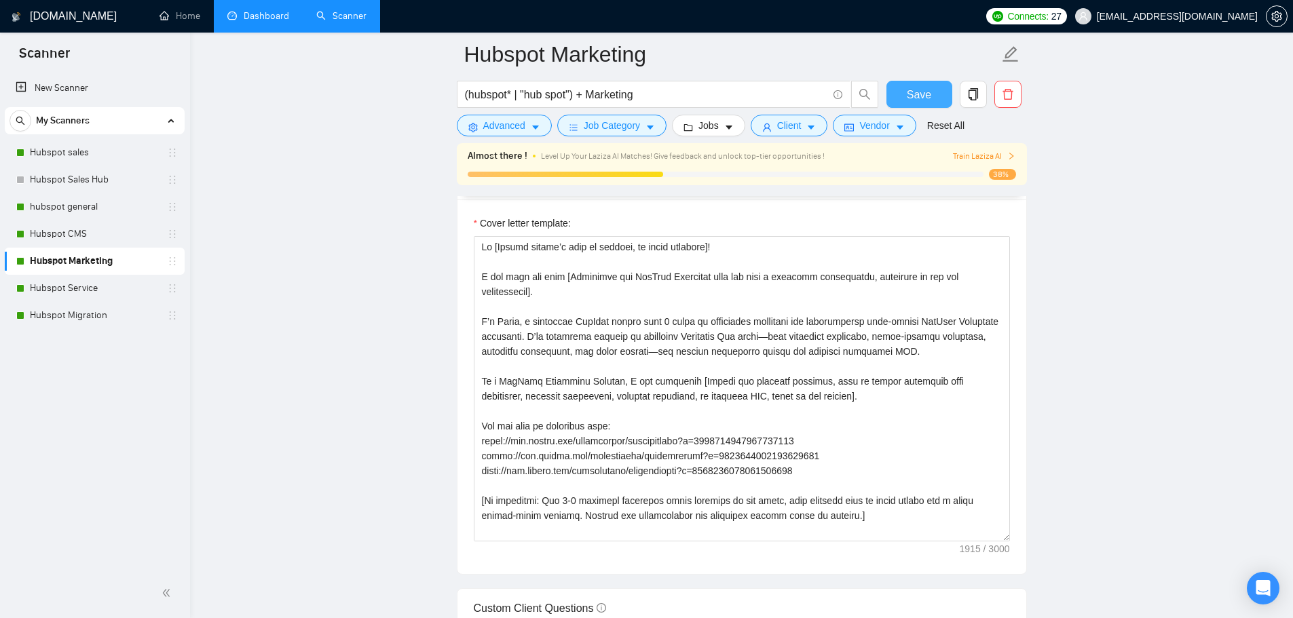
drag, startPoint x: 918, startPoint y: 100, endPoint x: 1117, endPoint y: 90, distance: 199.1
click at [1117, 90] on main "Hubspot Marketing (hubspot* | "hub spot") + Marketing Save Advanced Job Categor…" at bounding box center [741, 515] width 1059 height 3995
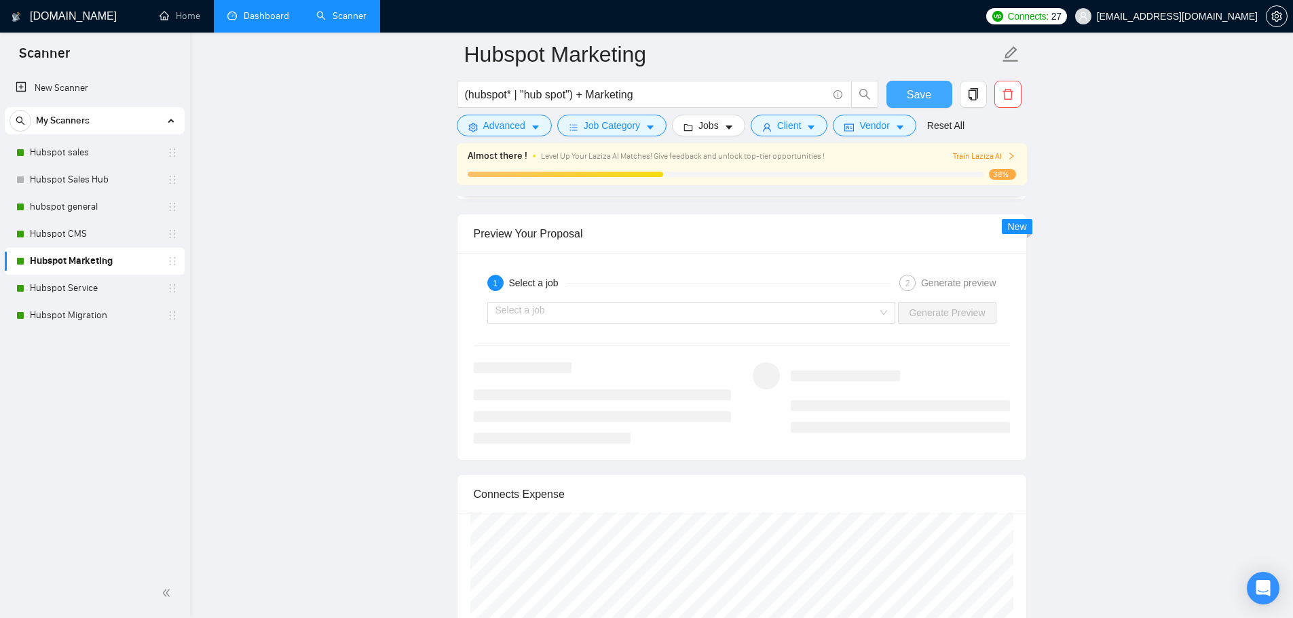
scroll to position [2650, 0]
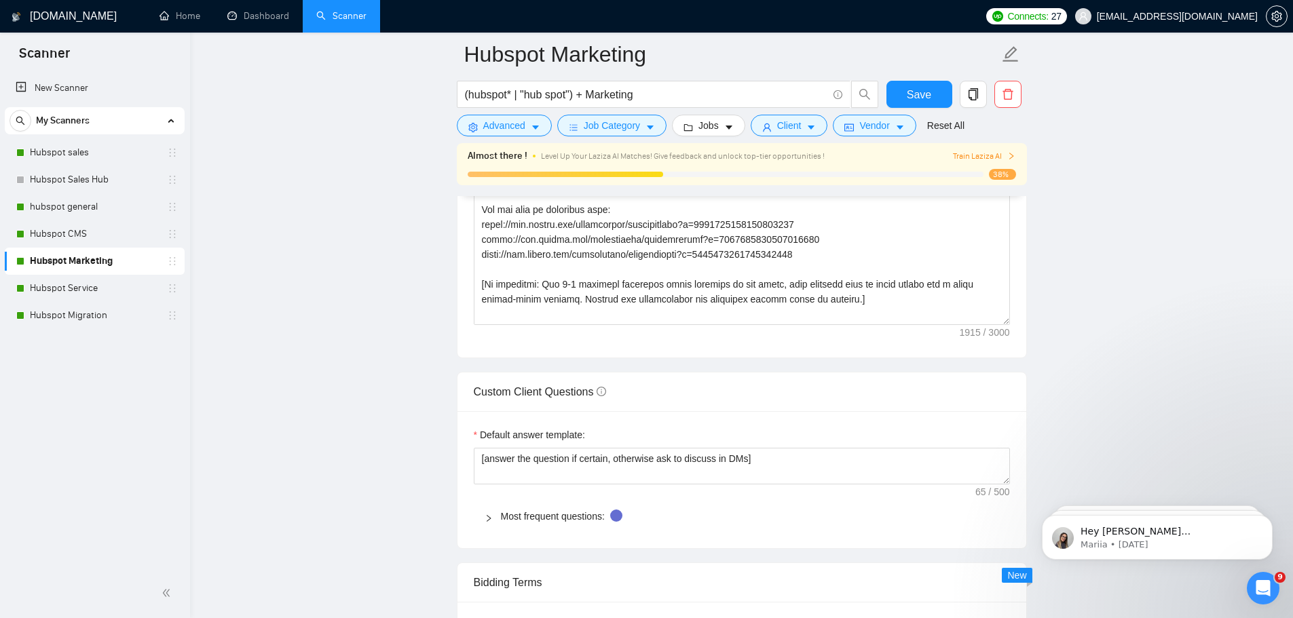
scroll to position [1747, 0]
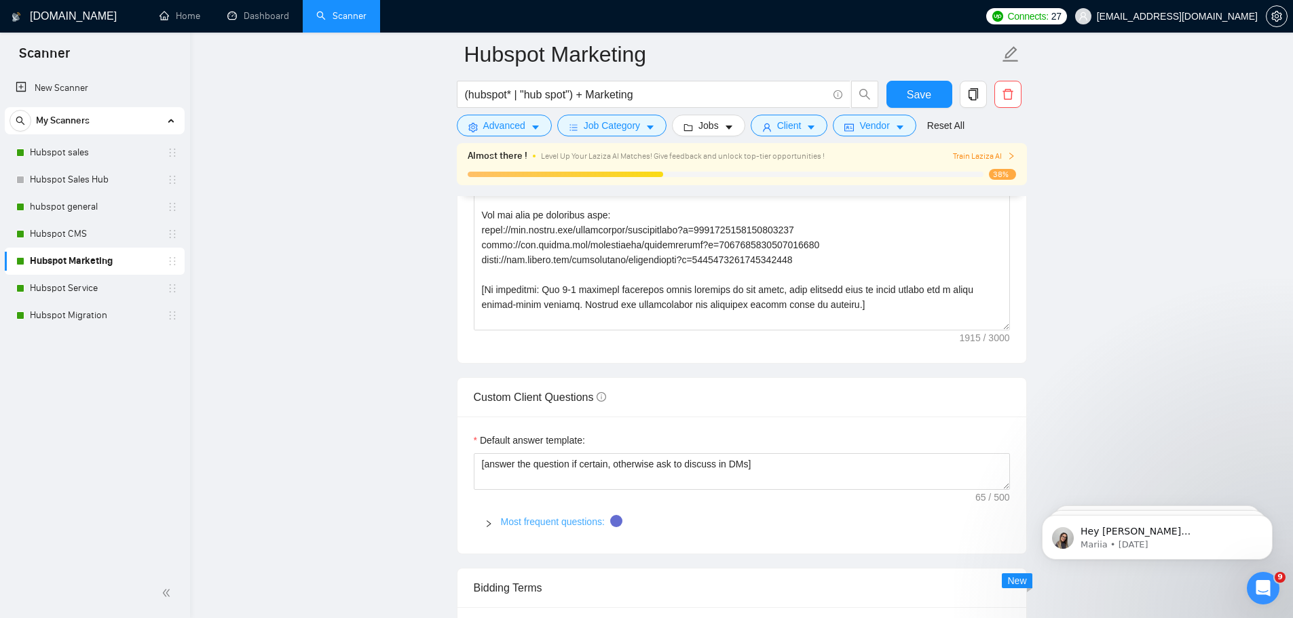
click at [527, 523] on link "Most frequent questions:" at bounding box center [553, 521] width 104 height 11
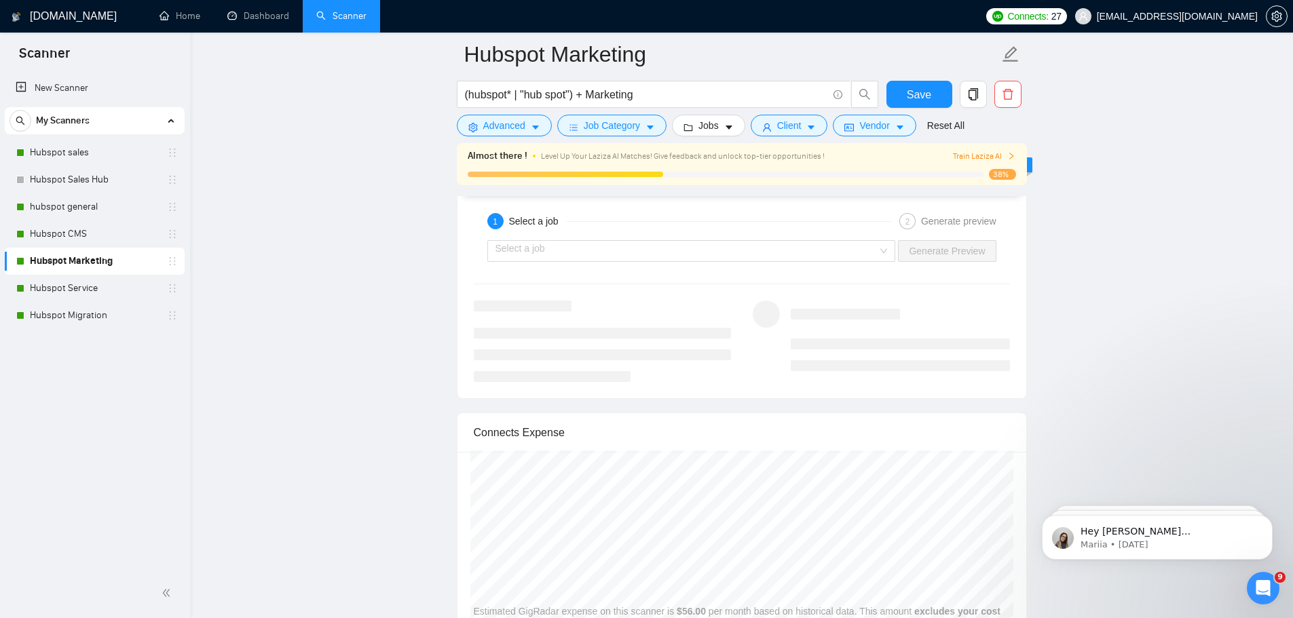
scroll to position [4572, 0]
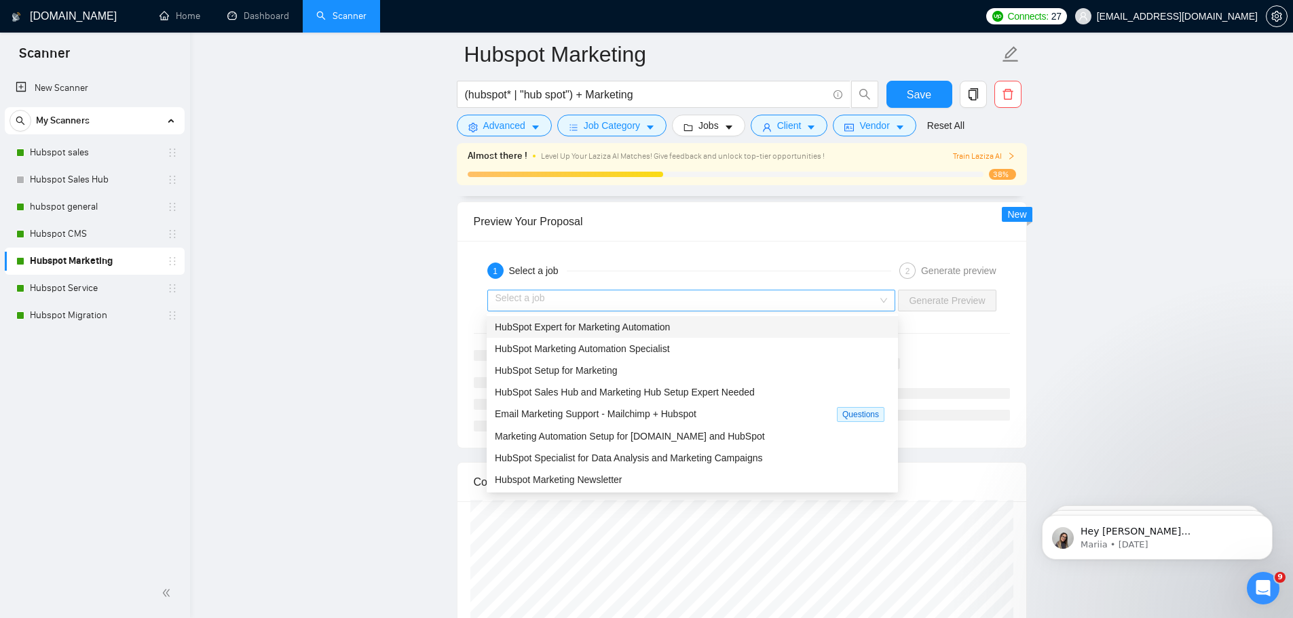
click at [889, 298] on div "Select a job" at bounding box center [691, 301] width 409 height 22
click at [840, 372] on div "HubSpot Setup for Marketing" at bounding box center [692, 370] width 395 height 15
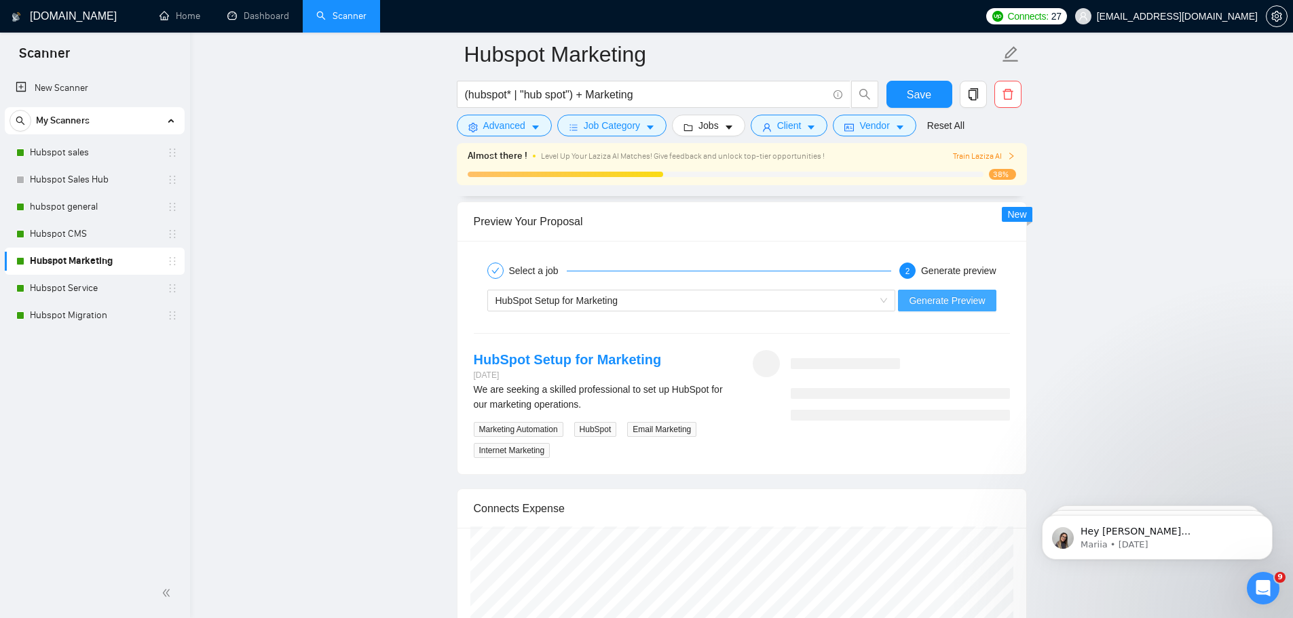
click at [958, 290] on button "Generate Preview" at bounding box center [947, 301] width 98 height 22
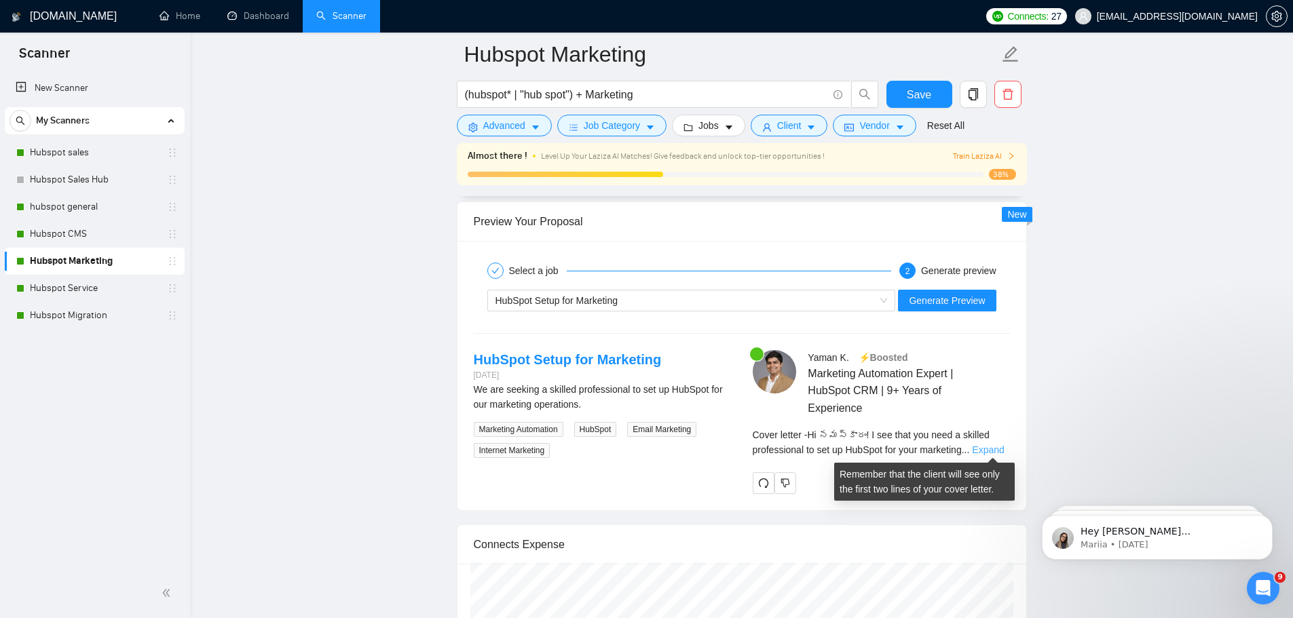
click at [994, 446] on link "Expand" at bounding box center [988, 450] width 32 height 11
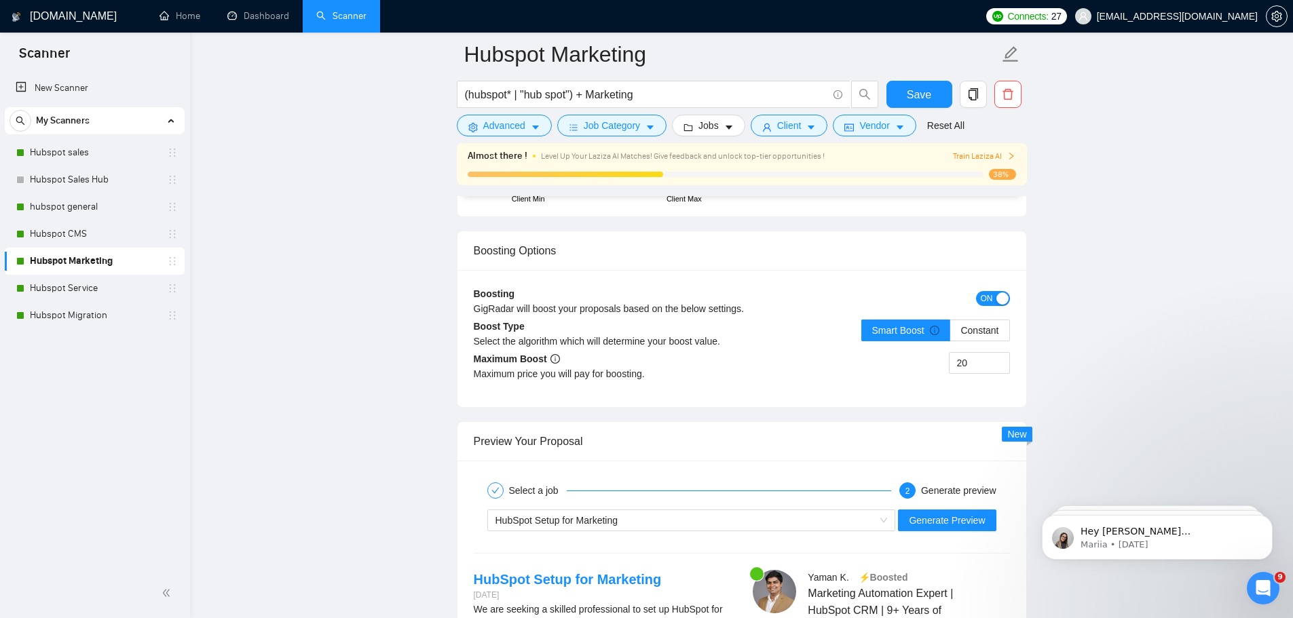
scroll to position [4300, 0]
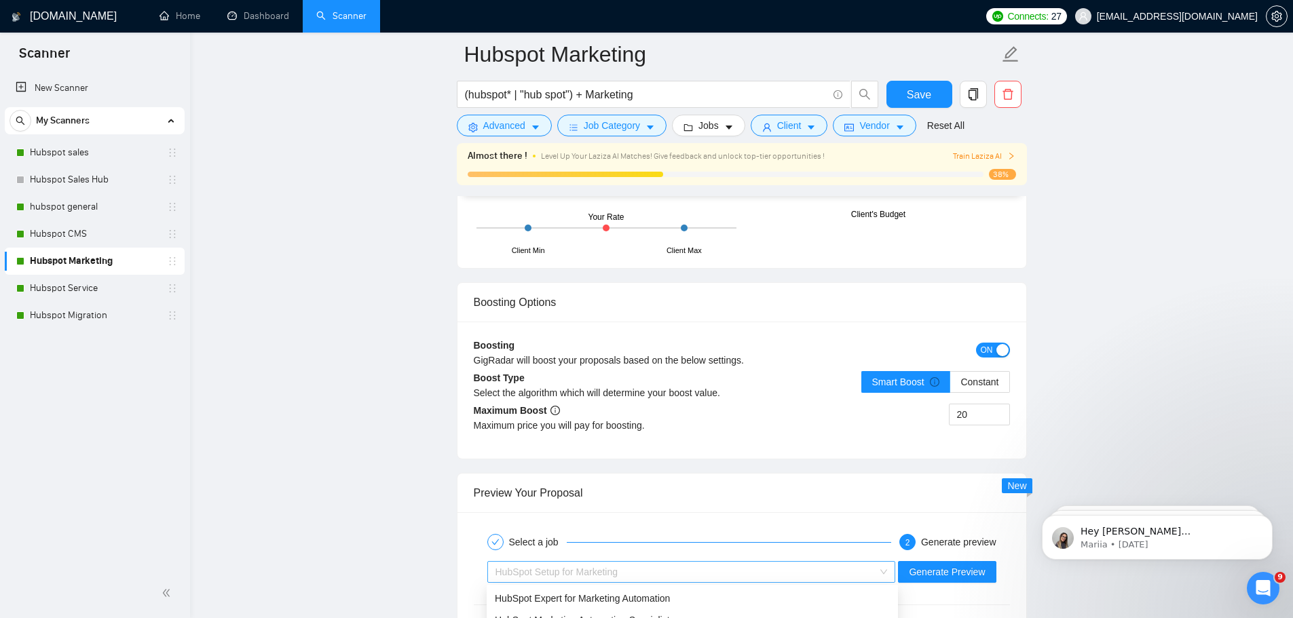
click at [887, 567] on span "HubSpot Setup for Marketing" at bounding box center [691, 572] width 392 height 20
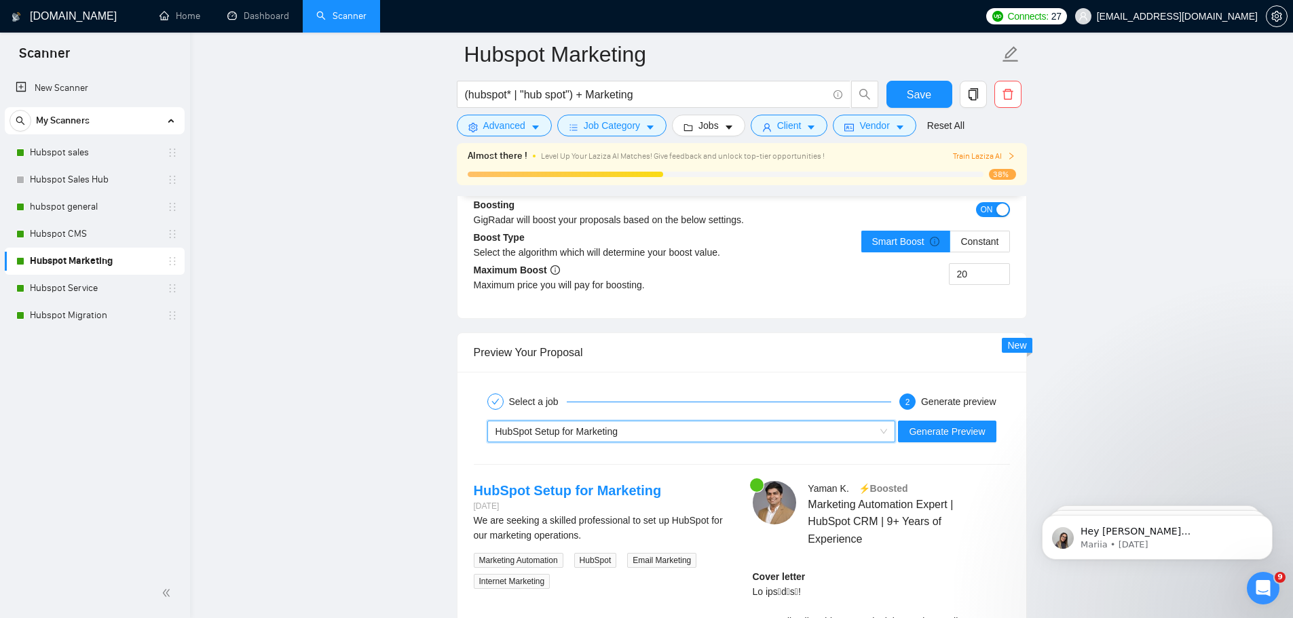
scroll to position [4456, 0]
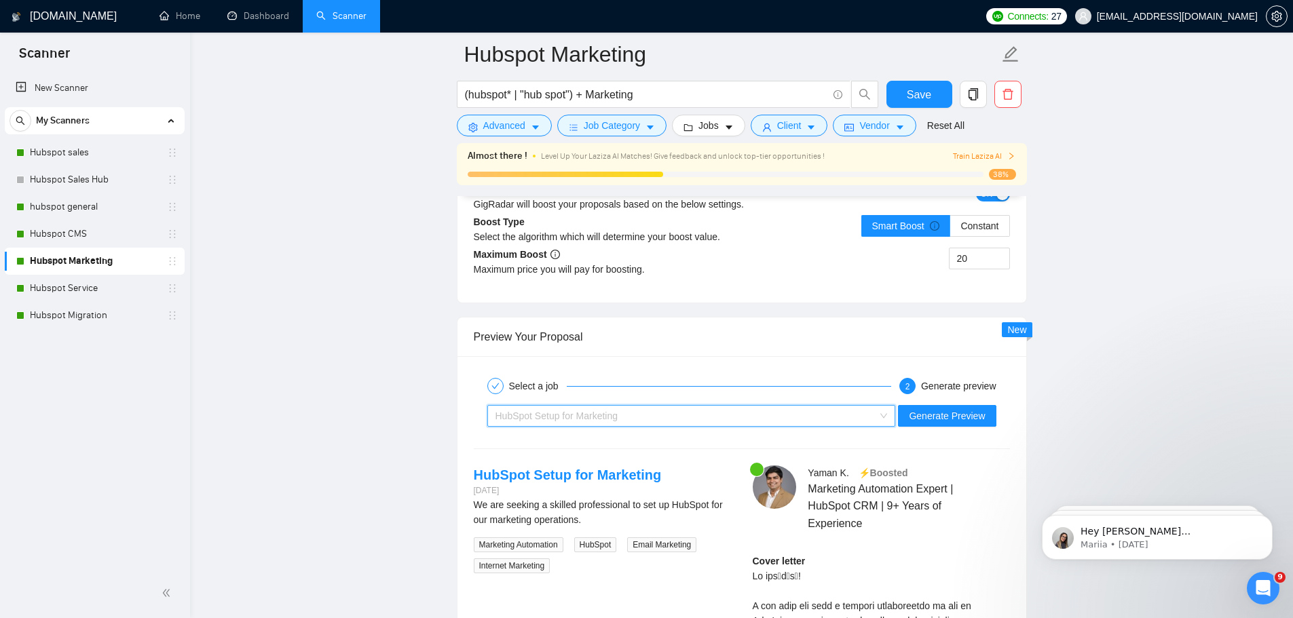
click at [892, 414] on div "HubSpot Setup for Marketing" at bounding box center [691, 416] width 409 height 22
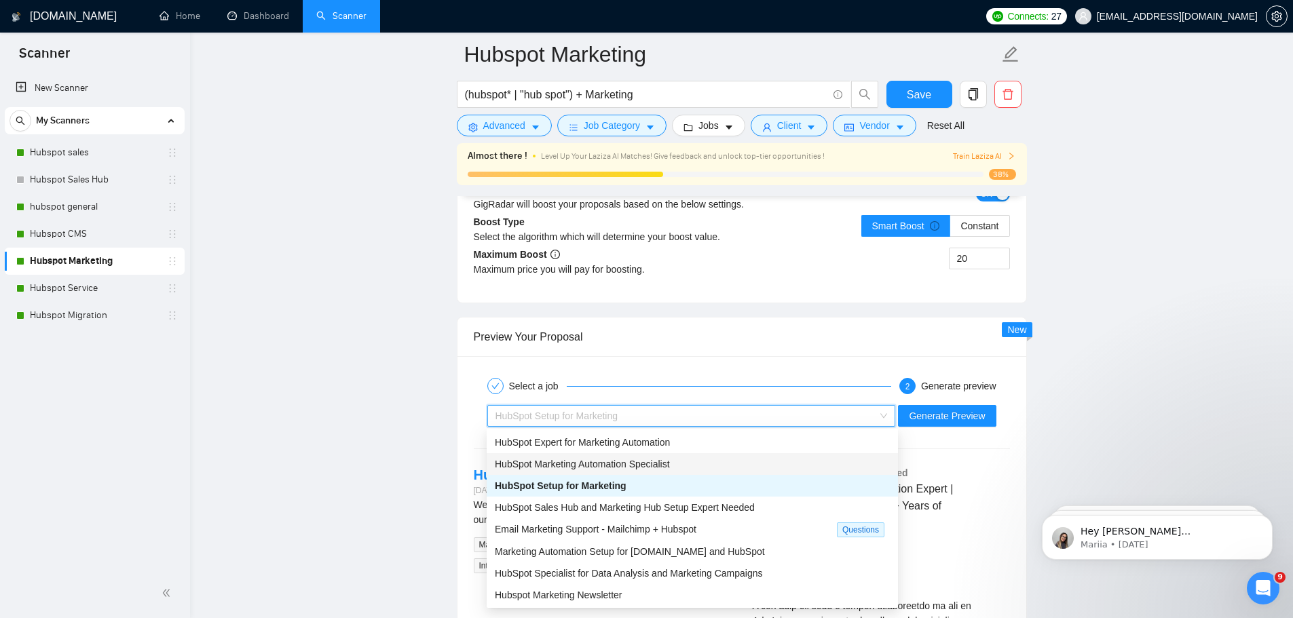
click at [730, 466] on div "HubSpot Marketing Automation Specialist" at bounding box center [692, 464] width 395 height 15
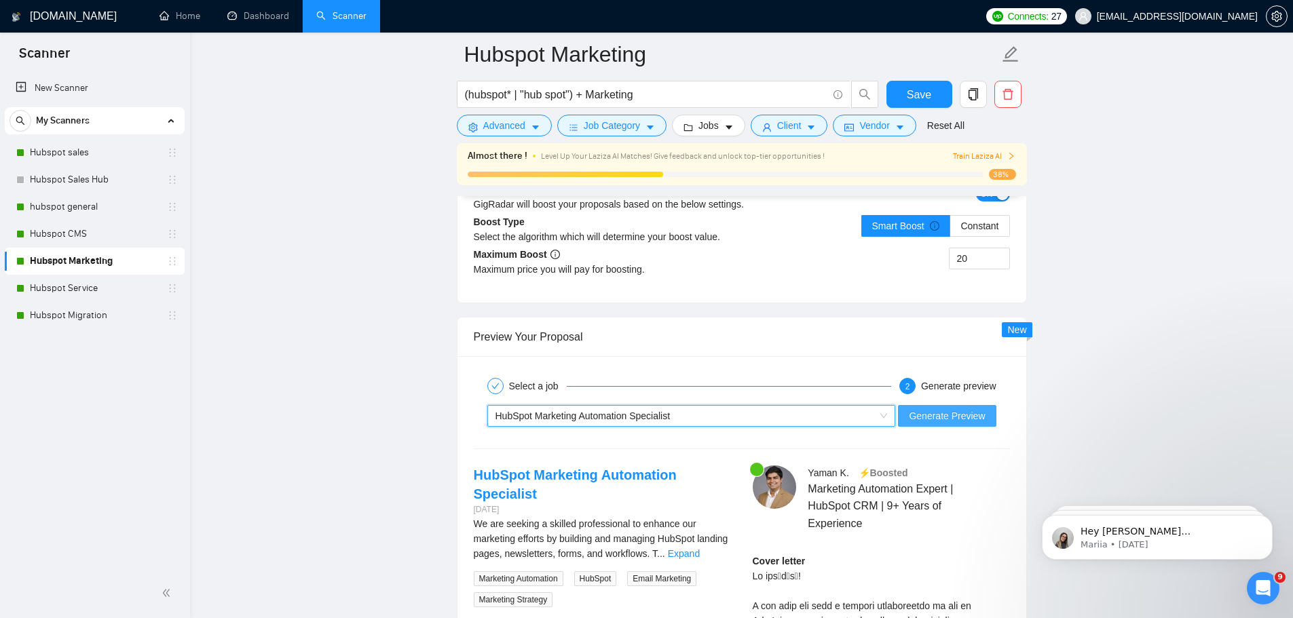
click at [916, 411] on span "Generate Preview" at bounding box center [947, 416] width 76 height 15
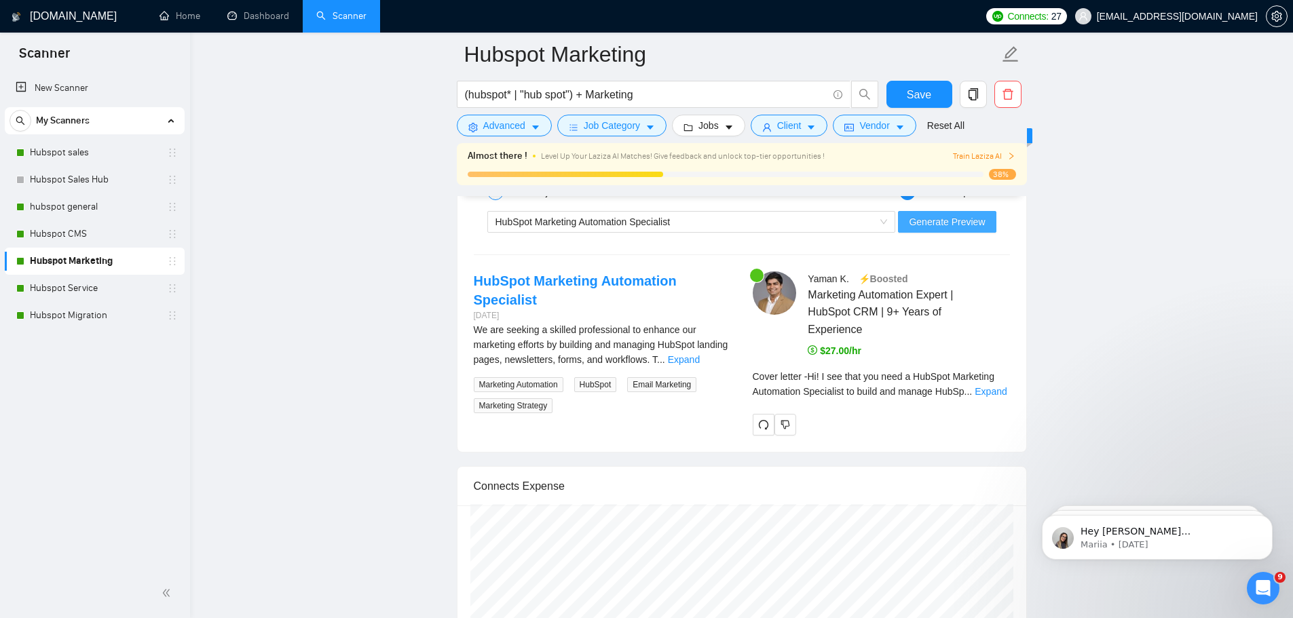
scroll to position [4614, 0]
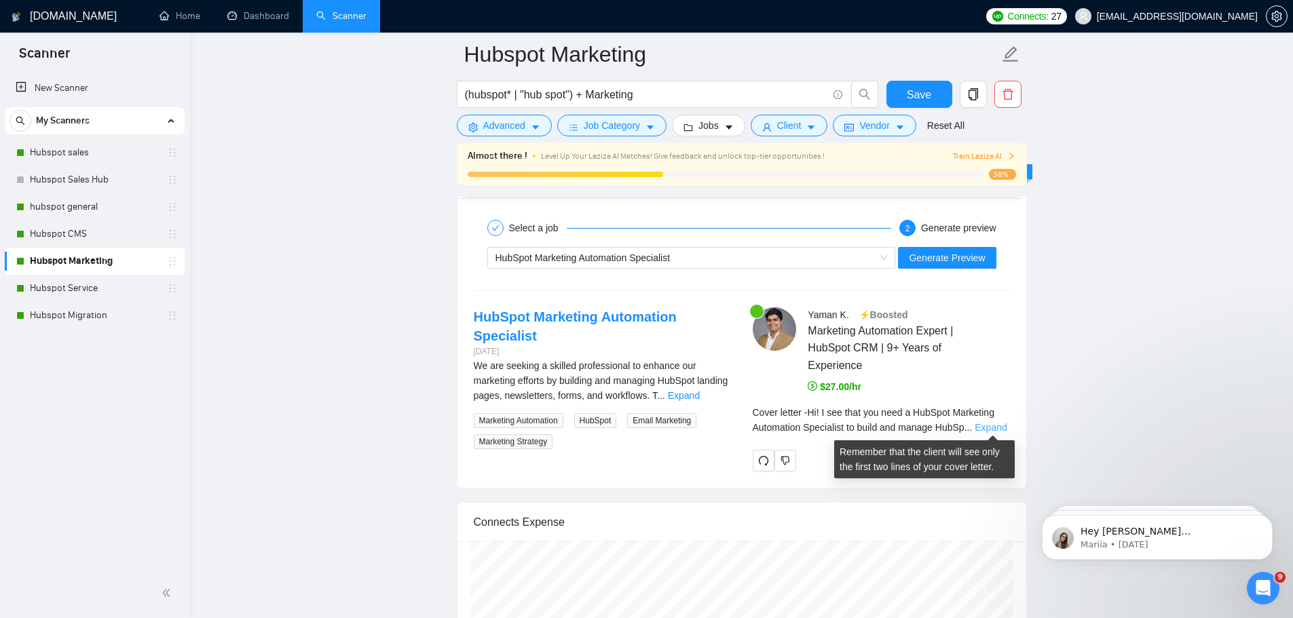
click at [981, 430] on link "Expand" at bounding box center [991, 427] width 32 height 11
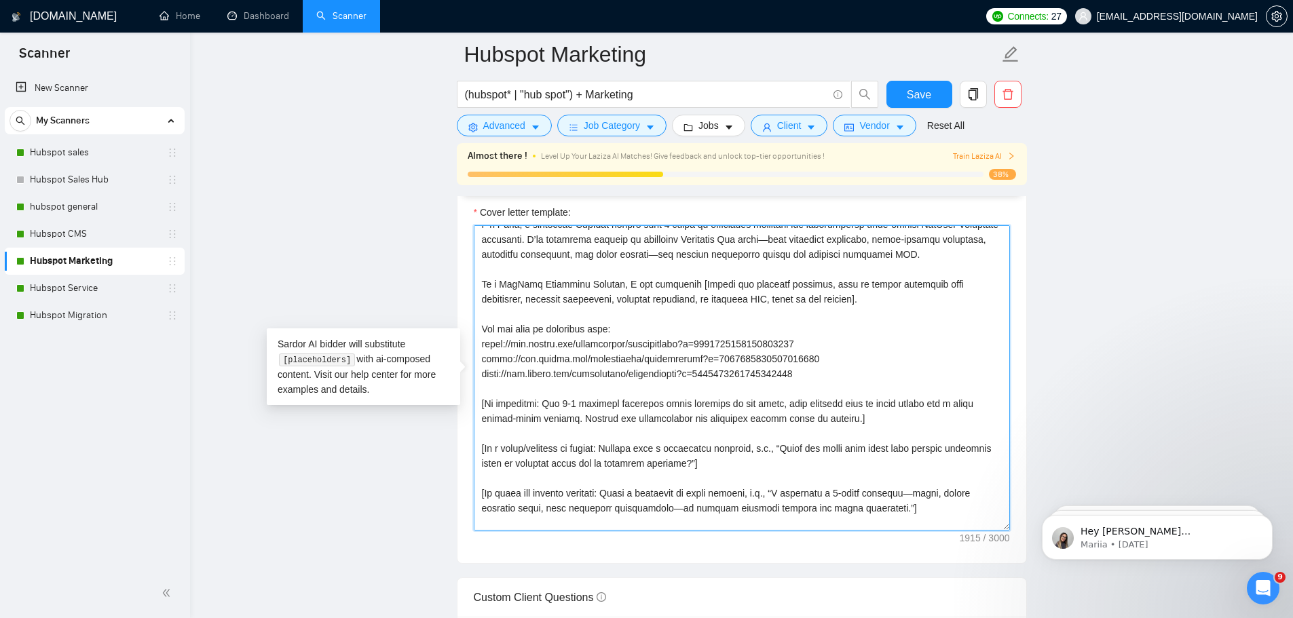
scroll to position [0, 0]
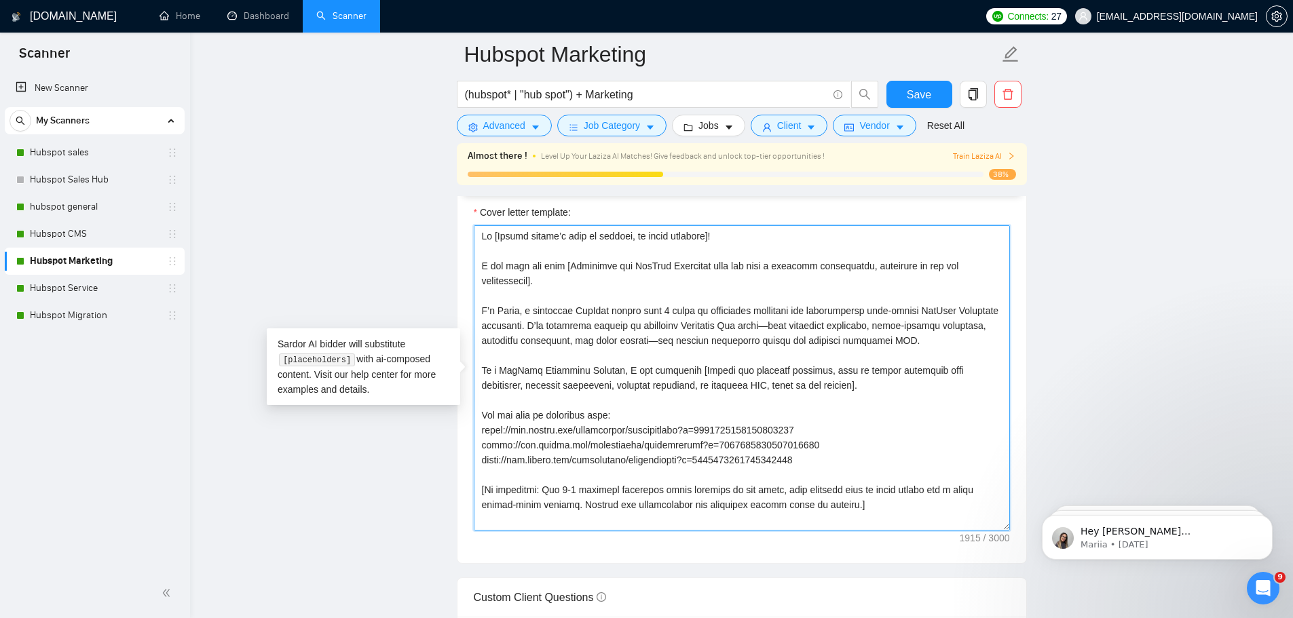
click at [667, 307] on textarea "Cover letter template:" at bounding box center [742, 377] width 536 height 305
type textarea "Hi [Insert client’s name or company, in local language]! I see that you need [S…"
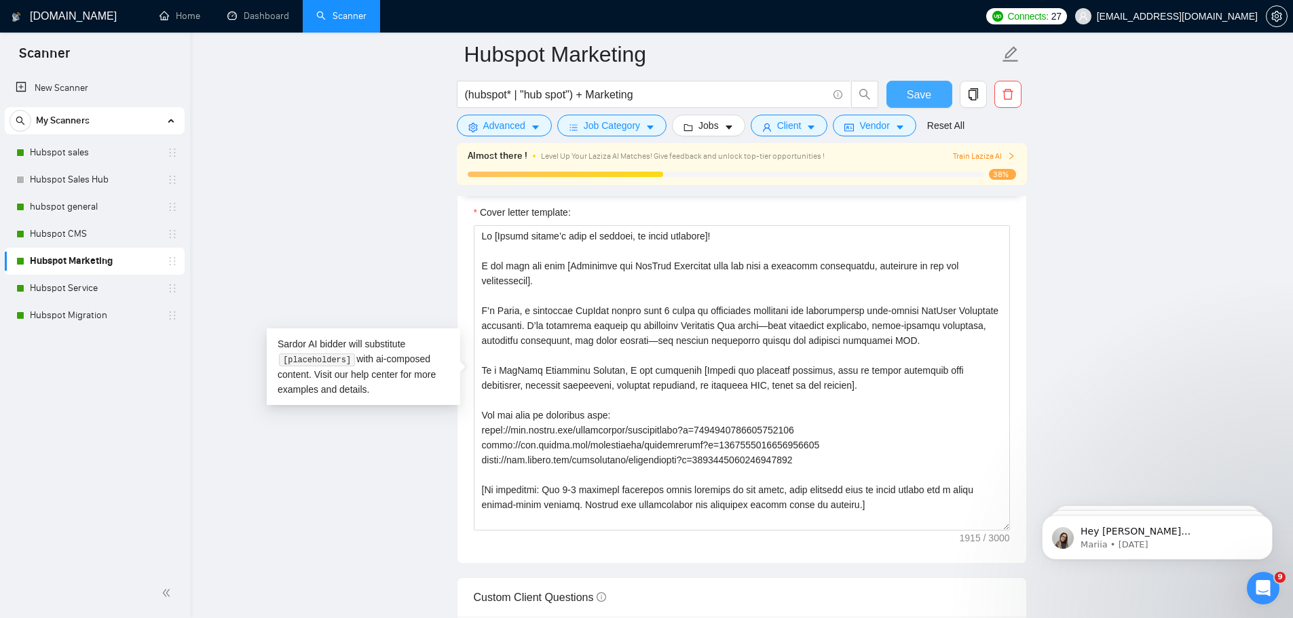
click at [911, 99] on span "Save" at bounding box center [919, 94] width 24 height 17
